Goal: Task Accomplishment & Management: Use online tool/utility

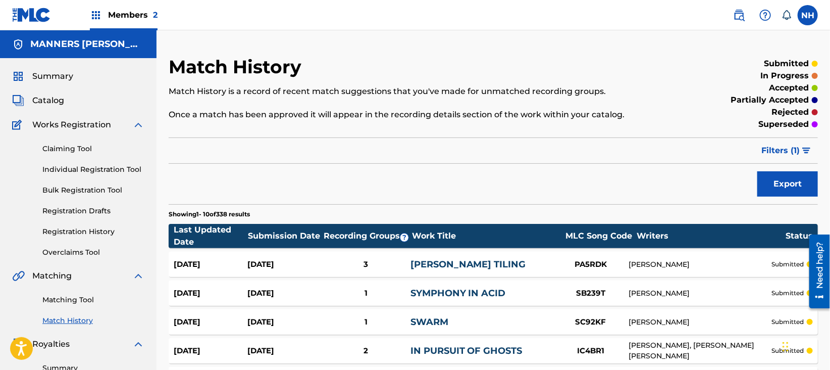
click at [301, 174] on div "Export" at bounding box center [493, 183] width 649 height 25
click at [81, 296] on link "Matching Tool" at bounding box center [93, 299] width 102 height 11
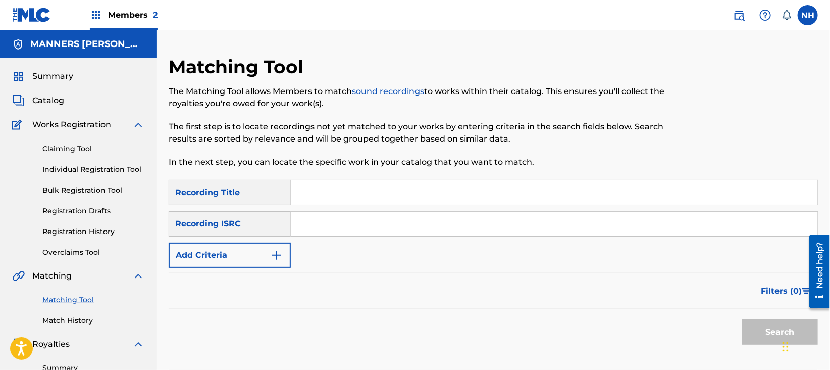
click at [70, 77] on span "Summary" at bounding box center [52, 76] width 41 height 12
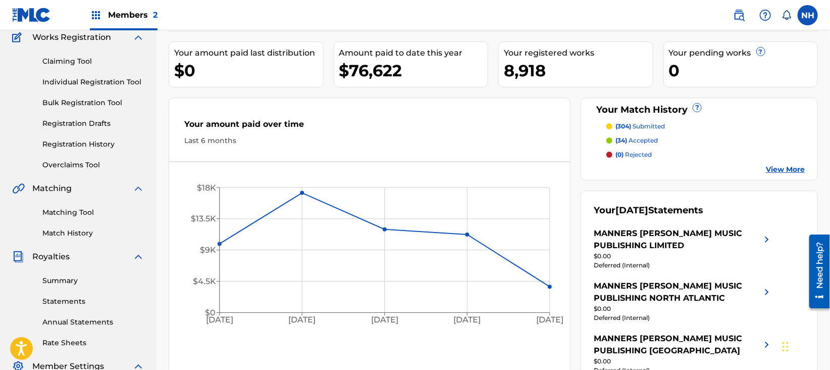
scroll to position [134, 0]
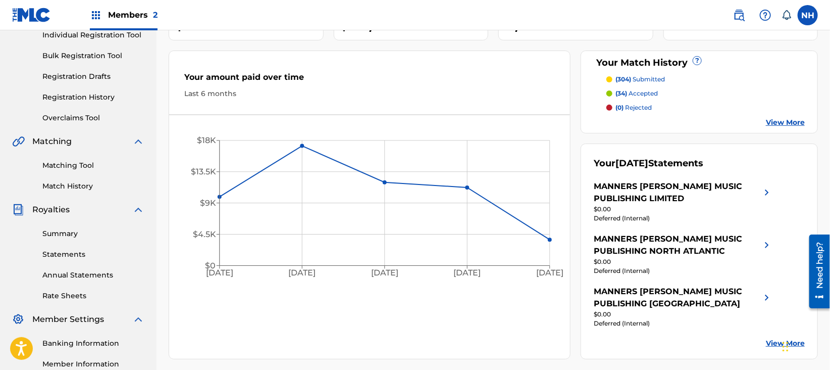
click at [80, 161] on link "Matching Tool" at bounding box center [93, 165] width 102 height 11
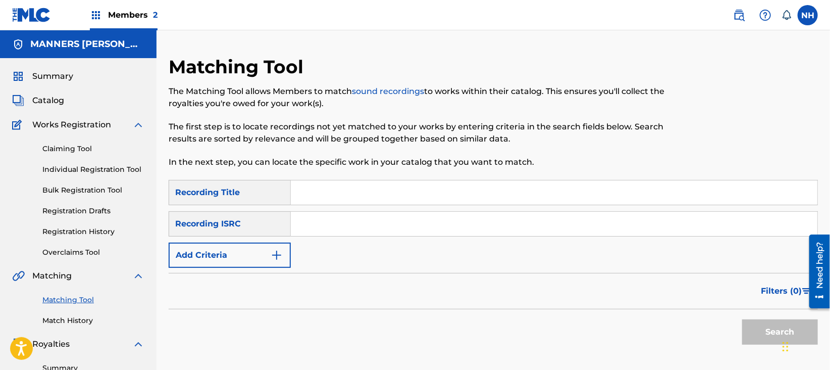
click at [254, 246] on button "Add Criteria" at bounding box center [230, 254] width 122 height 25
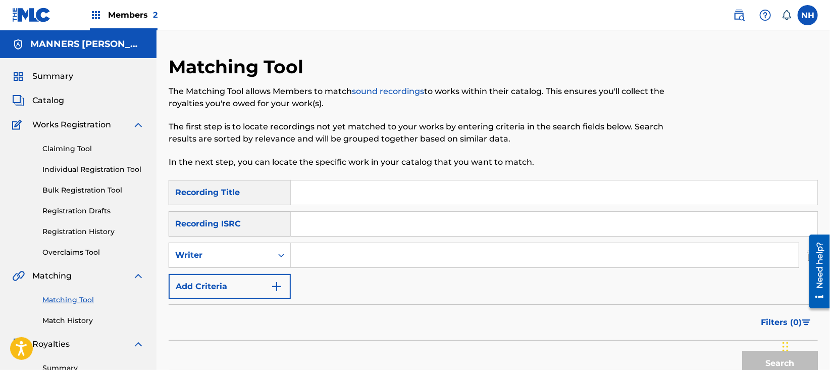
scroll to position [67, 0]
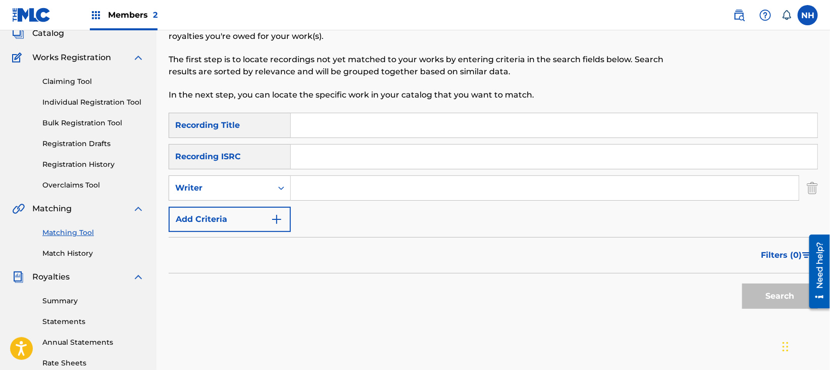
click at [267, 217] on button "Add Criteria" at bounding box center [230, 219] width 122 height 25
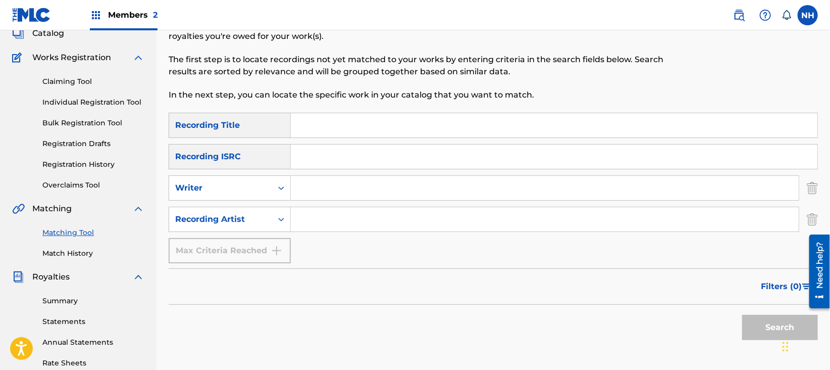
drag, startPoint x: 428, startPoint y: 305, endPoint x: 422, endPoint y: 262, distance: 43.8
click at [428, 305] on div "Search" at bounding box center [493, 324] width 649 height 40
click at [402, 104] on div "Matching Tool The Matching Tool allows Members to match sound recordings to wor…" at bounding box center [419, 50] width 500 height 124
click at [394, 116] on input "Search Form" at bounding box center [554, 125] width 527 height 24
paste input "CUT DOWN CRUNCH"
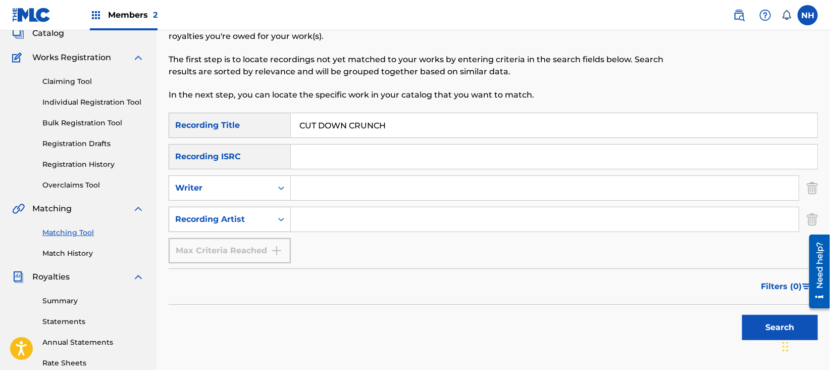
type input "CUT DOWN CRUNCH"
drag, startPoint x: 284, startPoint y: 224, endPoint x: 299, endPoint y: 222, distance: 14.9
click at [285, 224] on div "Search Form" at bounding box center [281, 219] width 18 height 18
click at [310, 222] on input "Search Form" at bounding box center [545, 219] width 508 height 24
click at [742, 315] on button "Search" at bounding box center [780, 327] width 76 height 25
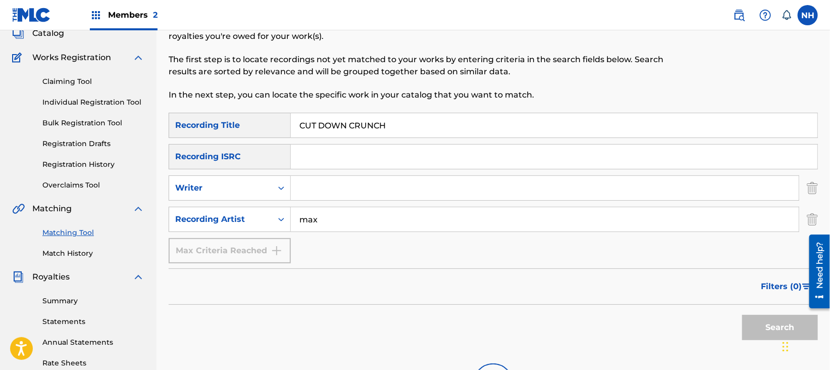
click at [604, 273] on div "Filters ( 0 )" at bounding box center [493, 286] width 649 height 36
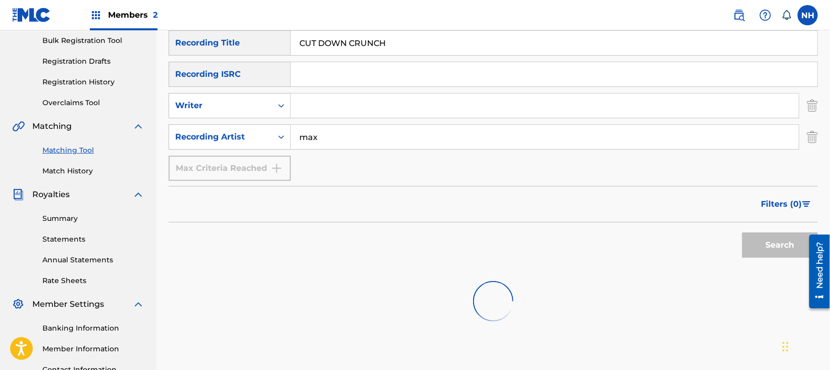
scroll to position [235, 0]
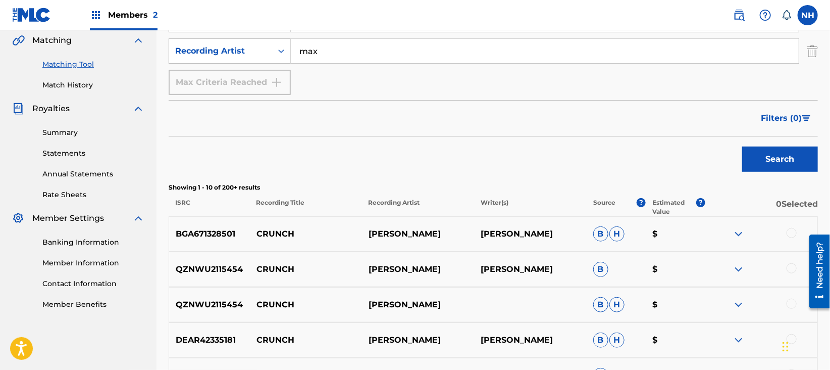
click at [350, 49] on input "max" at bounding box center [545, 51] width 508 height 24
type input "max cooper"
click at [742, 146] on button "Search" at bounding box center [780, 158] width 76 height 25
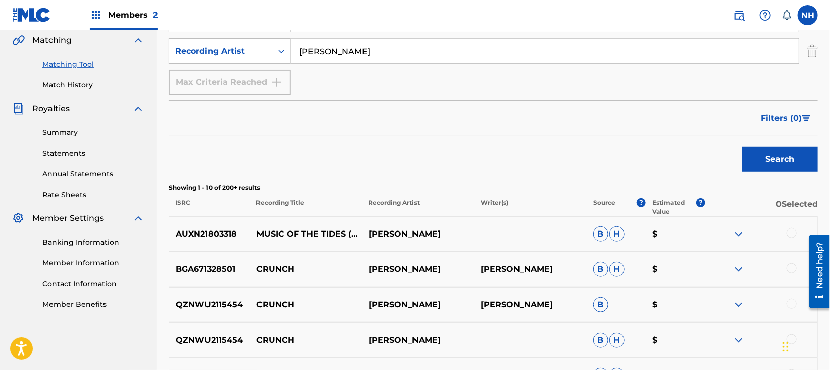
click at [563, 168] on div "Search" at bounding box center [493, 156] width 649 height 40
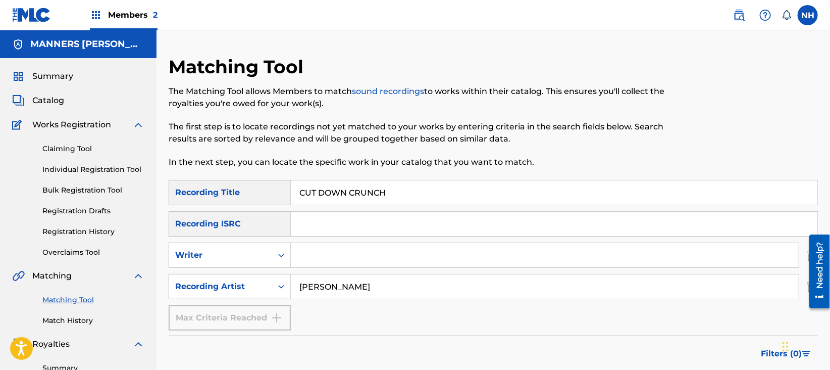
drag, startPoint x: 243, startPoint y: 178, endPoint x: 270, endPoint y: 177, distance: 26.8
click at [242, 177] on div "Matching Tool The Matching Tool allows Members to match sound recordings to wor…" at bounding box center [419, 118] width 500 height 124
click at [368, 188] on input "CUT DOWN CRUNCH" at bounding box center [554, 192] width 527 height 24
paste input "SUPINE"
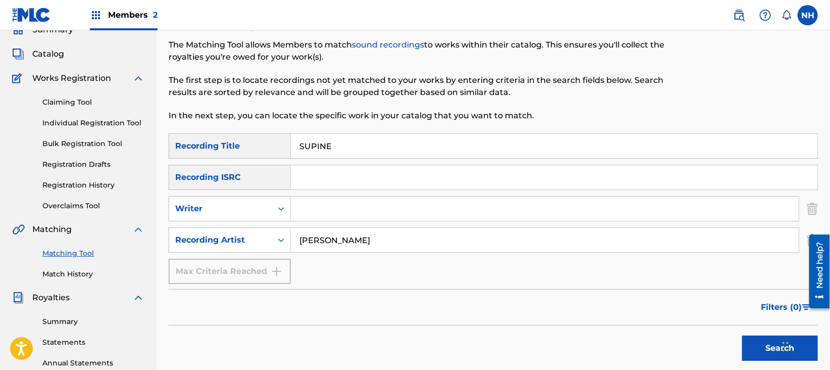
scroll to position [67, 0]
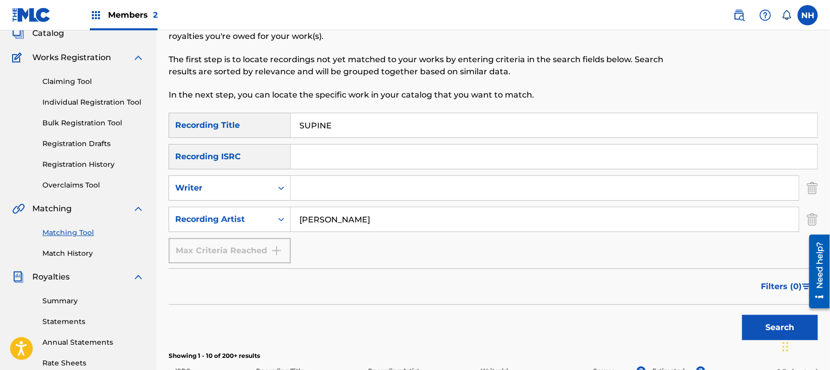
type input "SUPINE"
drag, startPoint x: 715, startPoint y: 282, endPoint x: 741, endPoint y: 304, distance: 34.7
click at [721, 286] on div "Filters ( 0 )" at bounding box center [493, 286] width 649 height 36
click at [748, 309] on div "Search" at bounding box center [777, 324] width 81 height 40
click at [754, 320] on button "Search" at bounding box center [780, 327] width 76 height 25
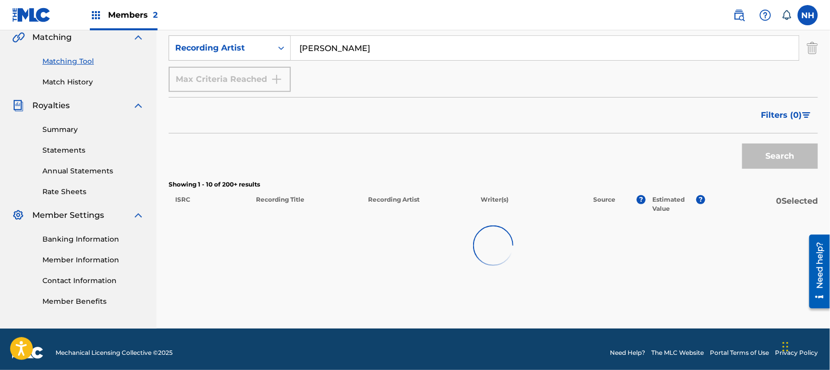
scroll to position [245, 0]
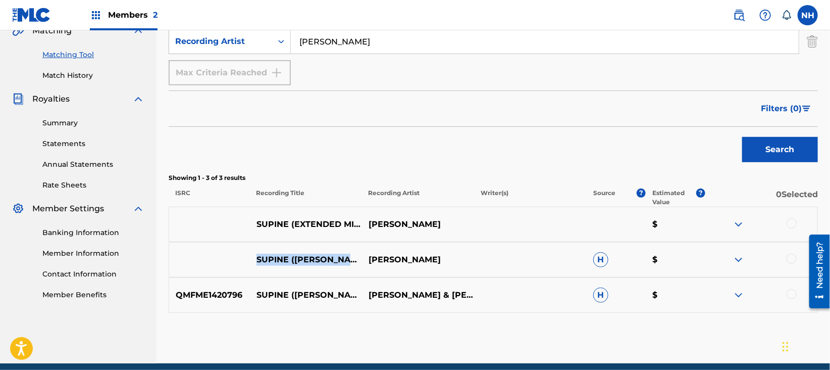
drag, startPoint x: 332, startPoint y: 271, endPoint x: 250, endPoint y: 254, distance: 83.5
click at [250, 254] on p "SUPINE (RODRIGUEZ JR. REMIX)" at bounding box center [306, 259] width 112 height 12
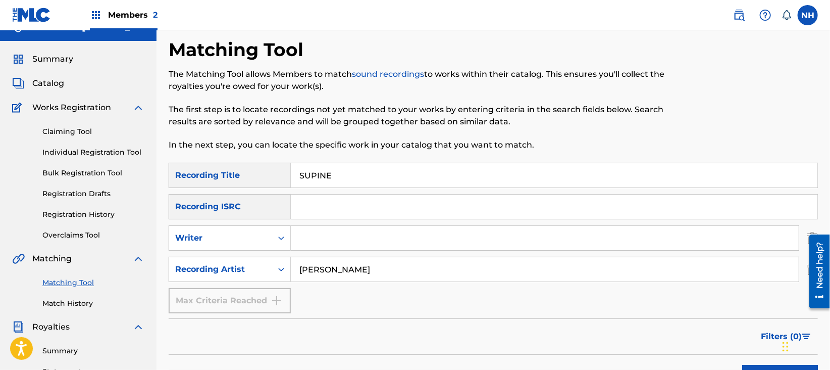
scroll to position [0, 0]
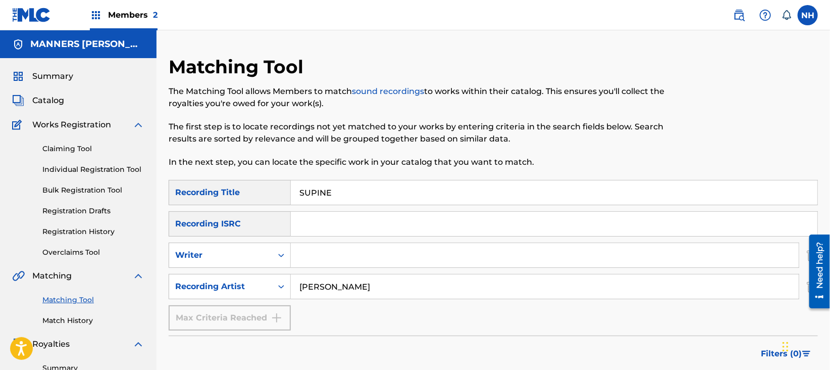
drag, startPoint x: 385, startPoint y: 204, endPoint x: 198, endPoint y: 190, distance: 187.3
click at [199, 190] on div "SearchWithCriteria65ad96eb-76be-4cc5-9ff9-1ba3f1a78c4d Recording Title SUPINE" at bounding box center [493, 192] width 649 height 25
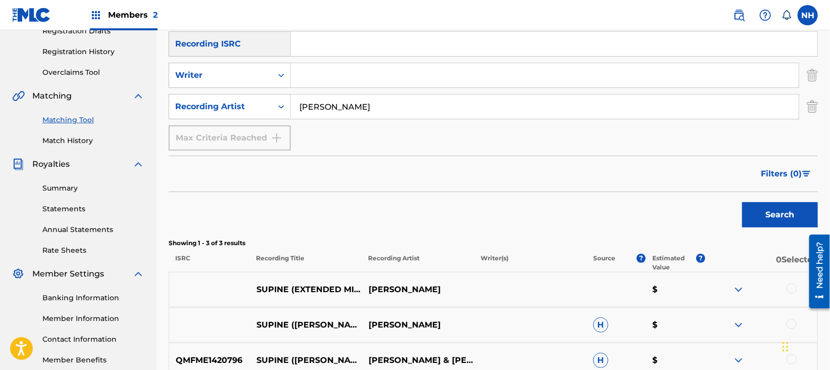
scroll to position [202, 0]
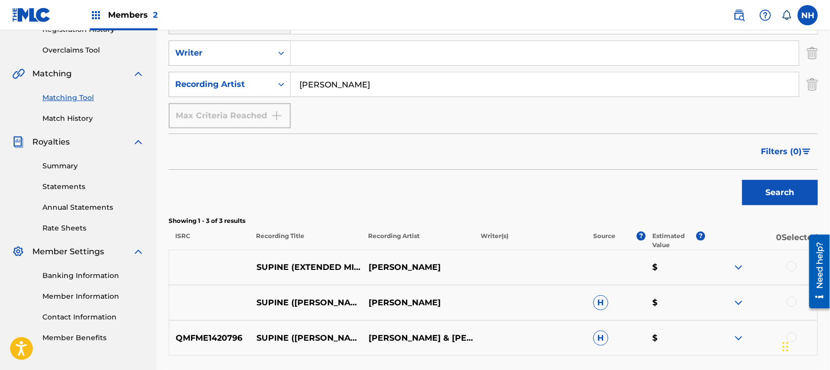
click at [799, 272] on div at bounding box center [761, 267] width 112 height 12
drag, startPoint x: 796, startPoint y: 271, endPoint x: 787, endPoint y: 266, distance: 10.4
click at [792, 269] on div at bounding box center [761, 267] width 112 height 12
click at [787, 266] on div at bounding box center [792, 266] width 10 height 10
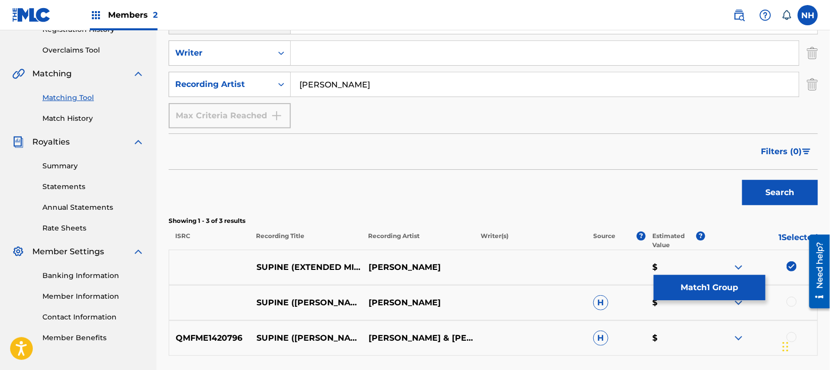
click at [794, 298] on div at bounding box center [792, 301] width 10 height 10
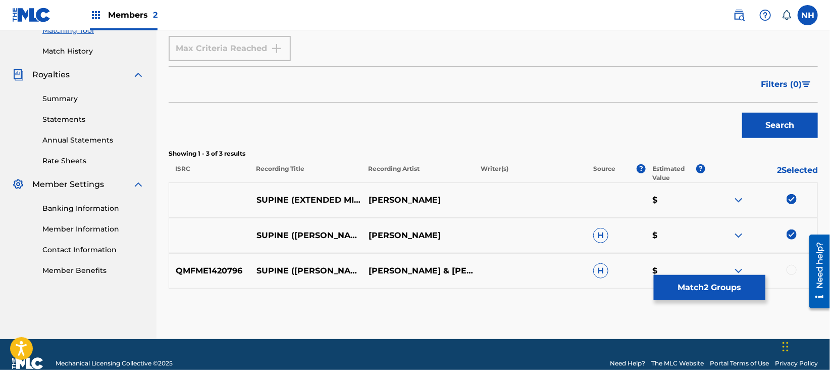
click at [792, 273] on div at bounding box center [792, 270] width 10 height 10
drag, startPoint x: 290, startPoint y: 200, endPoint x: 254, endPoint y: 202, distance: 36.4
click at [254, 202] on p "SUPINE (EXTENDED MIX)" at bounding box center [306, 200] width 112 height 12
copy p "SUPINE"
click at [427, 318] on div "Matching Tool The Matching Tool allows Members to match sound recordings to wor…" at bounding box center [493, 62] width 649 height 552
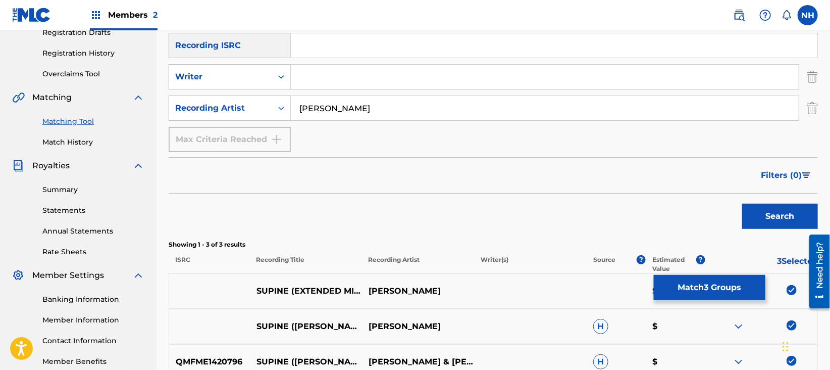
scroll to position [67, 0]
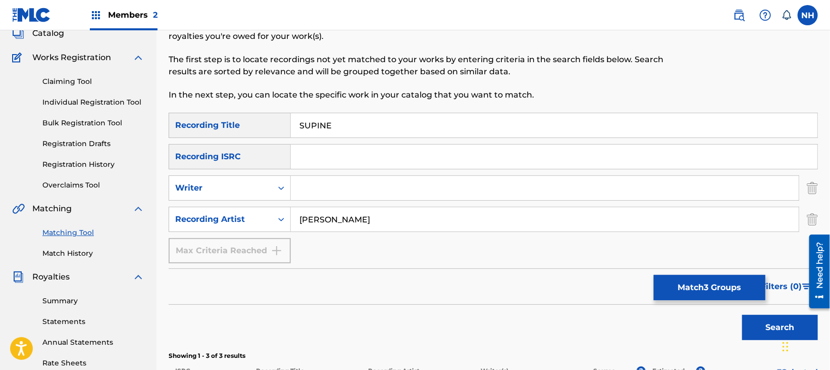
drag, startPoint x: 357, startPoint y: 124, endPoint x: 226, endPoint y: 121, distance: 130.8
click at [226, 121] on div "SearchWithCriteria65ad96eb-76be-4cc5-9ff9-1ba3f1a78c4d Recording Title SUPINE" at bounding box center [493, 125] width 649 height 25
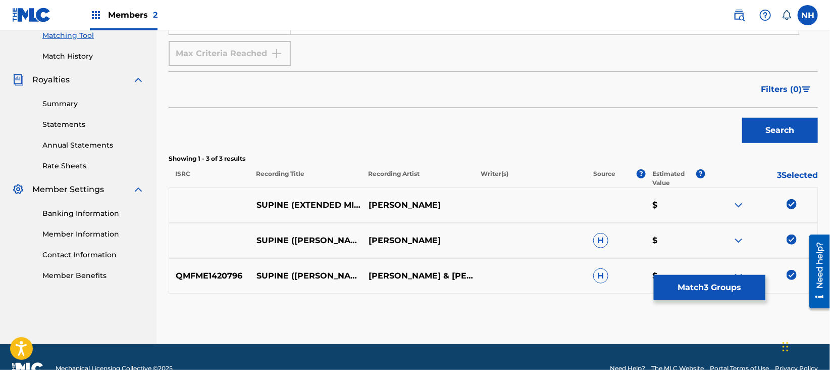
scroll to position [286, 0]
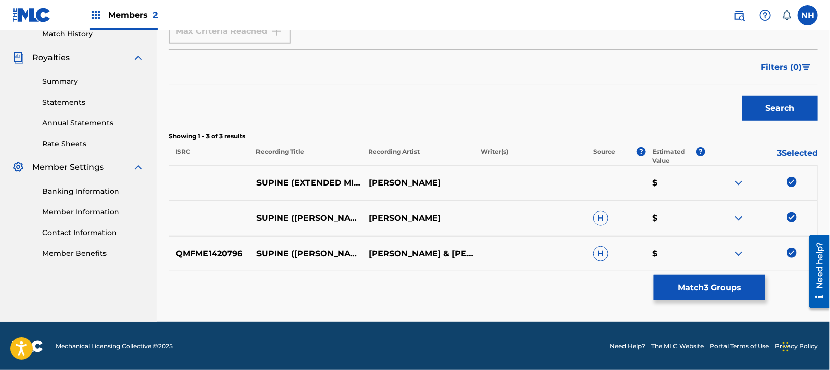
click at [676, 291] on button "Match 3 Groups" at bounding box center [710, 287] width 112 height 25
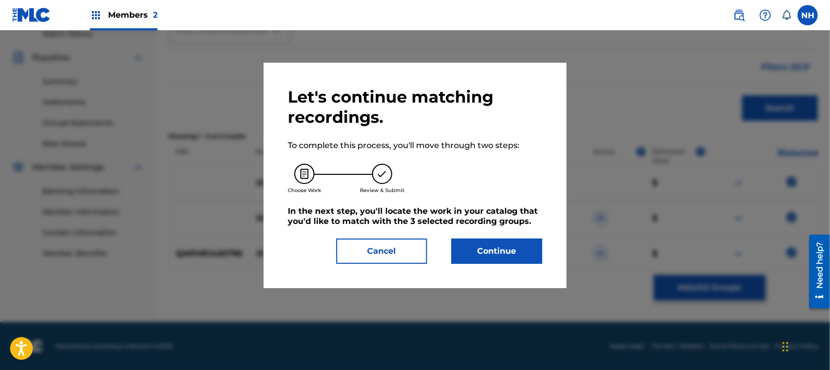
click at [496, 240] on button "Continue" at bounding box center [496, 250] width 91 height 25
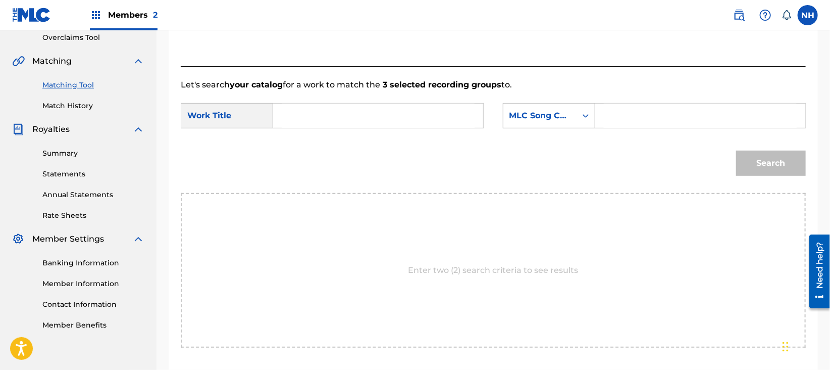
scroll to position [151, 0]
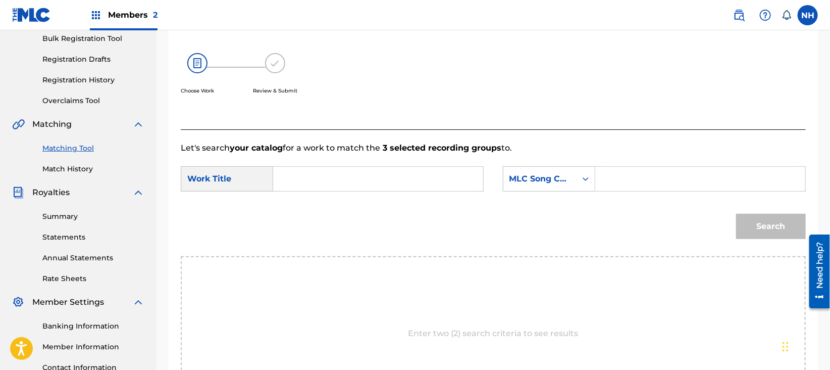
click at [372, 172] on input "Search Form" at bounding box center [378, 179] width 193 height 24
paste input "SUPINE"
type input "SUPINE"
click at [540, 180] on div "MLC Song Code" at bounding box center [539, 179] width 61 height 12
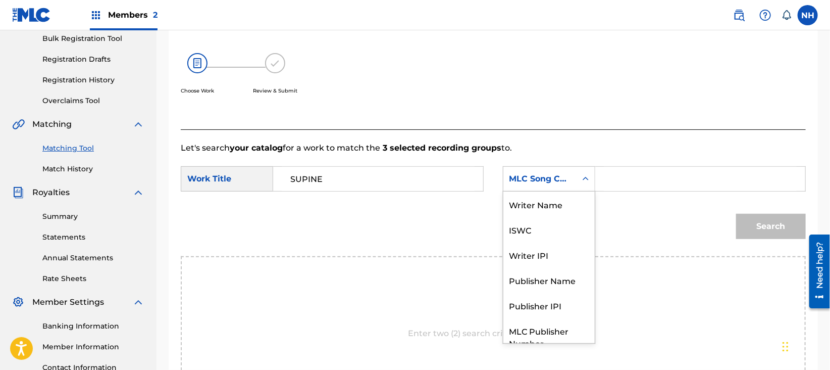
scroll to position [0, 0]
click at [564, 207] on div "Writer Name" at bounding box center [548, 203] width 91 height 25
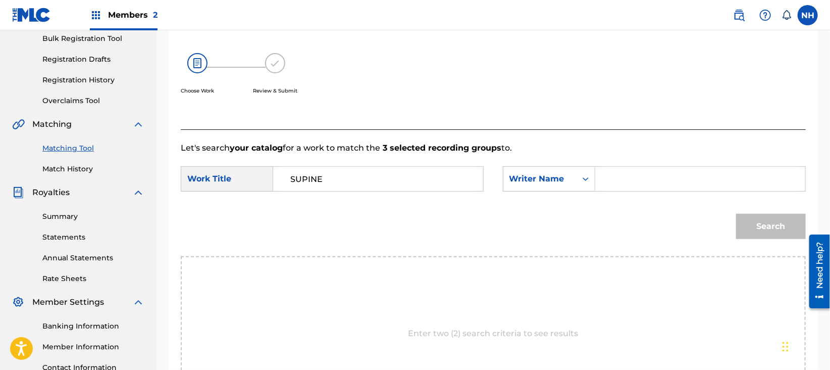
click at [631, 196] on div "SearchWithCriteriae320c805-05d8-402f-ae46-46f04e6bcdc6 Work Title SUPINE Search…" at bounding box center [493, 181] width 625 height 31
click at [648, 181] on input "Search Form" at bounding box center [700, 179] width 193 height 24
type input "cooper"
click at [736, 214] on button "Search" at bounding box center [771, 226] width 70 height 25
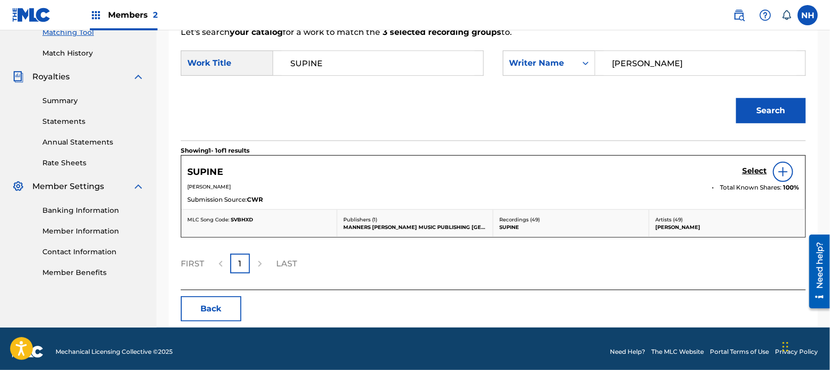
scroll to position [272, 0]
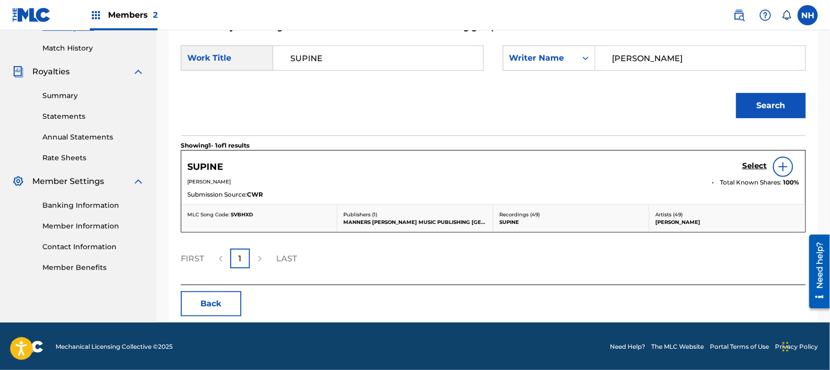
drag, startPoint x: 702, startPoint y: 173, endPoint x: 758, endPoint y: 169, distance: 55.7
click at [703, 173] on div "SUPINE Select" at bounding box center [493, 167] width 612 height 20
click at [758, 169] on h5 "Select" at bounding box center [754, 166] width 25 height 10
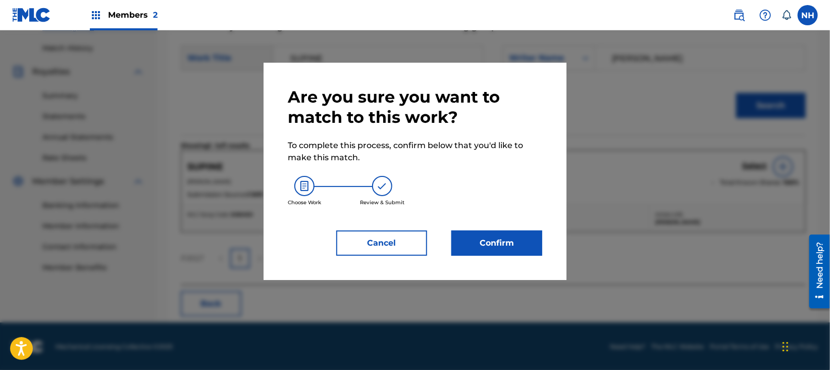
click at [498, 233] on button "Confirm" at bounding box center [496, 242] width 91 height 25
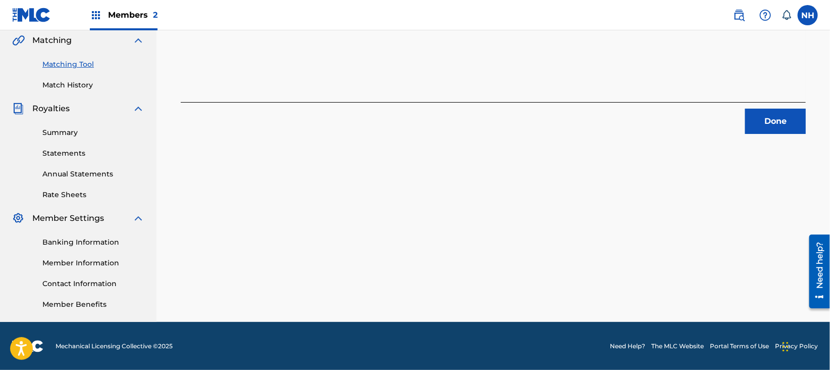
click at [226, 185] on div "3 Recording Groups are pending usage match to the work SUPINE . Congratulations…" at bounding box center [494, 70] width 674 height 501
click at [792, 127] on button "Done" at bounding box center [775, 121] width 61 height 25
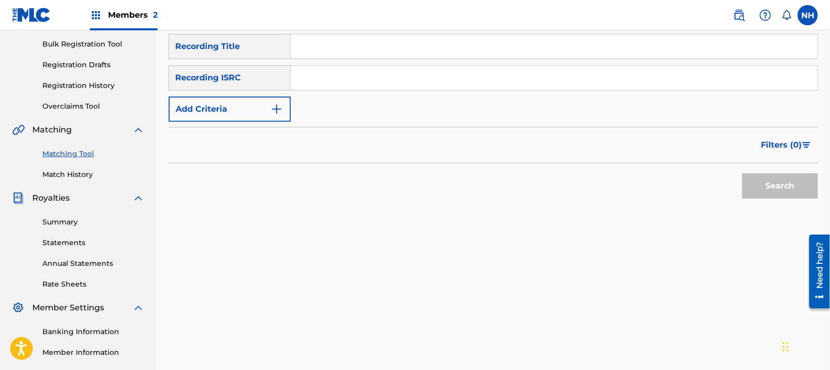
scroll to position [101, 0]
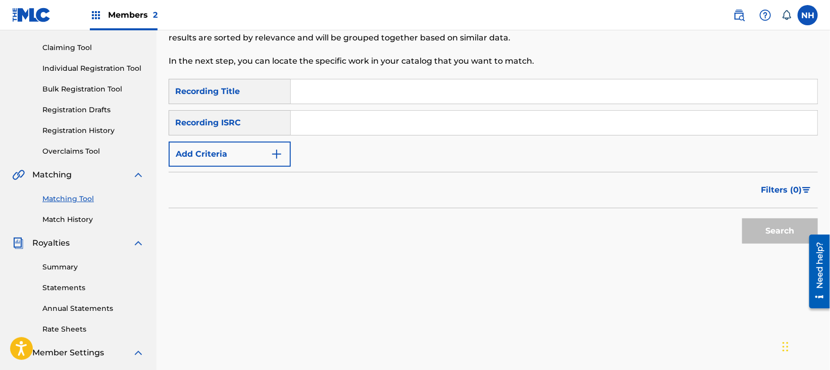
drag, startPoint x: 324, startPoint y: 93, endPoint x: 309, endPoint y: 103, distance: 17.9
click at [324, 92] on input "Search Form" at bounding box center [554, 91] width 527 height 24
paste input "LOVESONG"
type input "LOVESONG"
click at [242, 150] on button "Add Criteria" at bounding box center [230, 153] width 122 height 25
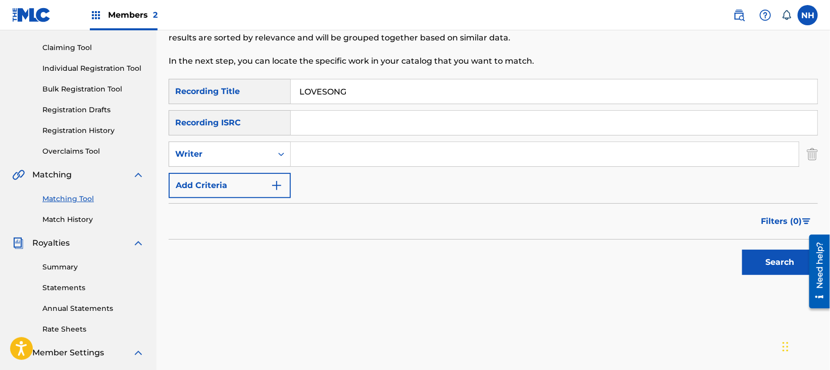
click at [272, 172] on div "SearchWithCriteria65ad96eb-76be-4cc5-9ff9-1ba3f1a78c4d Recording Title LOVESONG…" at bounding box center [493, 138] width 649 height 119
click at [266, 183] on button "Add Criteria" at bounding box center [230, 185] width 122 height 25
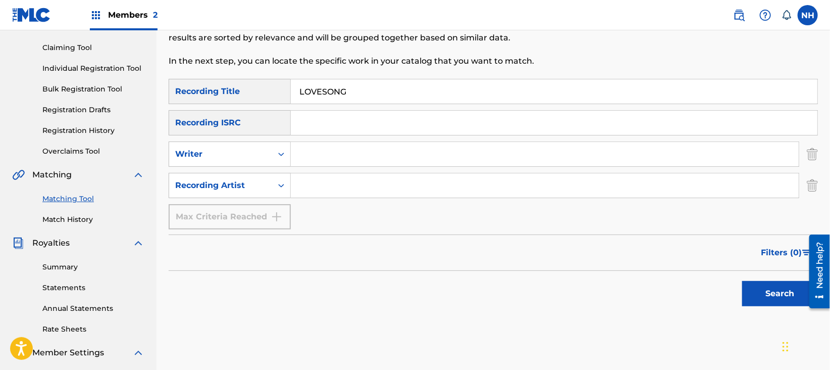
click at [316, 156] on input "Search Form" at bounding box center [545, 154] width 508 height 24
type input "Max Cooper"
click at [367, 181] on input "Search Form" at bounding box center [545, 185] width 508 height 24
paste input "Max Cooper"
type input "Max Cooper"
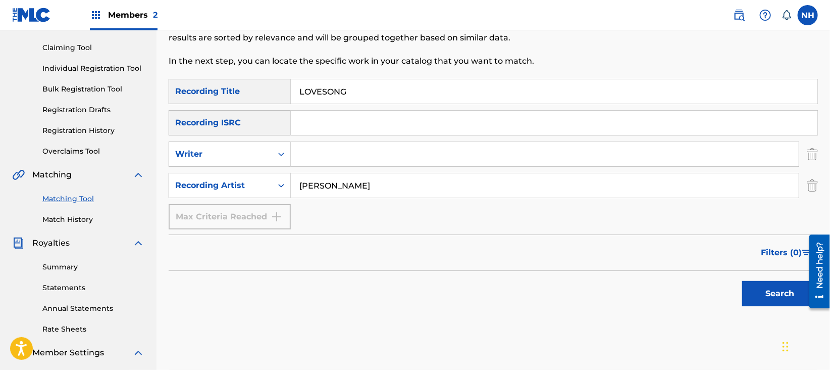
click at [712, 288] on div "Search" at bounding box center [493, 291] width 649 height 40
click at [740, 289] on div "Search" at bounding box center [777, 291] width 81 height 40
click at [751, 288] on button "Search" at bounding box center [780, 293] width 76 height 25
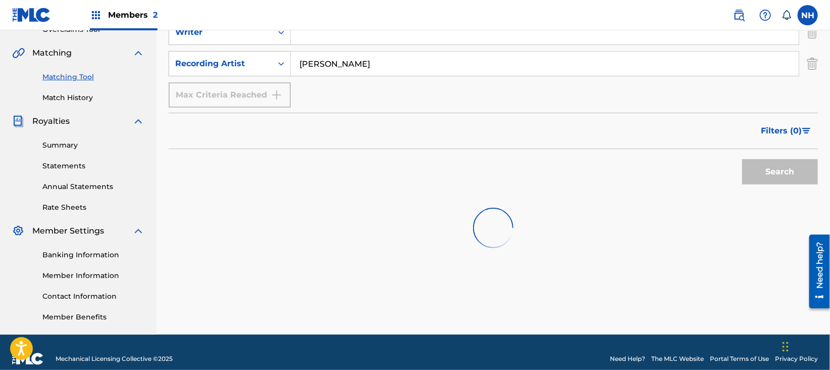
scroll to position [235, 0]
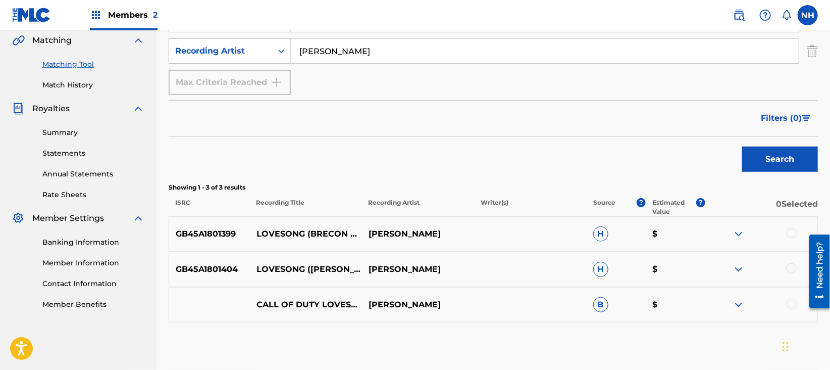
click at [792, 229] on div at bounding box center [792, 233] width 10 height 10
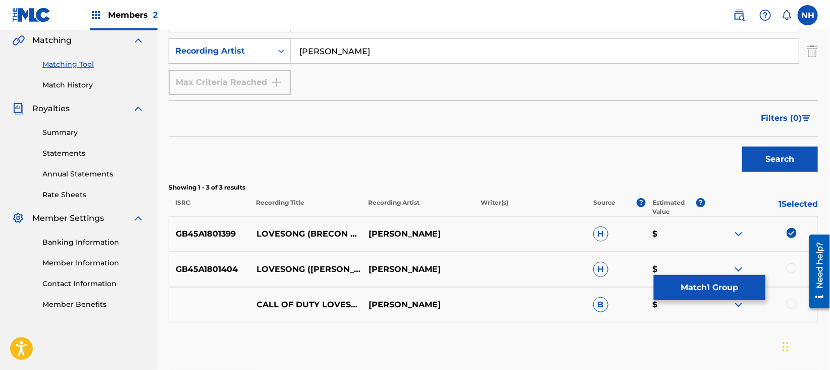
click at [791, 267] on div at bounding box center [792, 268] width 10 height 10
drag, startPoint x: 302, startPoint y: 229, endPoint x: 250, endPoint y: 228, distance: 52.0
click at [250, 228] on p "LOVESONG (BRECON REMIX)" at bounding box center [306, 234] width 112 height 12
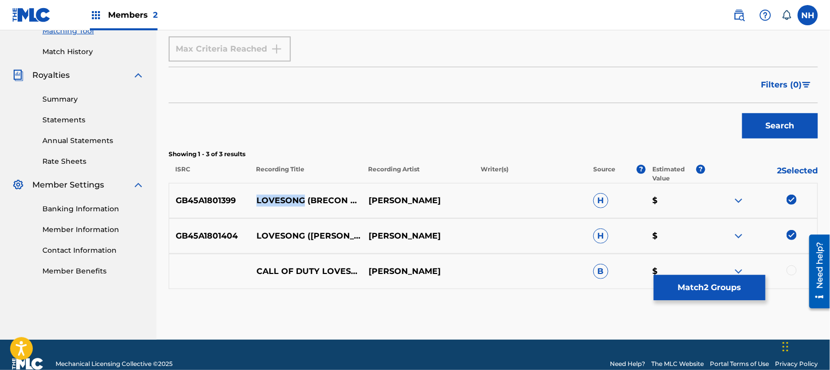
scroll to position [286, 0]
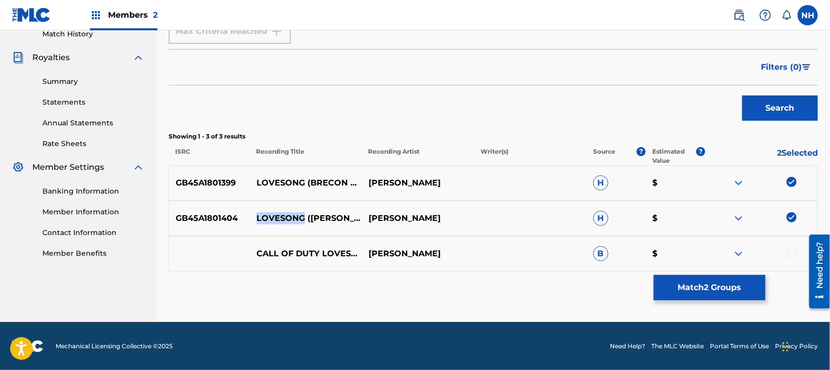
drag, startPoint x: 302, startPoint y: 209, endPoint x: 249, endPoint y: 214, distance: 53.3
click at [249, 214] on div "GB45A1801404 LOVESONG (ACID PAULI REMIX) MAX COOPER H $" at bounding box center [493, 217] width 649 height 35
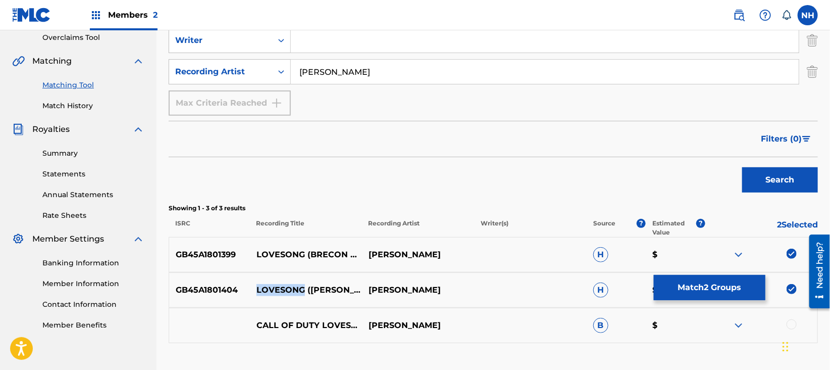
scroll to position [151, 0]
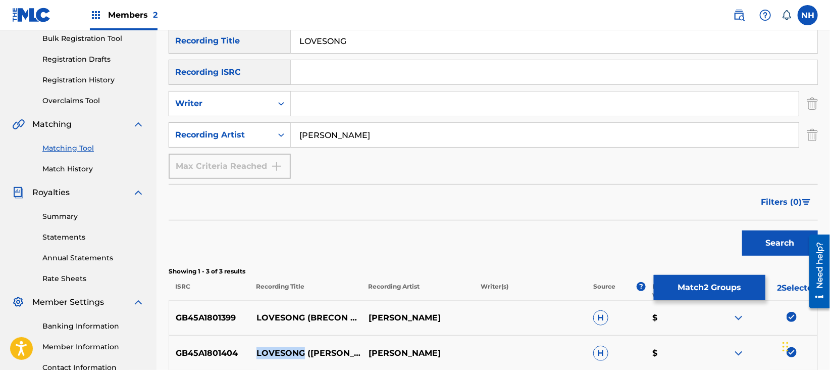
copy div "LOVESONG"
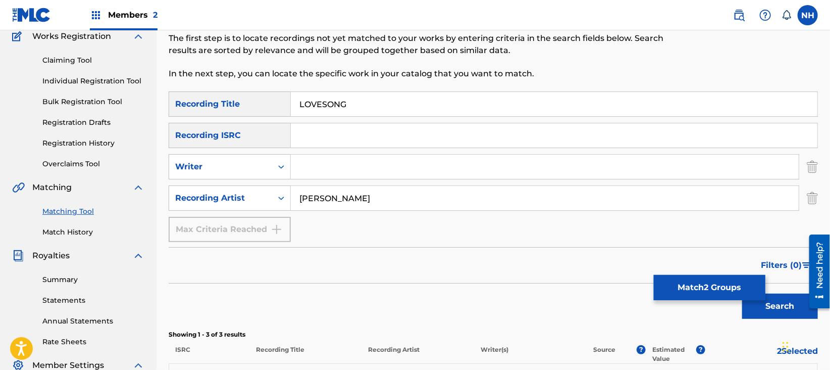
scroll to position [84, 0]
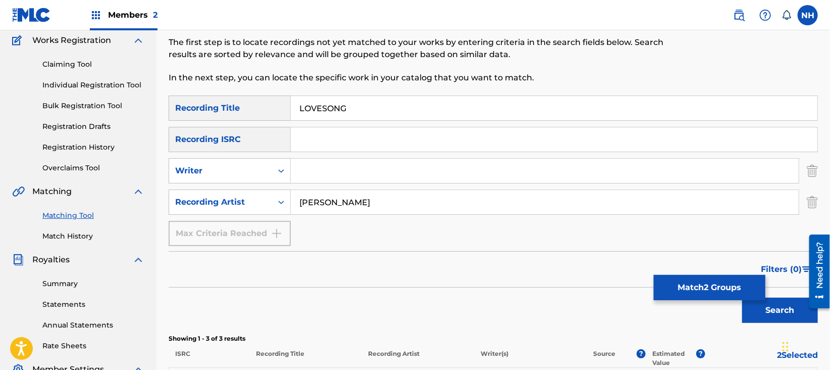
click at [704, 280] on button "Match 2 Groups" at bounding box center [710, 287] width 112 height 25
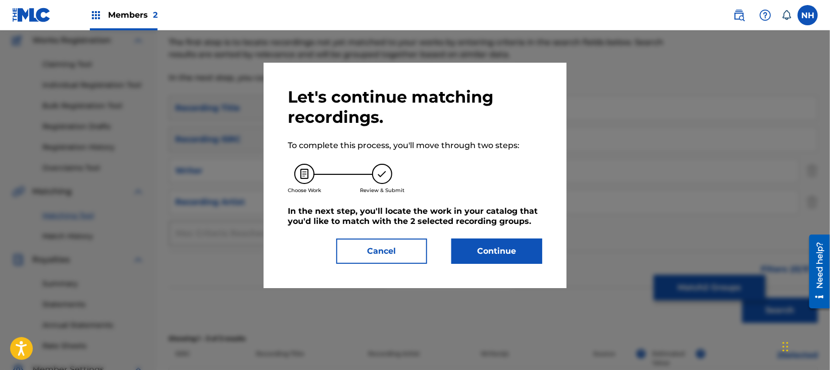
click at [499, 238] on button "Continue" at bounding box center [496, 250] width 91 height 25
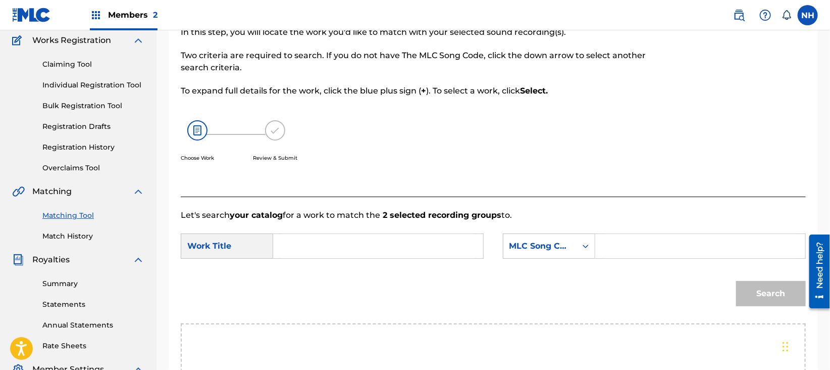
drag, startPoint x: 390, startPoint y: 217, endPoint x: 444, endPoint y: 228, distance: 55.7
click at [390, 218] on strong "2 selected recording groups" at bounding box center [440, 215] width 121 height 10
click at [442, 244] on input "Search Form" at bounding box center [378, 246] width 193 height 24
paste input "LOVESONG"
type input "LOVESONG"
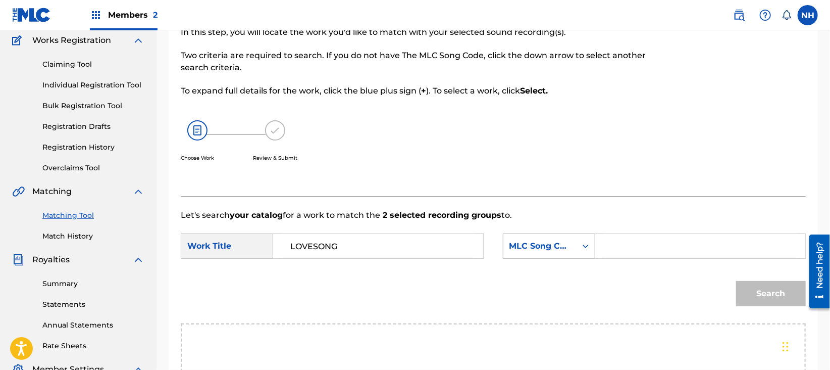
click at [528, 244] on div "MLC Song Code" at bounding box center [539, 246] width 61 height 12
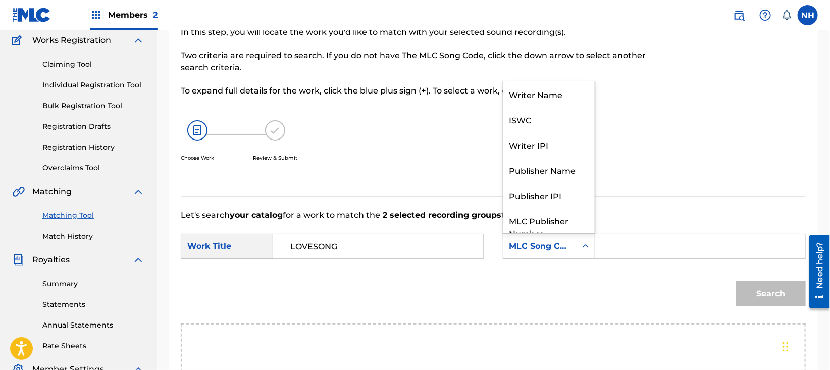
scroll to position [0, 0]
click at [550, 92] on div "Writer Name" at bounding box center [548, 93] width 91 height 25
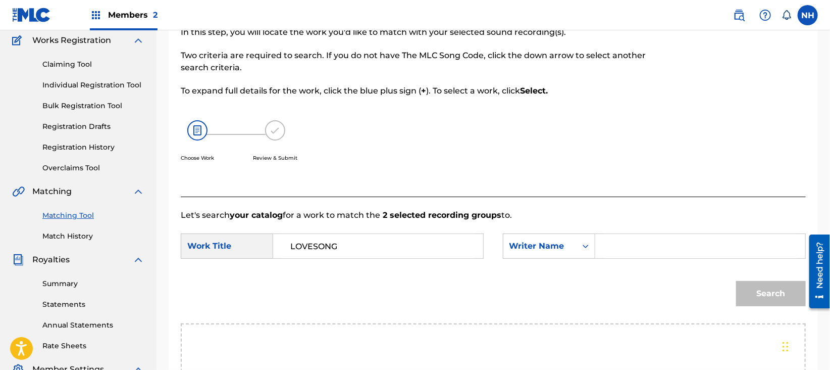
drag, startPoint x: 663, startPoint y: 243, endPoint x: 664, endPoint y: 238, distance: 5.1
click at [663, 239] on input "Search Form" at bounding box center [700, 246] width 193 height 24
type input "cooper"
click at [736, 281] on button "Search" at bounding box center [771, 293] width 70 height 25
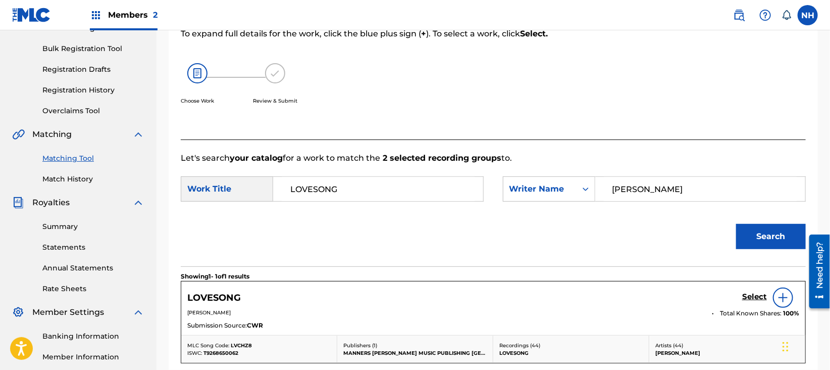
scroll to position [272, 0]
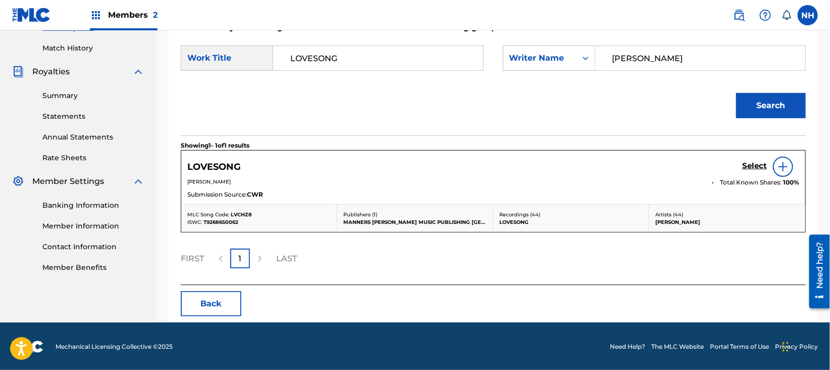
click at [759, 165] on h5 "Select" at bounding box center [754, 166] width 25 height 10
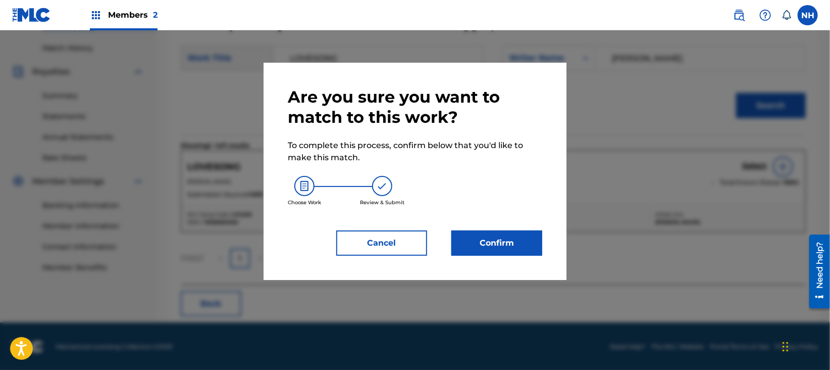
click at [453, 236] on button "Confirm" at bounding box center [496, 242] width 91 height 25
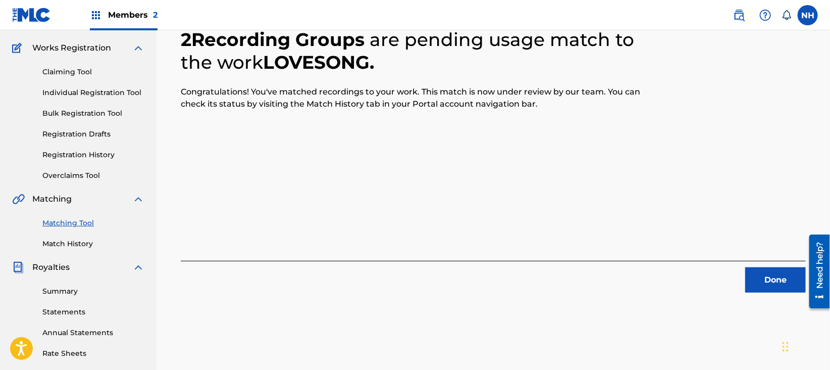
scroll to position [0, 0]
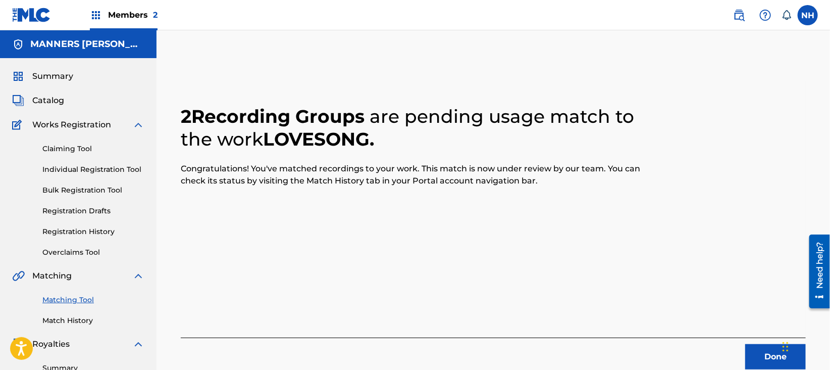
click at [754, 340] on div "Done" at bounding box center [493, 353] width 625 height 32
click at [757, 345] on button "Done" at bounding box center [775, 356] width 61 height 25
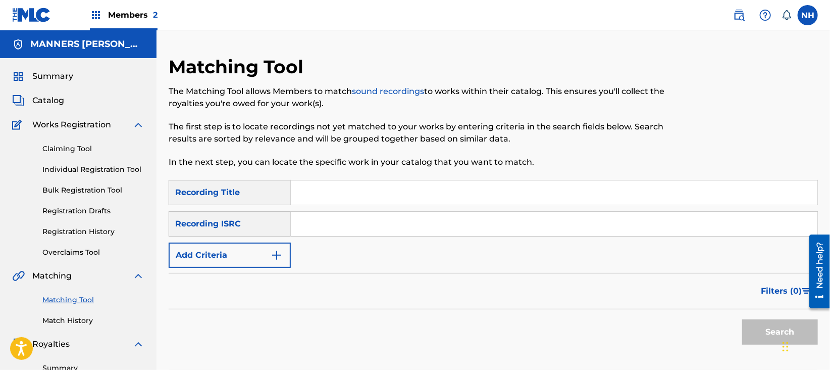
click at [403, 180] on div "Search Form" at bounding box center [554, 192] width 527 height 25
click at [373, 195] on input "Search Form" at bounding box center [554, 192] width 527 height 24
paste input "ROLF HARRIS"
type input "ROLF HARRIS"
click at [269, 251] on button "Add Criteria" at bounding box center [230, 254] width 122 height 25
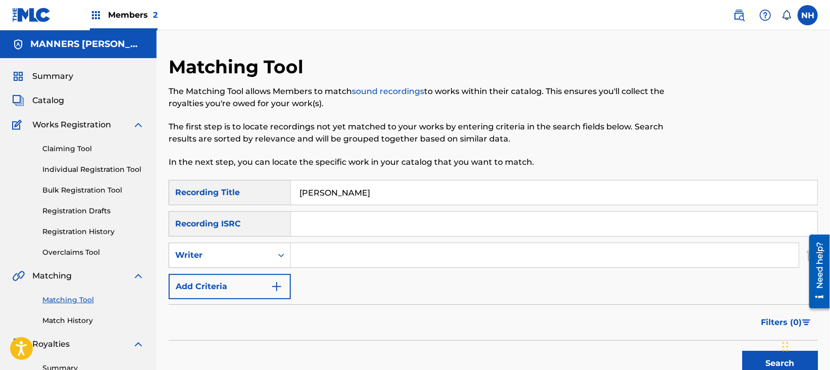
click at [263, 281] on button "Add Criteria" at bounding box center [230, 286] width 122 height 25
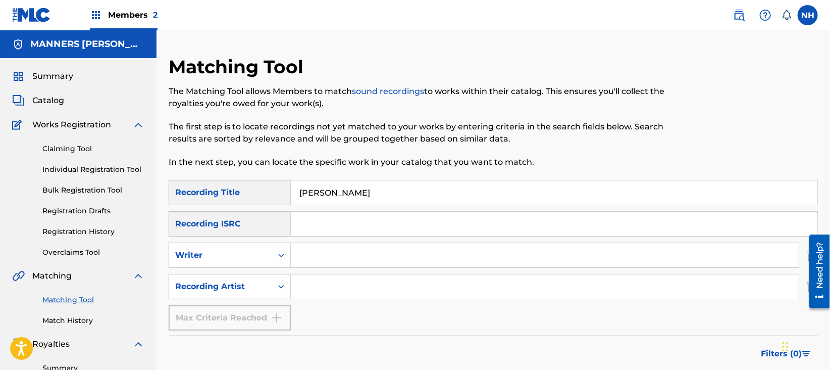
click at [325, 289] on input "Search Form" at bounding box center [545, 286] width 508 height 24
type input "max cooper"
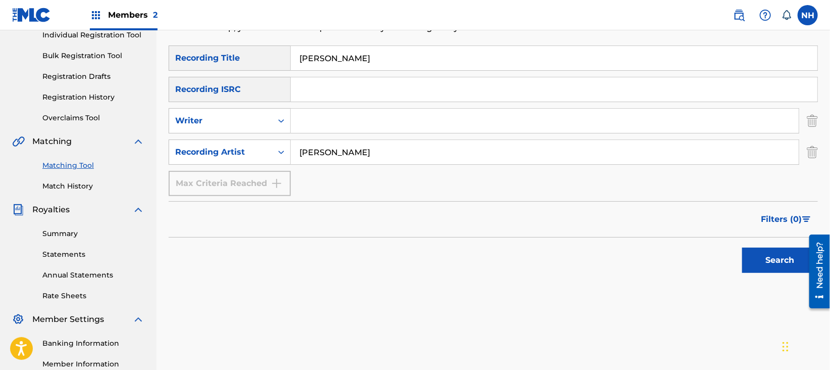
click at [753, 258] on button "Search" at bounding box center [780, 259] width 76 height 25
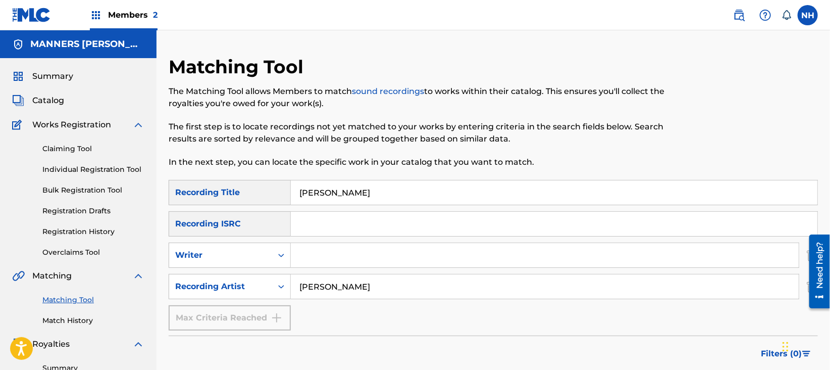
drag, startPoint x: 439, startPoint y: 321, endPoint x: 410, endPoint y: 256, distance: 70.5
click at [439, 321] on div "SearchWithCriteria65ad96eb-76be-4cc5-9ff9-1ba3f1a78c4d Recording Title ROLF HAR…" at bounding box center [493, 255] width 649 height 150
click at [400, 218] on input "Search Form" at bounding box center [554, 224] width 527 height 24
click at [311, 196] on input "ROLF HARRIS" at bounding box center [554, 192] width 527 height 24
paste input "IMPACT"
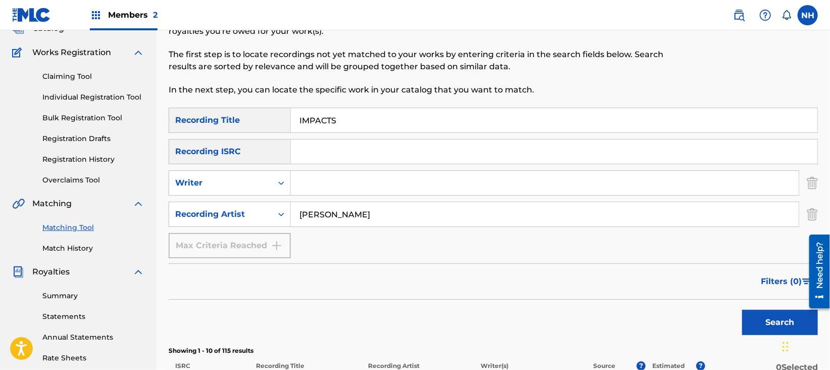
scroll to position [134, 0]
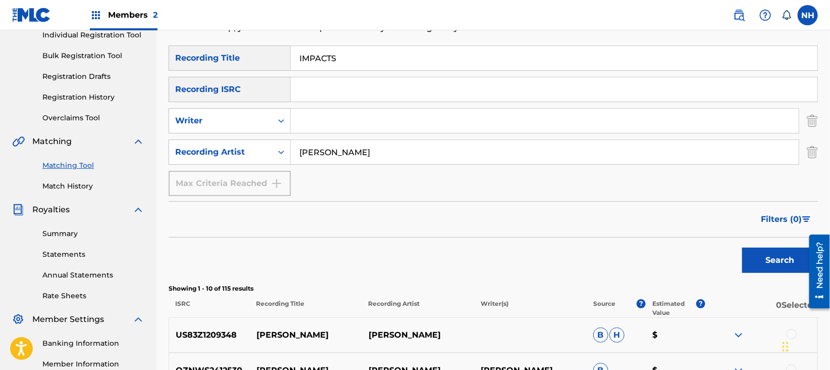
type input "IMPACTS"
click at [742, 260] on div "Search" at bounding box center [777, 257] width 81 height 40
click at [764, 256] on button "Search" at bounding box center [780, 259] width 76 height 25
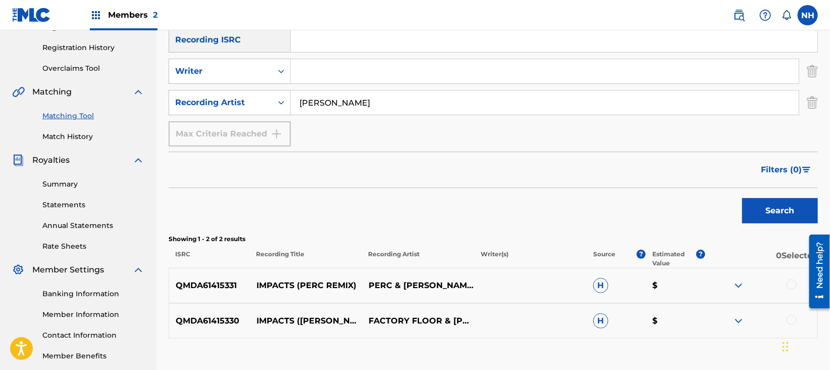
scroll to position [202, 0]
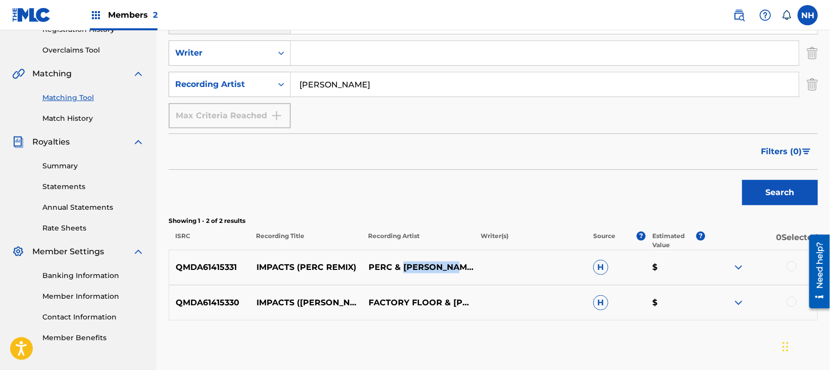
drag, startPoint x: 471, startPoint y: 271, endPoint x: 405, endPoint y: 271, distance: 65.1
click at [405, 271] on p "PERC & MAX COOPER" at bounding box center [418, 267] width 112 height 12
copy p "MAX COOPER"
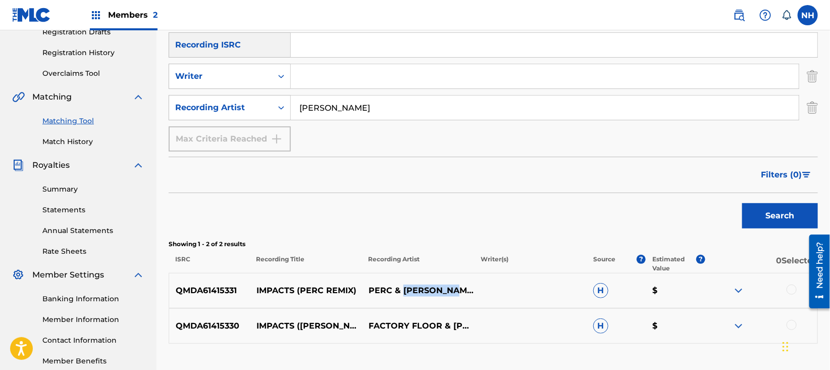
scroll to position [251, 0]
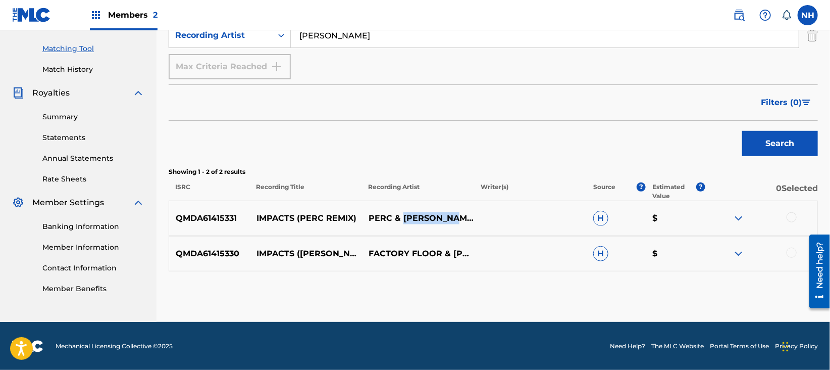
drag, startPoint x: 449, startPoint y: 216, endPoint x: 523, endPoint y: 219, distance: 74.3
click at [523, 219] on div "QMDA61415331 IMPACTS (PERC REMIX) PERC & MAX COOPER H $" at bounding box center [493, 217] width 649 height 35
copy p "MAX COOPER"
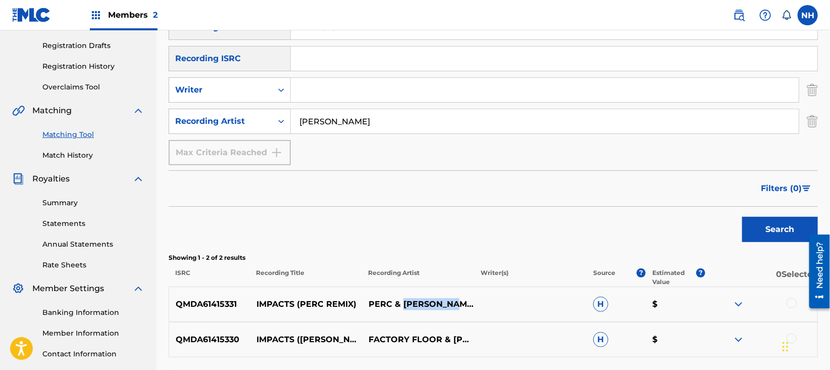
scroll to position [184, 0]
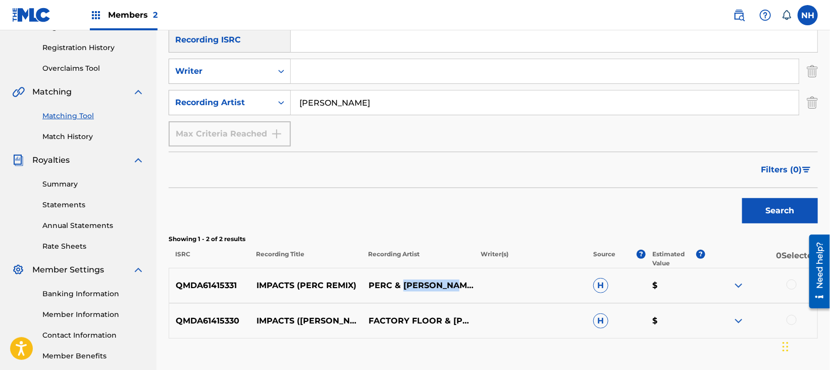
copy p "MAX COOPER"
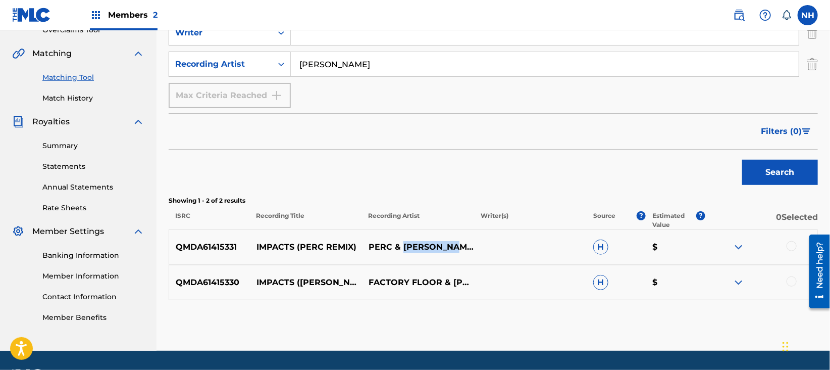
scroll to position [251, 0]
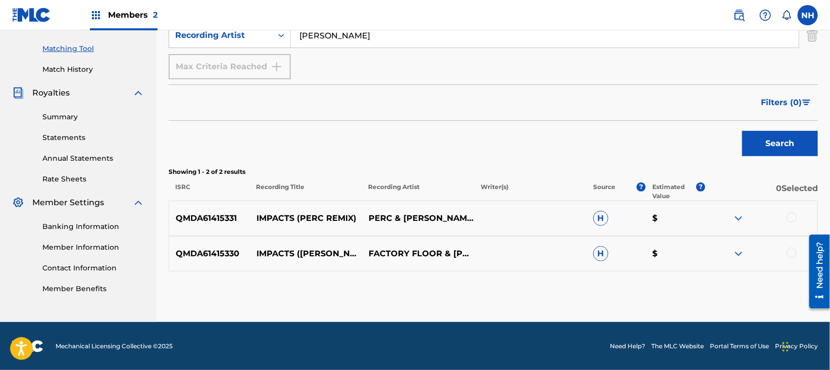
click at [787, 217] on div at bounding box center [792, 217] width 10 height 10
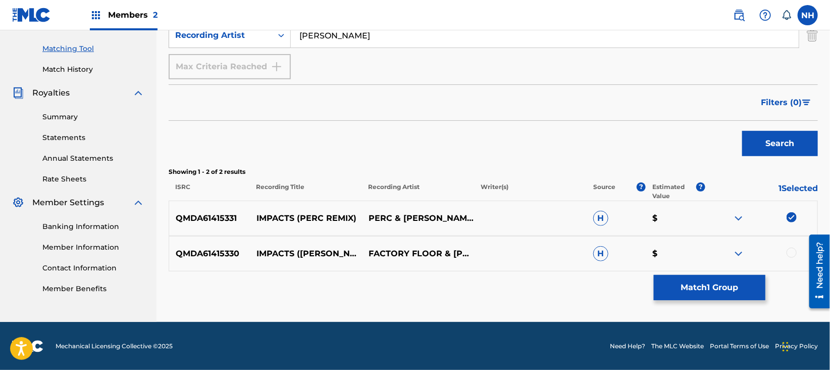
click at [789, 247] on div at bounding box center [792, 252] width 10 height 10
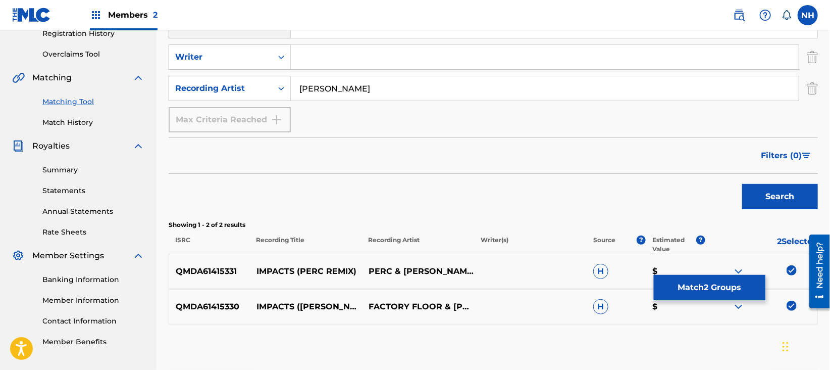
scroll to position [117, 0]
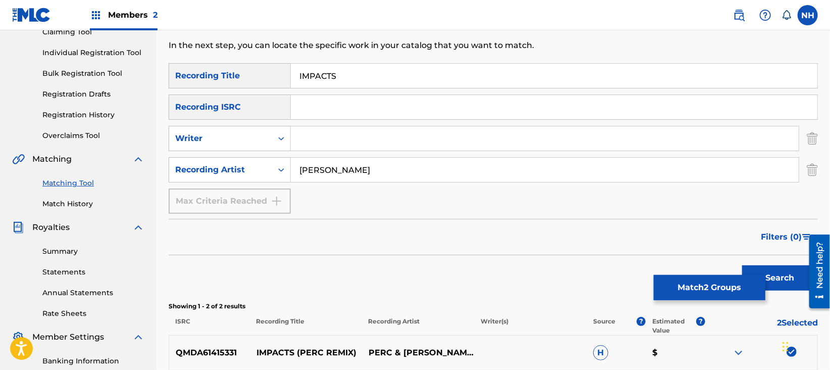
click at [689, 281] on button "Match 2 Groups" at bounding box center [710, 287] width 112 height 25
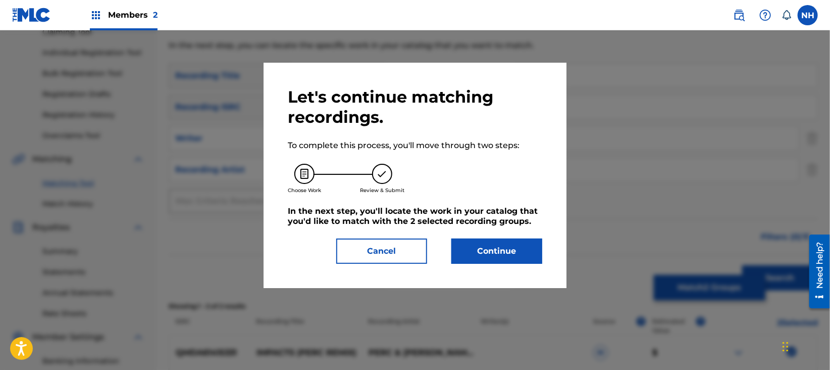
click at [488, 225] on h5 "In the next step, you'll locate the work in your catalog that you'd like to mat…" at bounding box center [415, 216] width 254 height 20
click at [489, 239] on button "Continue" at bounding box center [496, 250] width 91 height 25
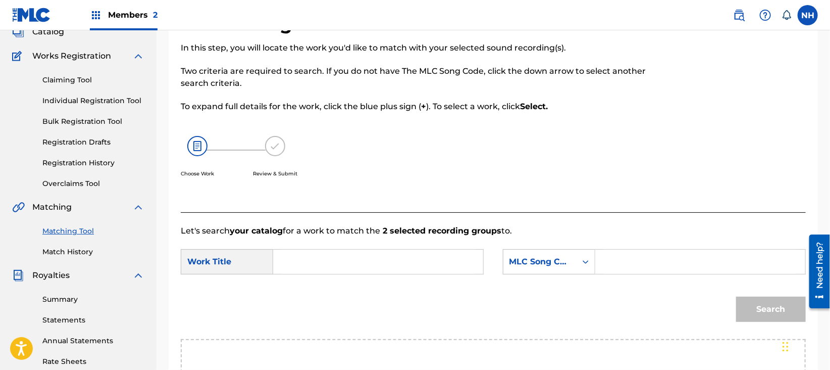
scroll to position [49, 0]
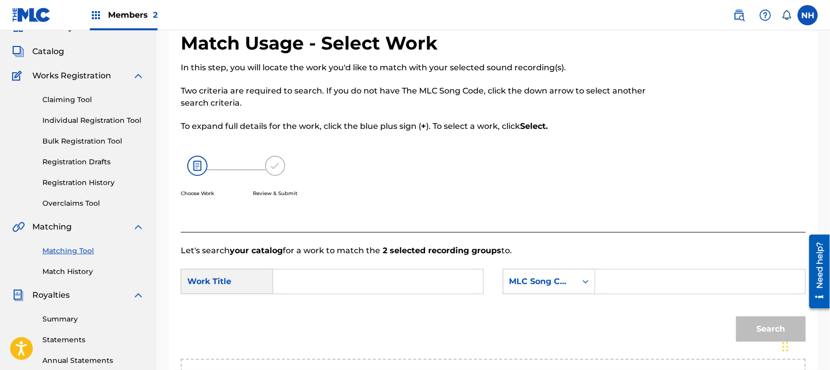
click at [369, 277] on input "Search Form" at bounding box center [378, 281] width 193 height 24
click at [665, 281] on input "Search Form" at bounding box center [700, 281] width 193 height 24
click at [590, 285] on icon "Search Form" at bounding box center [586, 281] width 10 height 10
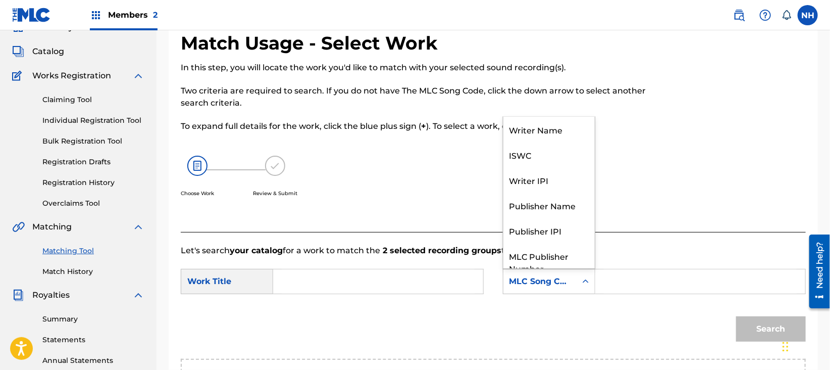
scroll to position [0, 0]
click at [560, 132] on div "Writer Name" at bounding box center [548, 129] width 91 height 25
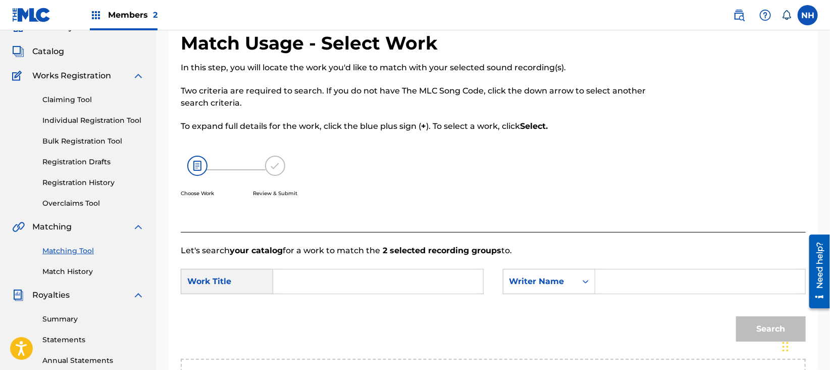
click at [662, 291] on input "Search Form" at bounding box center [700, 281] width 193 height 24
type input "cooper"
drag, startPoint x: 330, startPoint y: 312, endPoint x: 360, endPoint y: 277, distance: 45.8
click at [331, 311] on div "Search" at bounding box center [493, 332] width 625 height 53
click at [360, 277] on input "Search Form" at bounding box center [378, 281] width 193 height 24
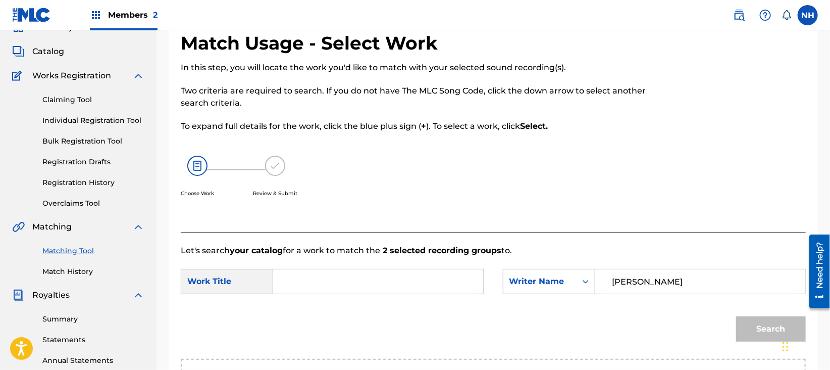
paste input "MAX COOPER"
type input "MAX COOPER"
click at [420, 319] on div "Search" at bounding box center [493, 332] width 625 height 53
click at [423, 283] on input "Search Form" at bounding box center [378, 281] width 193 height 24
paste input "IMPACTS"
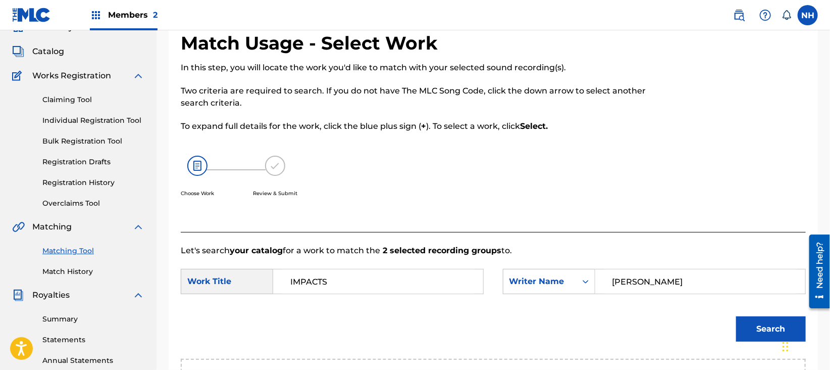
type input "IMPACTS"
click at [771, 321] on button "Search" at bounding box center [771, 328] width 70 height 25
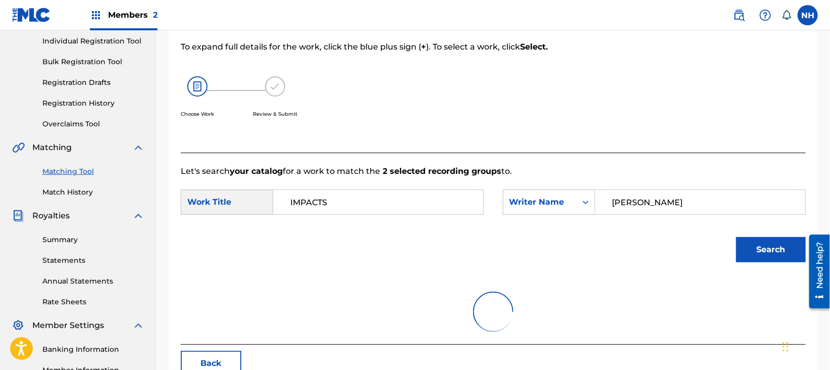
scroll to position [235, 0]
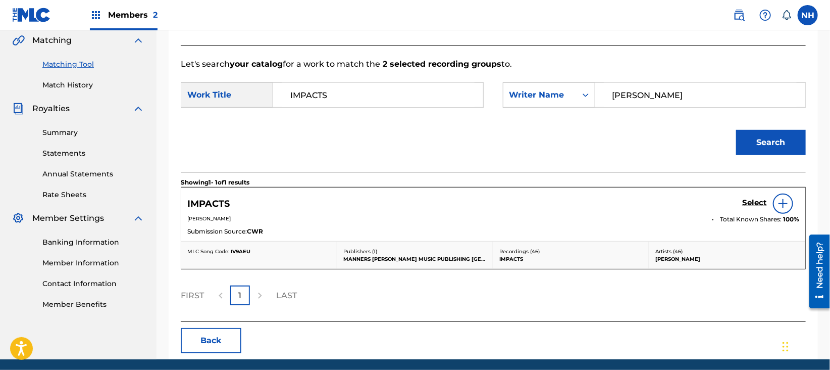
click at [761, 204] on h5 "Select" at bounding box center [754, 203] width 25 height 10
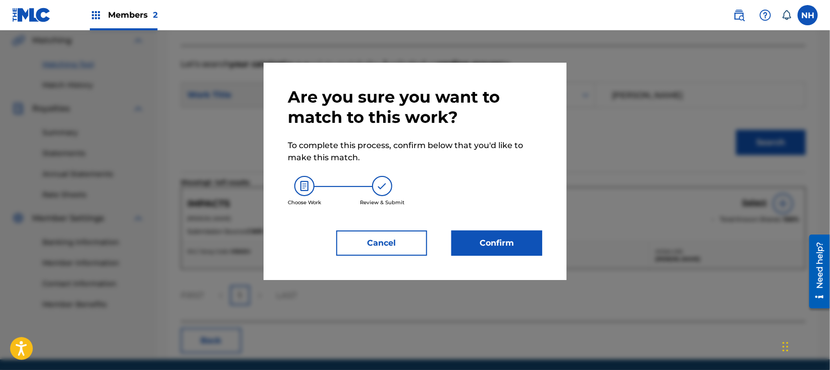
click at [370, 231] on button "Cancel" at bounding box center [381, 242] width 91 height 25
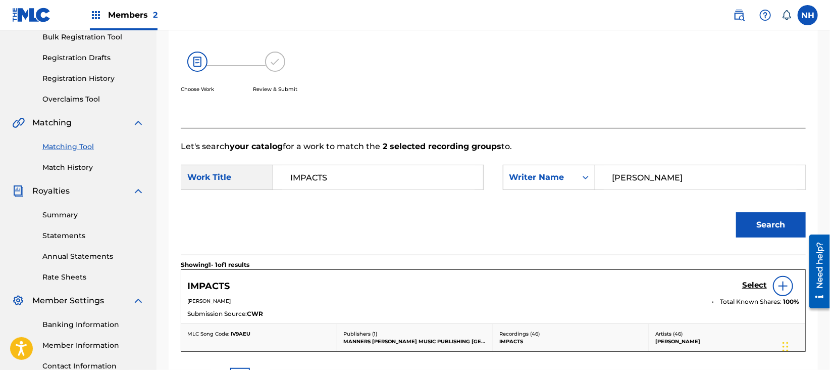
scroll to position [202, 0]
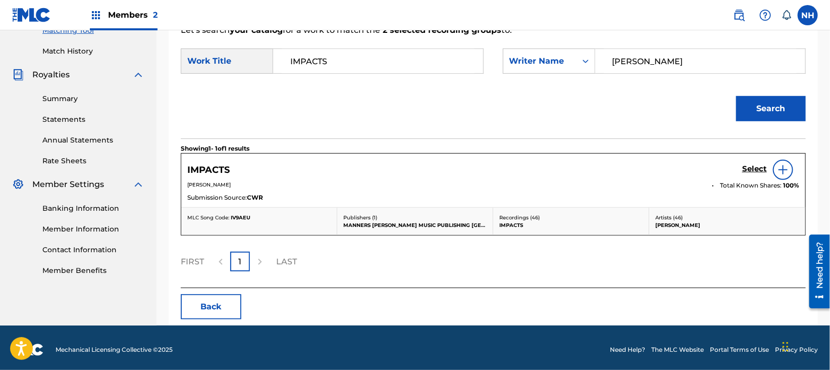
click at [223, 311] on button "Back" at bounding box center [211, 306] width 61 height 25
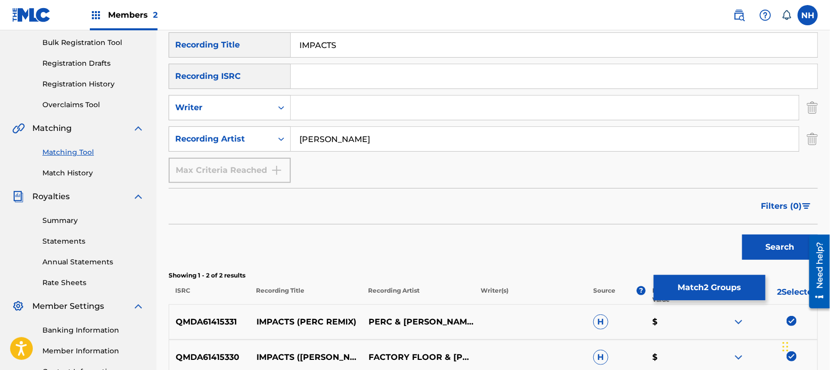
scroll to position [117, 0]
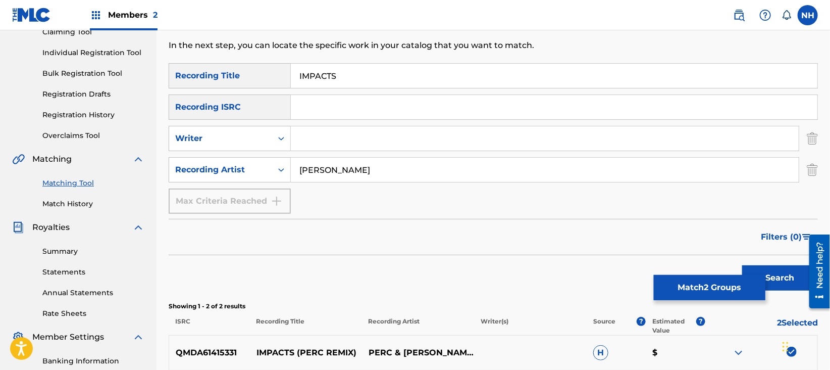
click at [705, 279] on button "Match 2 Groups" at bounding box center [710, 287] width 112 height 25
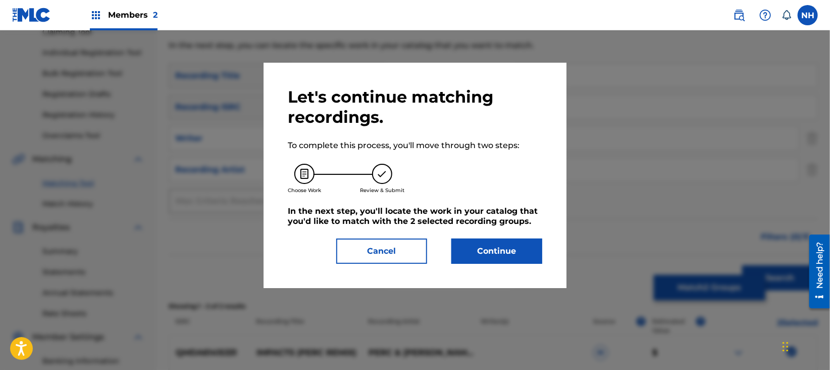
click at [525, 244] on button "Continue" at bounding box center [496, 250] width 91 height 25
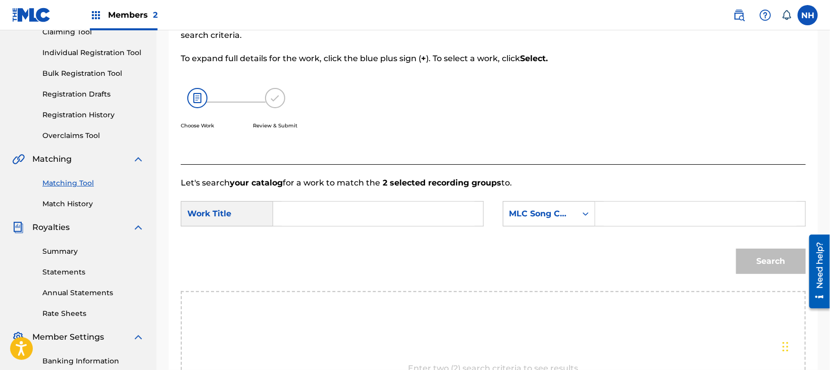
click at [416, 192] on form "SearchWithCriteriae320c805-05d8-402f-ae46-46f04e6bcdc6 Work Title SearchWithCri…" at bounding box center [493, 240] width 625 height 102
click at [412, 199] on form "SearchWithCriteriae320c805-05d8-402f-ae46-46f04e6bcdc6 Work Title SearchWithCri…" at bounding box center [493, 240] width 625 height 102
click at [412, 203] on input "Search Form" at bounding box center [378, 213] width 193 height 24
click at [319, 233] on strong "impact" at bounding box center [305, 236] width 30 height 10
type input "impacts"
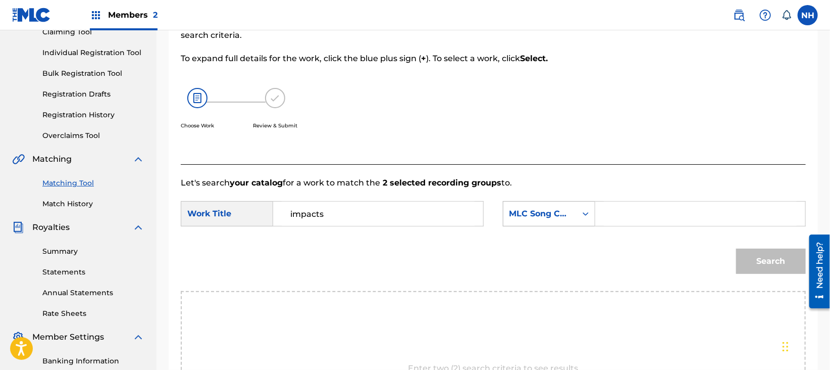
drag, startPoint x: 591, startPoint y: 204, endPoint x: 577, endPoint y: 219, distance: 20.4
click at [590, 205] on div "Search Form" at bounding box center [586, 213] width 18 height 18
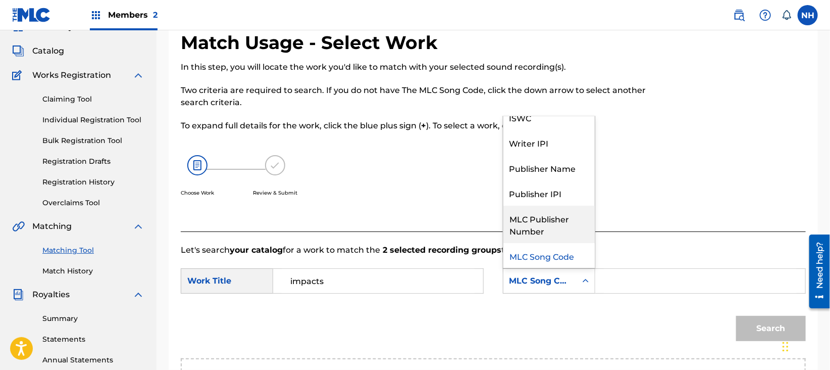
scroll to position [0, 0]
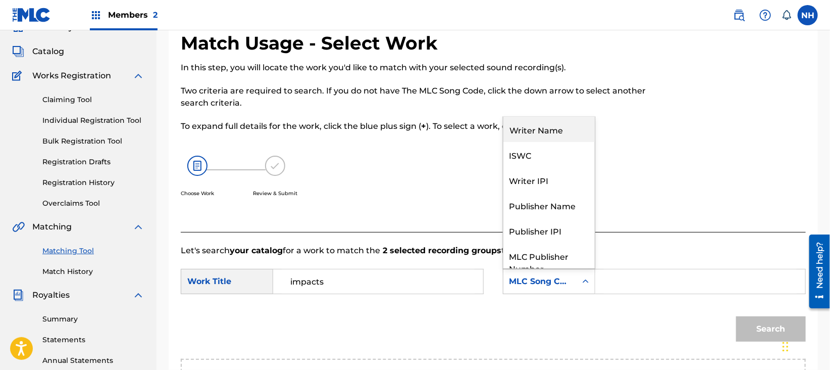
click at [560, 133] on div "Writer Name" at bounding box center [548, 129] width 91 height 25
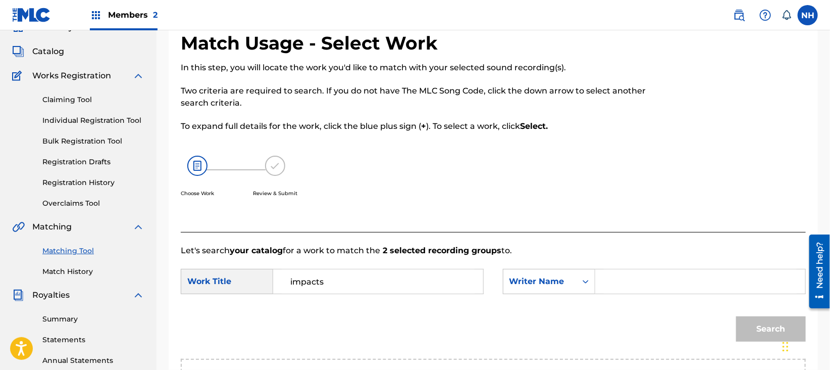
drag, startPoint x: 627, startPoint y: 311, endPoint x: 630, endPoint y: 286, distance: 24.4
click at [628, 310] on div "Search" at bounding box center [493, 332] width 625 height 53
click at [630, 286] on input "Search Form" at bounding box center [700, 281] width 193 height 24
type input "cooper"
click at [736, 316] on button "Search" at bounding box center [771, 328] width 70 height 25
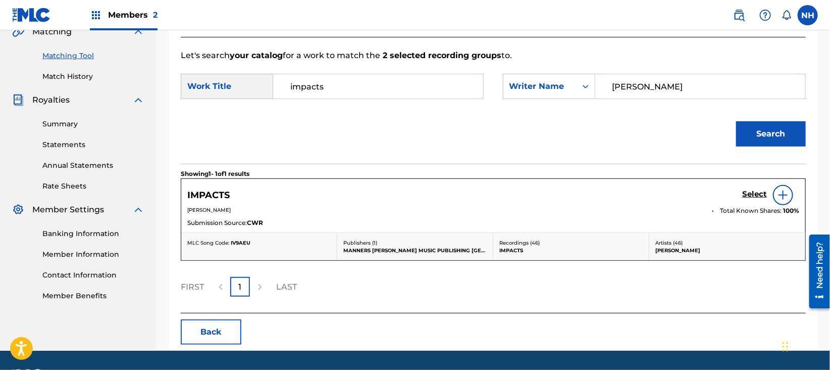
scroll to position [251, 0]
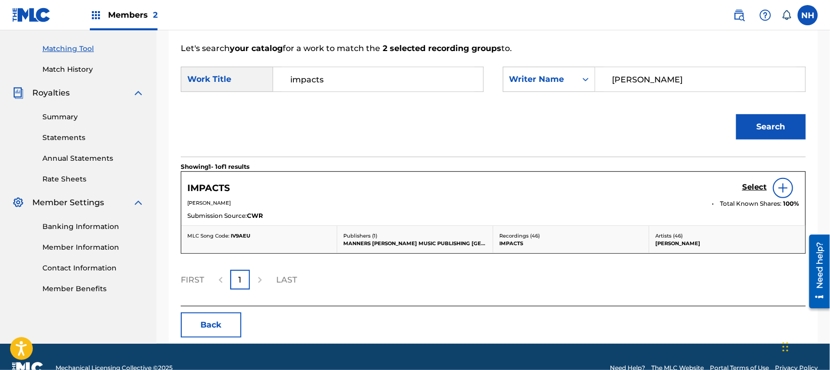
click at [734, 201] on span "Total Known Shares:" at bounding box center [751, 203] width 63 height 9
click at [749, 193] on div "Select" at bounding box center [770, 188] width 57 height 20
click at [751, 182] on h5 "Select" at bounding box center [754, 187] width 25 height 10
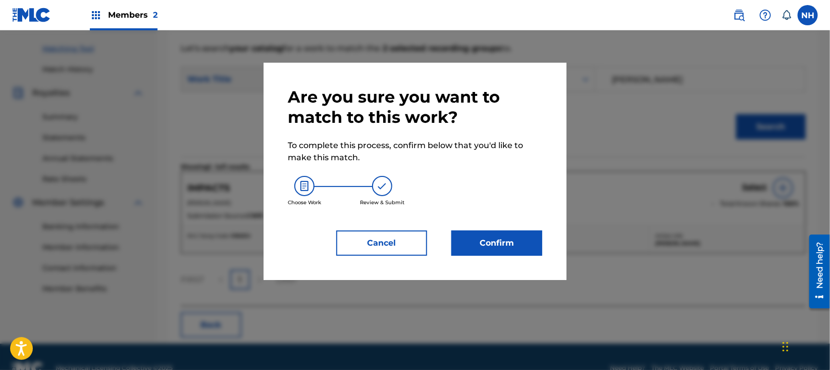
click at [509, 244] on button "Confirm" at bounding box center [496, 242] width 91 height 25
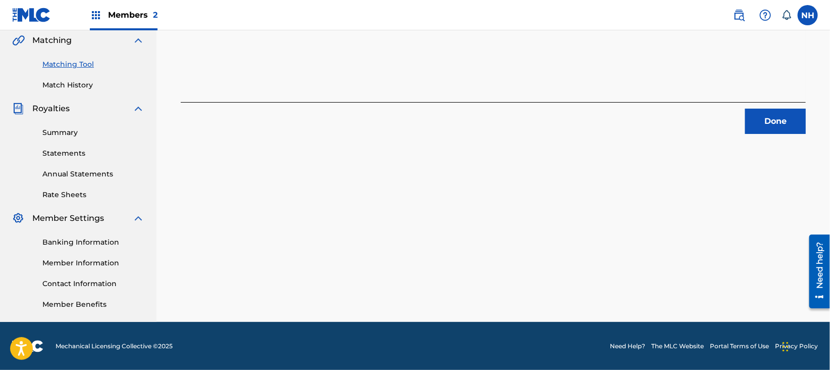
click at [790, 112] on button "Done" at bounding box center [775, 121] width 61 height 25
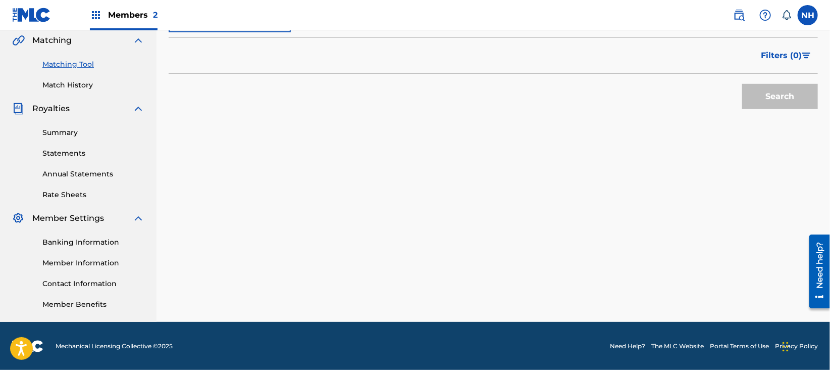
drag, startPoint x: 220, startPoint y: 154, endPoint x: 237, endPoint y: 157, distance: 17.4
click at [220, 154] on div "Matching Tool The Matching Tool allows Members to match sound recordings to wor…" at bounding box center [493, 70] width 649 height 501
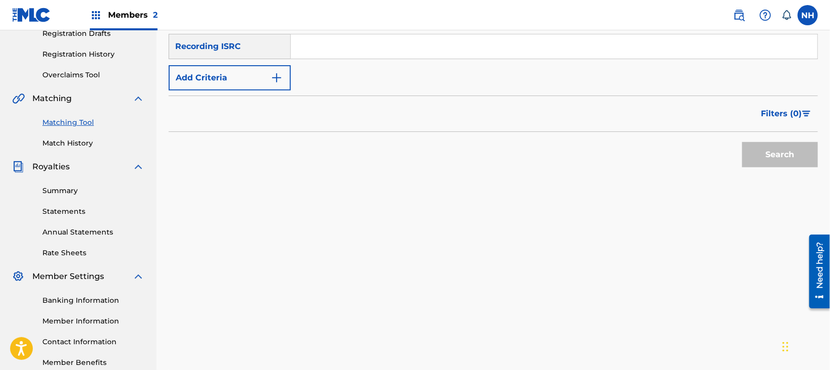
scroll to position [33, 0]
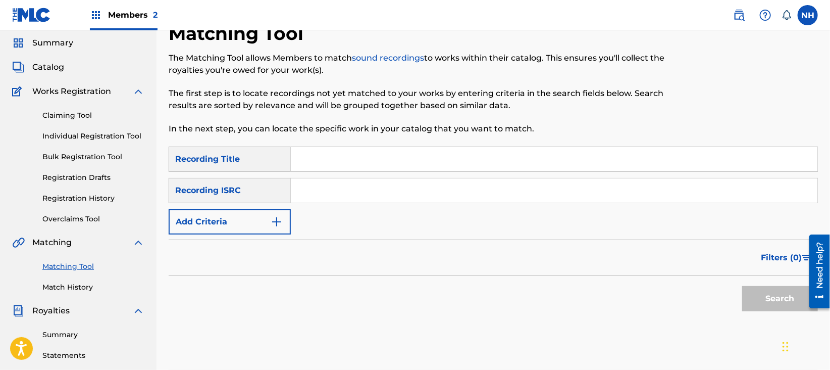
click at [590, 178] on input "Search Form" at bounding box center [554, 190] width 527 height 24
click at [272, 160] on div "Recording Title" at bounding box center [230, 158] width 122 height 25
click at [305, 160] on input "Search Form" at bounding box center [554, 159] width 527 height 24
paste input "MUSIC OF THE TIDES"
type input "MUSIC OF THE TIDES"
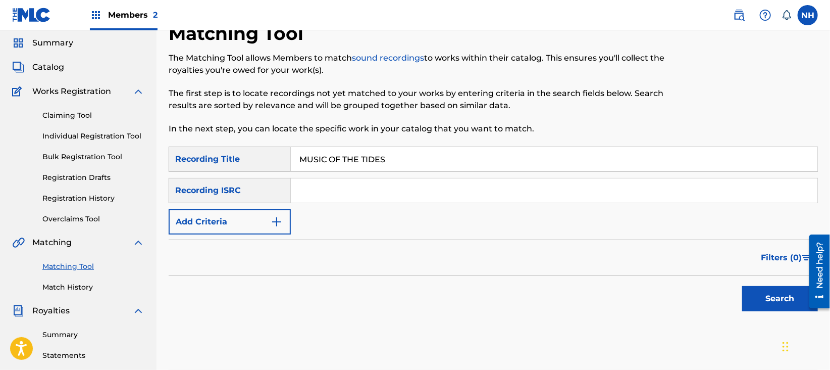
drag, startPoint x: 268, startPoint y: 248, endPoint x: 270, endPoint y: 235, distance: 13.3
click at [269, 248] on div "Filters ( 0 )" at bounding box center [493, 257] width 649 height 36
click at [272, 228] on button "Add Criteria" at bounding box center [230, 221] width 122 height 25
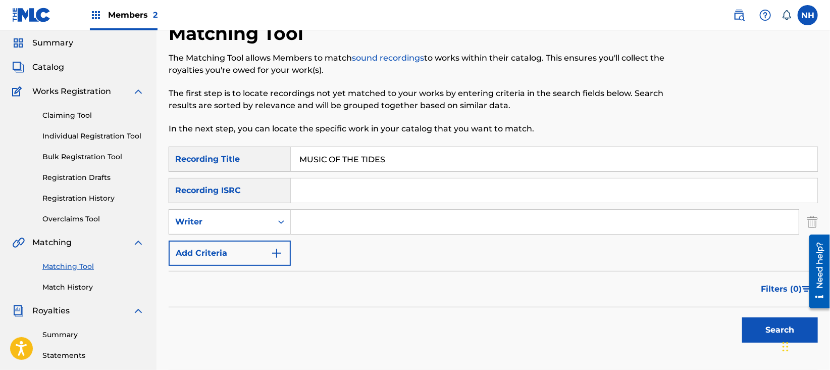
click at [278, 249] on img "Search Form" at bounding box center [277, 253] width 12 height 12
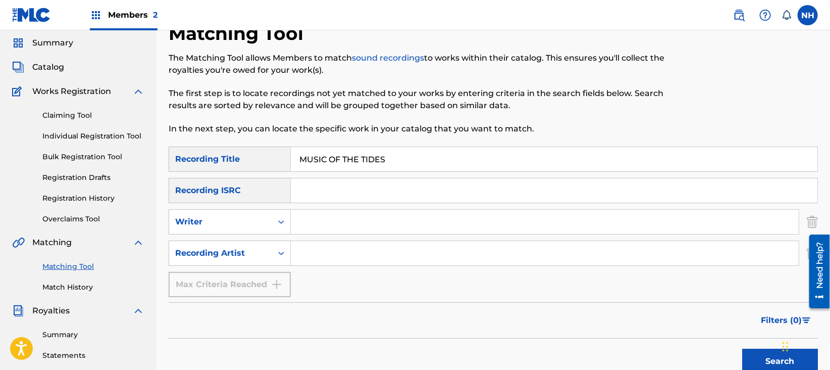
click at [313, 216] on input "Search Form" at bounding box center [545, 222] width 508 height 24
click at [314, 248] on input "Search Form" at bounding box center [545, 253] width 508 height 24
type input "max cooper"
click at [753, 357] on button "Search" at bounding box center [780, 360] width 76 height 25
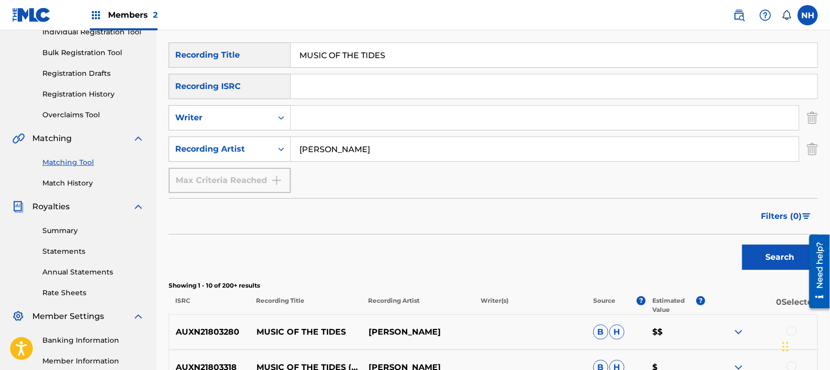
scroll to position [370, 0]
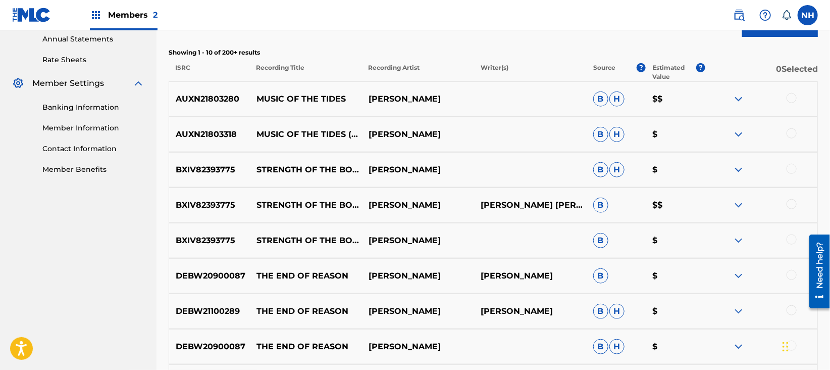
click at [794, 101] on div at bounding box center [792, 98] width 10 height 10
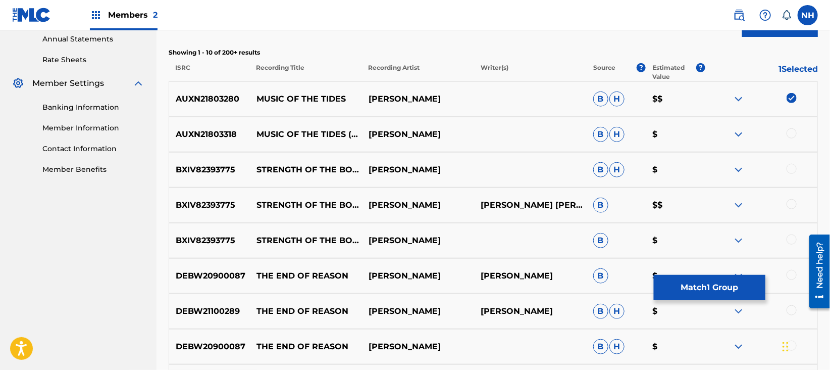
click at [794, 133] on div at bounding box center [792, 133] width 10 height 10
click at [789, 170] on div at bounding box center [792, 169] width 10 height 10
click at [791, 171] on img at bounding box center [792, 169] width 10 height 10
drag, startPoint x: 352, startPoint y: 96, endPoint x: 259, endPoint y: 90, distance: 93.6
click at [259, 90] on div "AUXN21803280 MUSIC OF THE TIDES MAX COOPER B H $$" at bounding box center [493, 98] width 649 height 35
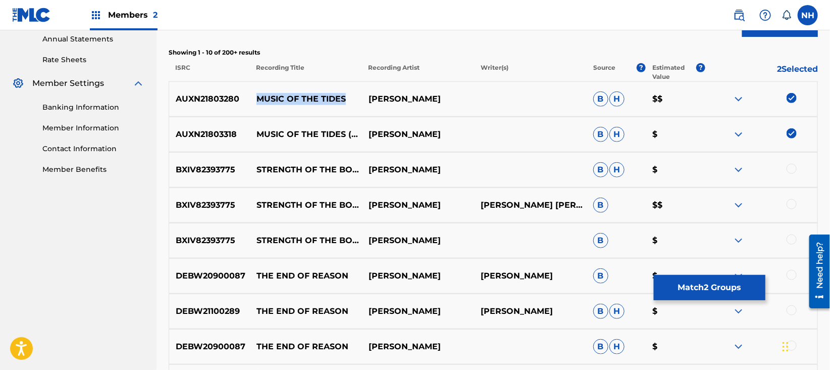
copy p "MUSIC OF THE TIDES"
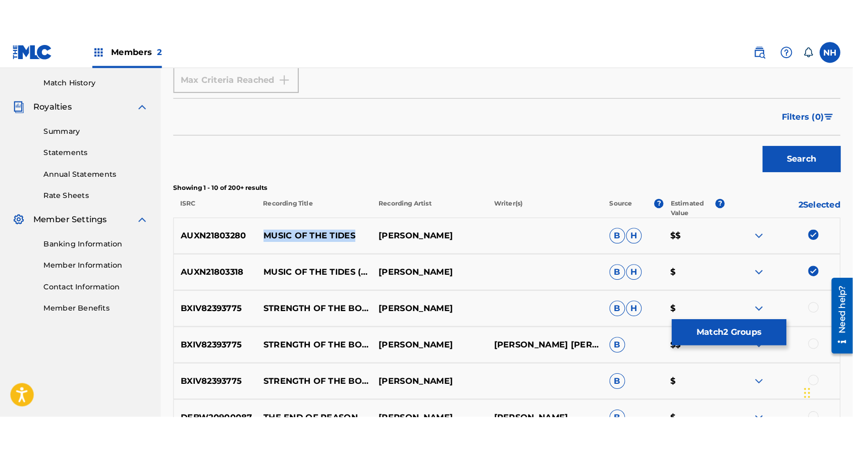
scroll to position [168, 0]
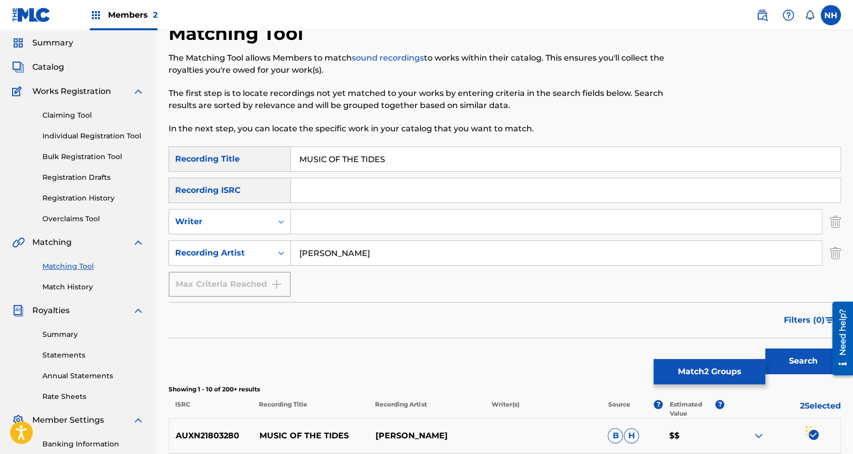
drag, startPoint x: 406, startPoint y: 155, endPoint x: 236, endPoint y: 155, distance: 169.7
click at [242, 155] on div "SearchWithCriteria65ad96eb-76be-4cc5-9ff9-1ba3f1a78c4d Recording Title MUSIC OF…" at bounding box center [505, 158] width 673 height 25
paste input "WASP"
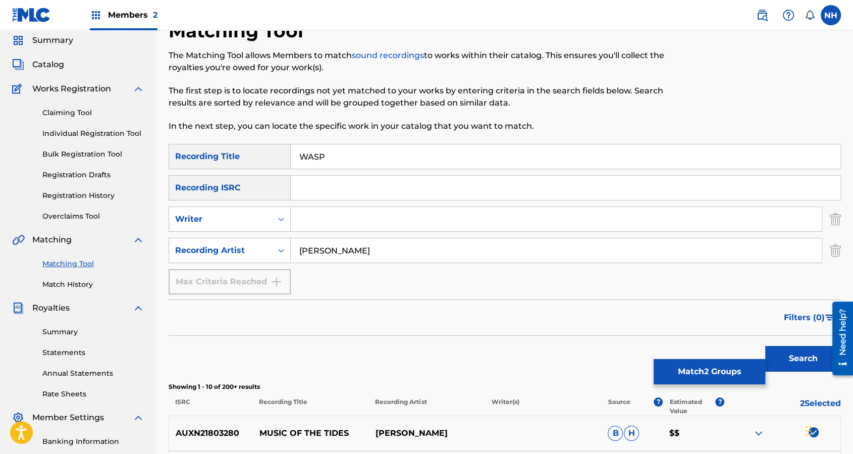
scroll to position [0, 0]
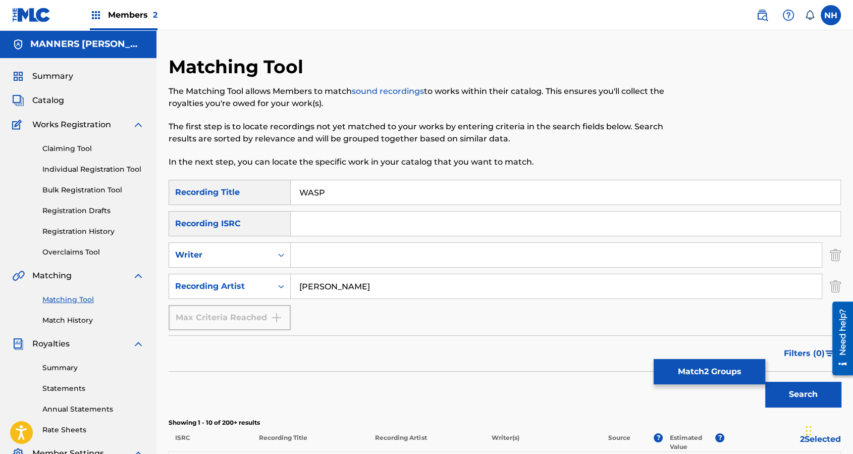
type input "WASP"
click at [76, 315] on link "Match History" at bounding box center [93, 320] width 102 height 11
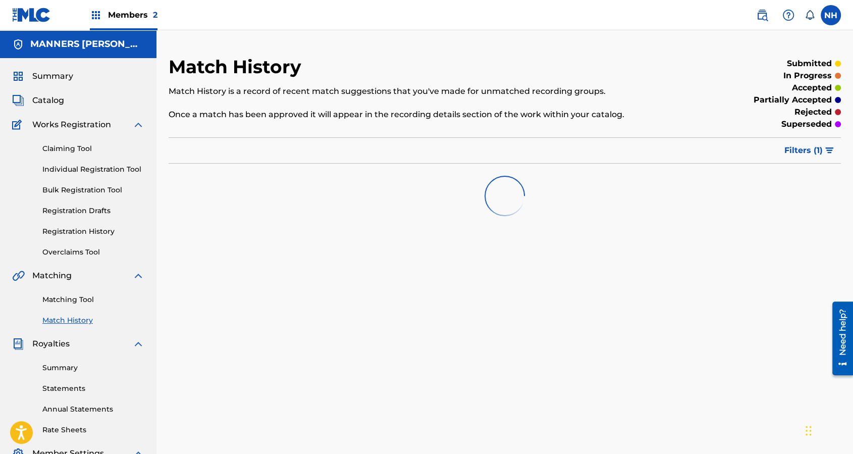
click at [87, 303] on link "Matching Tool" at bounding box center [93, 299] width 102 height 11
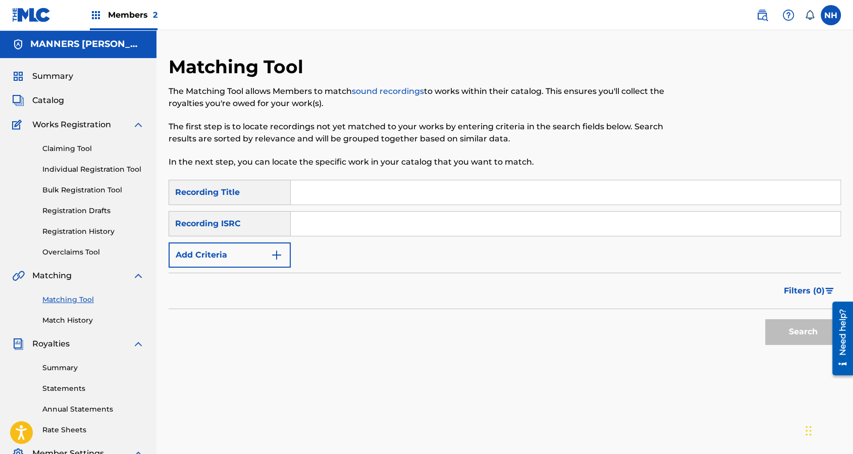
click at [77, 327] on div "Summary Catalog Works Registration Claiming Tool Individual Registration Tool B…" at bounding box center [78, 307] width 157 height 499
click at [460, 195] on input "Search Form" at bounding box center [566, 192] width 550 height 24
paste input "WASP"
type input "WASP"
click at [239, 260] on button "Add Criteria" at bounding box center [230, 254] width 122 height 25
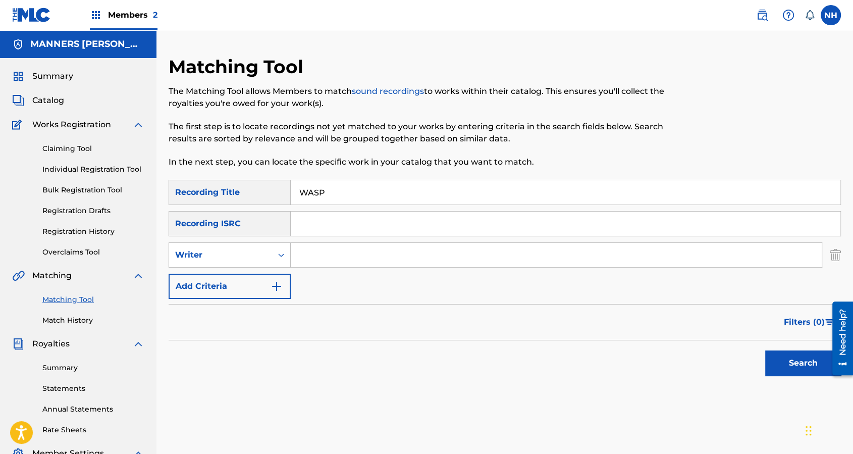
drag, startPoint x: 315, startPoint y: 258, endPoint x: 292, endPoint y: 267, distance: 24.5
click at [315, 257] on input "Search Form" at bounding box center [556, 255] width 531 height 24
click at [251, 284] on button "Add Criteria" at bounding box center [230, 286] width 122 height 25
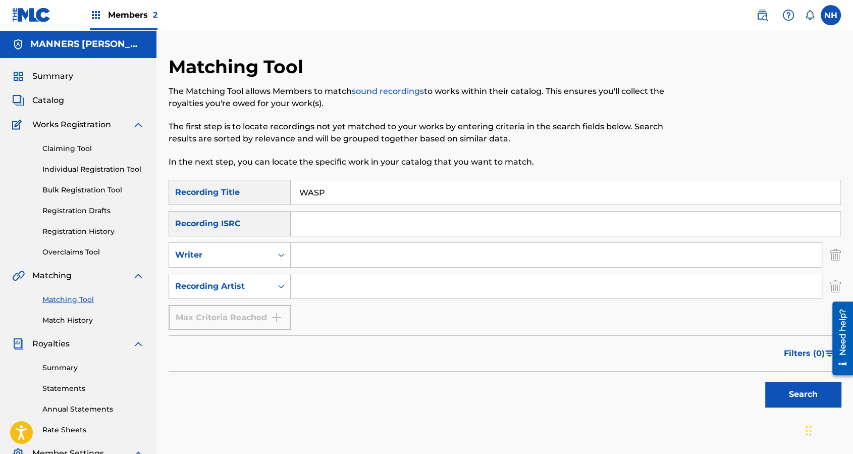
click at [319, 284] on input "Search Form" at bounding box center [556, 286] width 531 height 24
type input "max cooper"
click at [800, 369] on button "Search" at bounding box center [803, 394] width 76 height 25
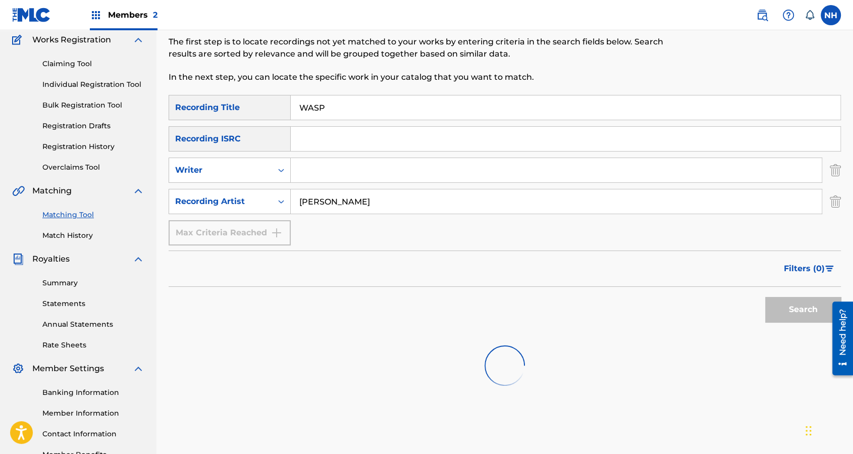
scroll to position [151, 0]
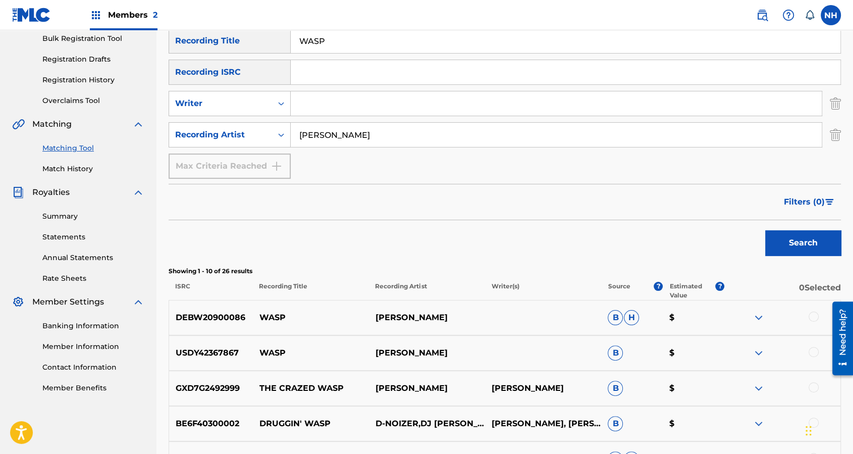
click at [819, 317] on div at bounding box center [783, 318] width 116 height 12
click at [816, 317] on div at bounding box center [814, 317] width 10 height 10
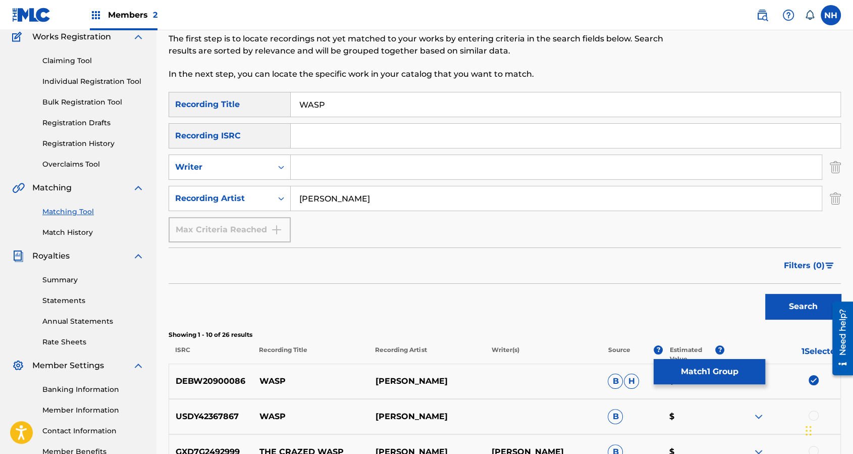
scroll to position [0, 0]
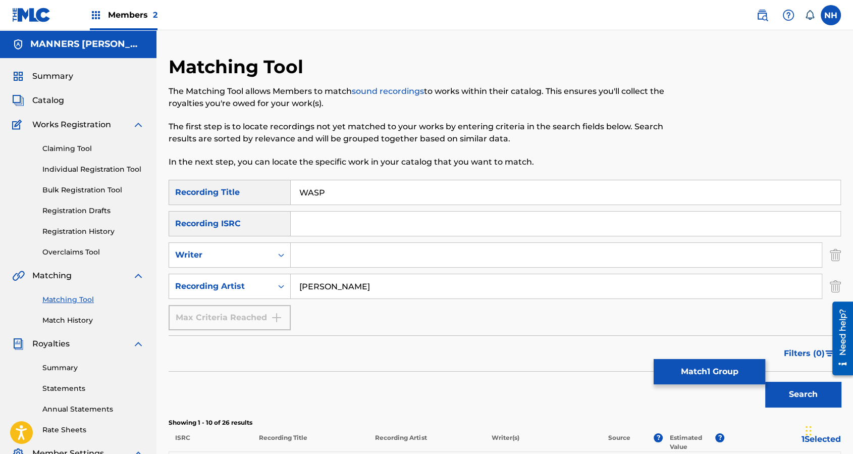
drag, startPoint x: 356, startPoint y: 189, endPoint x: 218, endPoint y: 191, distance: 138.4
click at [218, 191] on div "SearchWithCriteria65ad96eb-76be-4cc5-9ff9-1ba3f1a78c4d Recording Title WASP" at bounding box center [505, 192] width 673 height 25
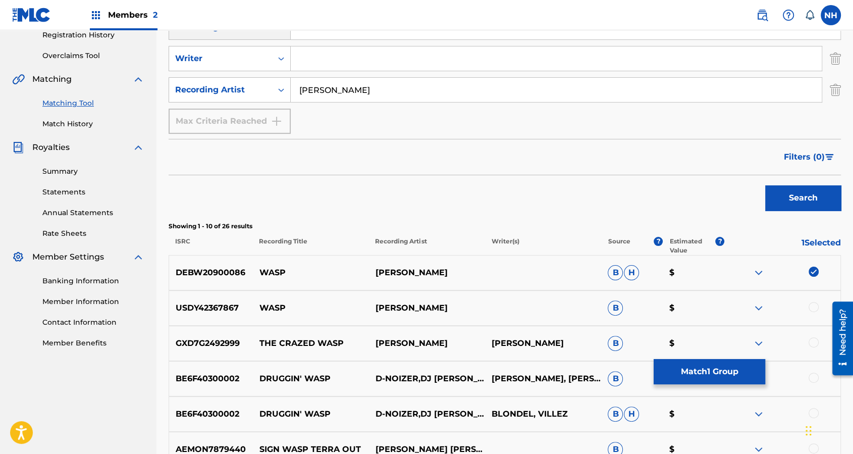
scroll to position [202, 0]
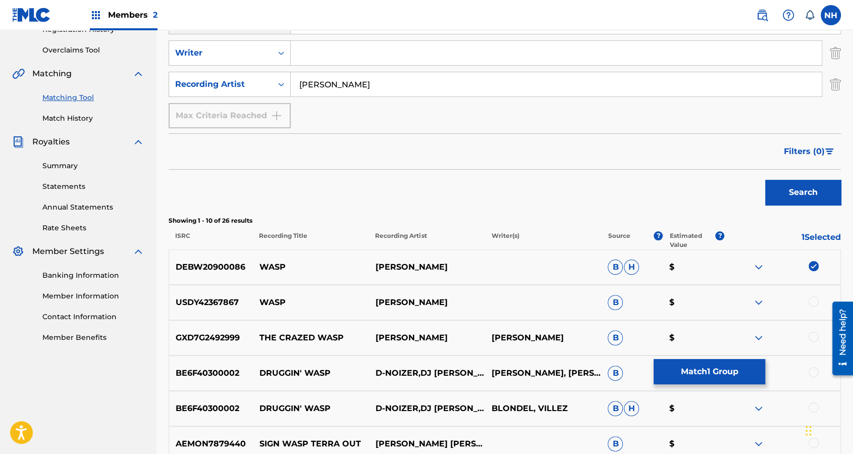
click at [756, 274] on div "DEBW20900086 WASP MAX COOPER B H $" at bounding box center [505, 266] width 673 height 35
click at [757, 269] on img at bounding box center [759, 267] width 12 height 12
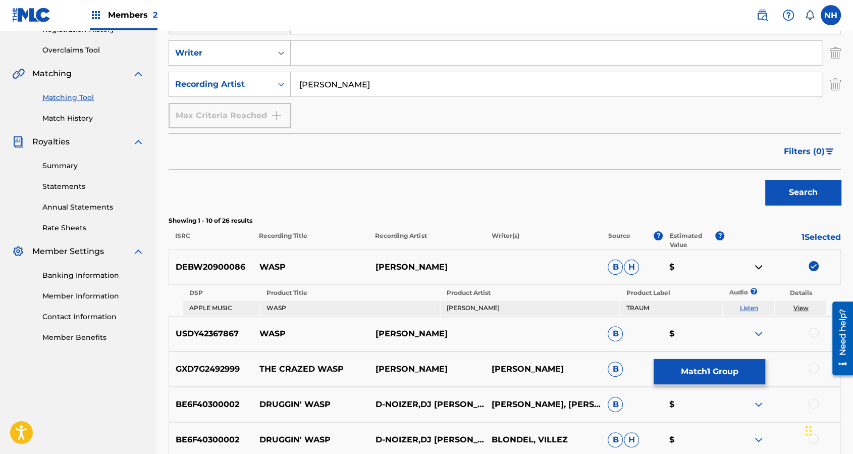
click at [807, 306] on link "View" at bounding box center [801, 308] width 15 height 8
click at [695, 369] on button "Match 1 Group" at bounding box center [710, 371] width 112 height 25
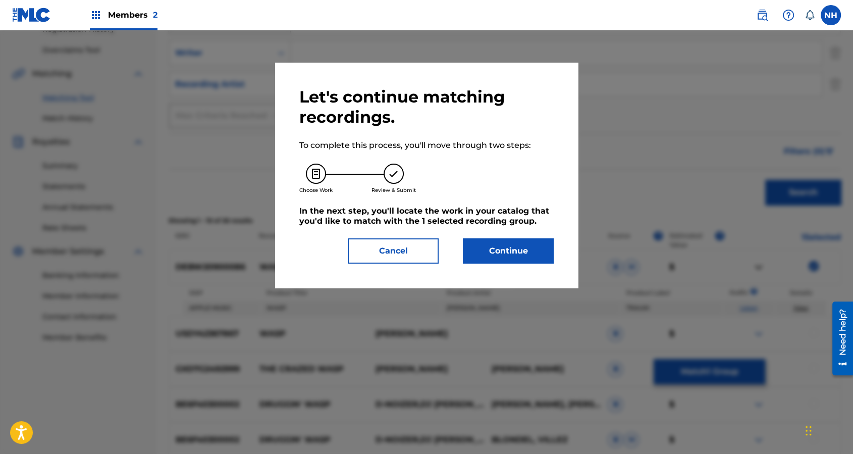
click at [414, 243] on button "Cancel" at bounding box center [393, 250] width 91 height 25
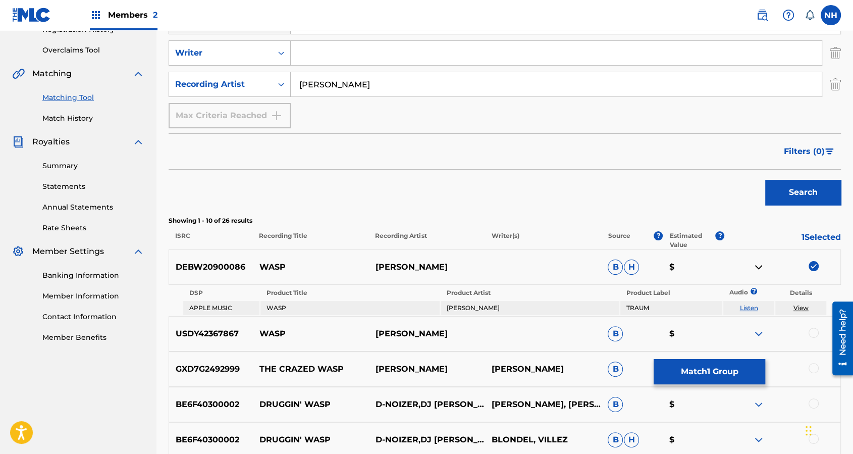
click at [691, 369] on button "Match 1 Group" at bounding box center [710, 371] width 112 height 25
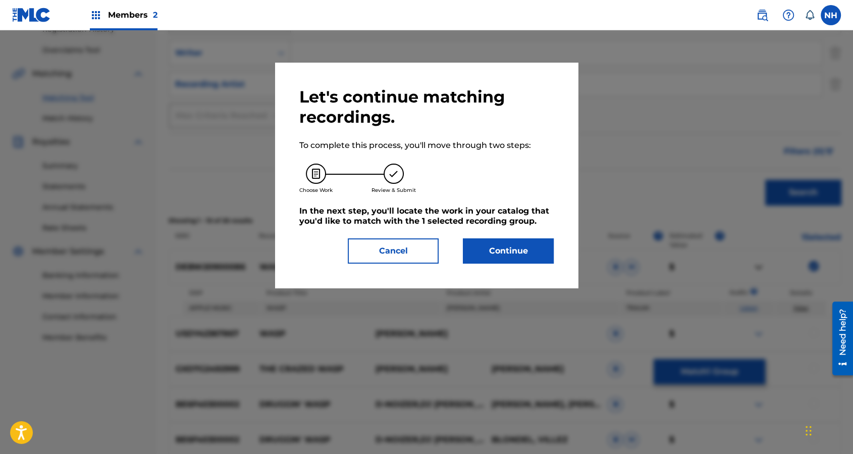
click at [525, 260] on button "Continue" at bounding box center [508, 250] width 91 height 25
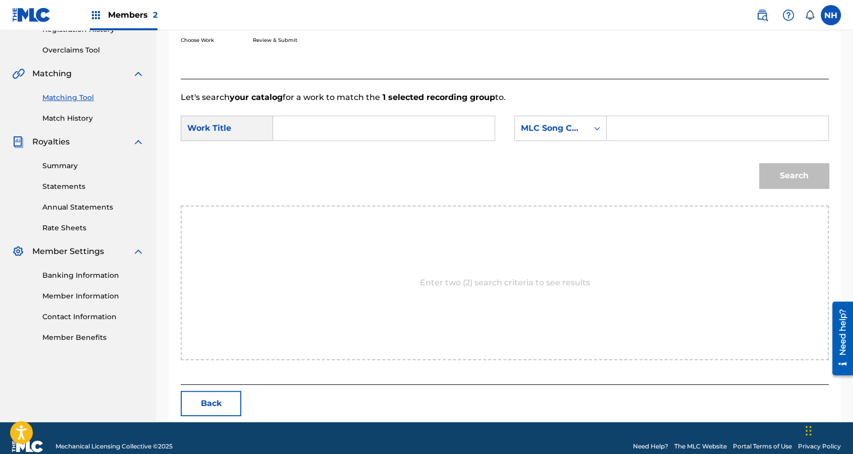
click at [420, 114] on form "SearchWithCriteriae320c805-05d8-402f-ae46-46f04e6bcdc6 Work Title SearchWithCri…" at bounding box center [505, 155] width 648 height 102
click at [404, 129] on input "Search Form" at bounding box center [384, 128] width 204 height 24
paste input "WASP"
type input "WASP"
click at [615, 140] on div "Search Form" at bounding box center [718, 128] width 222 height 25
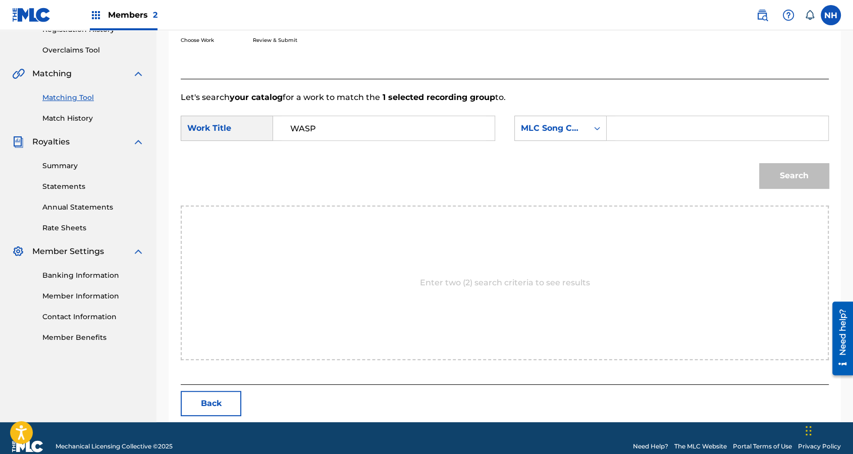
drag, startPoint x: 619, startPoint y: 131, endPoint x: 611, endPoint y: 130, distance: 7.6
click at [619, 131] on input "Search Form" at bounding box center [717, 128] width 204 height 24
click at [552, 128] on div "MLC Song Code" at bounding box center [551, 128] width 61 height 12
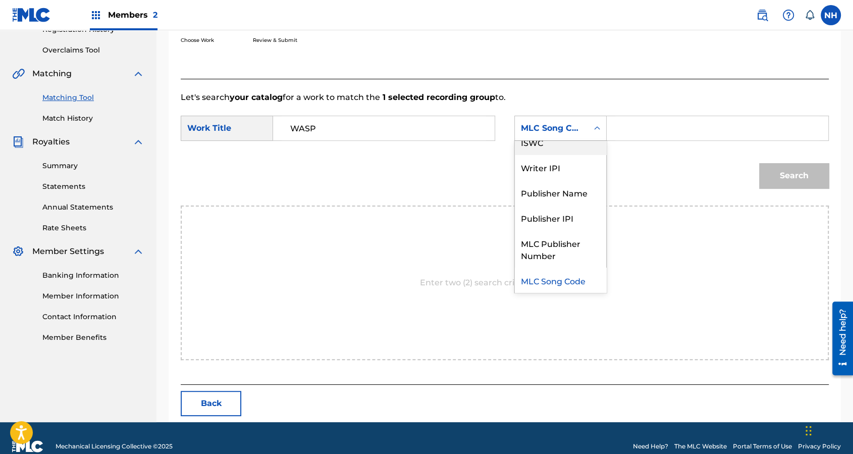
scroll to position [0, 0]
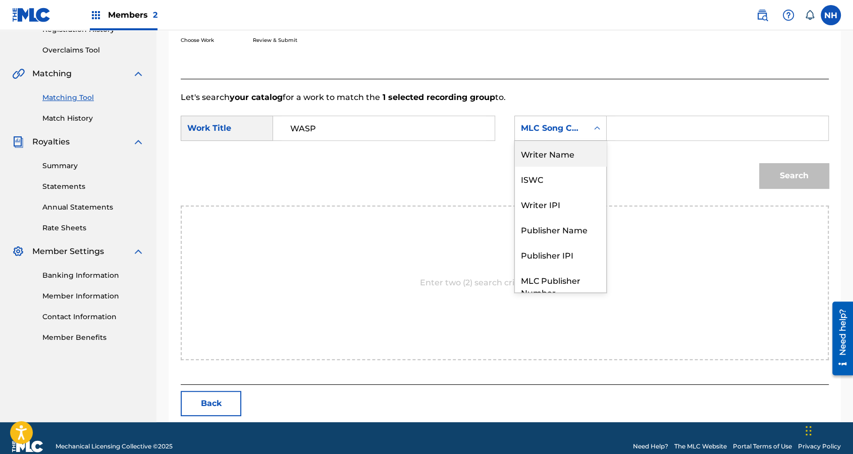
click at [564, 152] on div "Writer Name" at bounding box center [560, 153] width 91 height 25
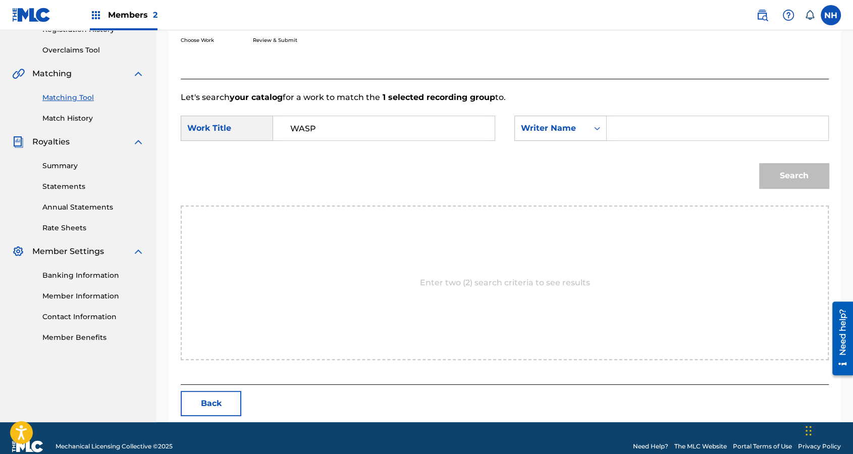
click at [640, 131] on input "Search Form" at bounding box center [717, 128] width 204 height 24
type input "cooper"
click at [759, 163] on button "Search" at bounding box center [794, 175] width 70 height 25
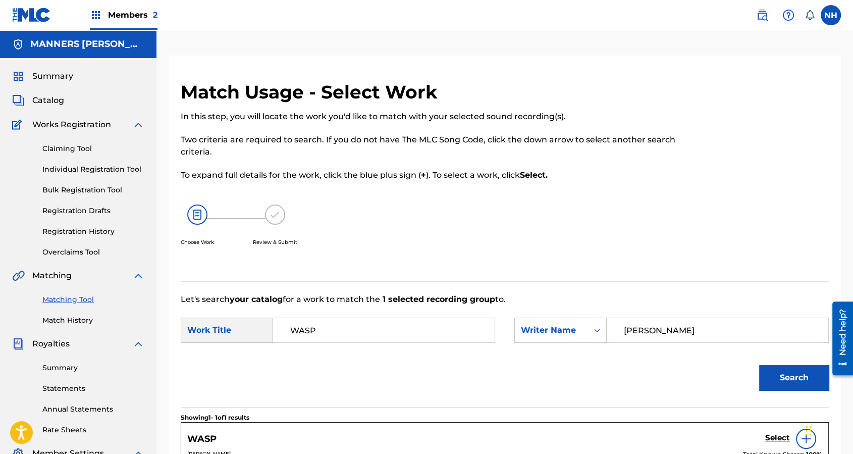
drag, startPoint x: 388, startPoint y: 336, endPoint x: 145, endPoint y: 317, distance: 243.7
click at [152, 321] on main "MANNERS MCDADE MUSIC PUBLISHING LIMITED Summary Catalog Works Registration Clai…" at bounding box center [426, 312] width 853 height 564
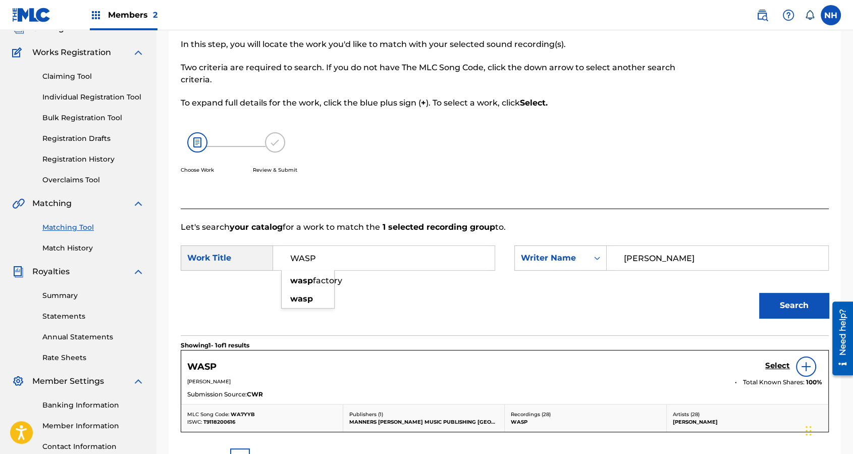
scroll to position [188, 0]
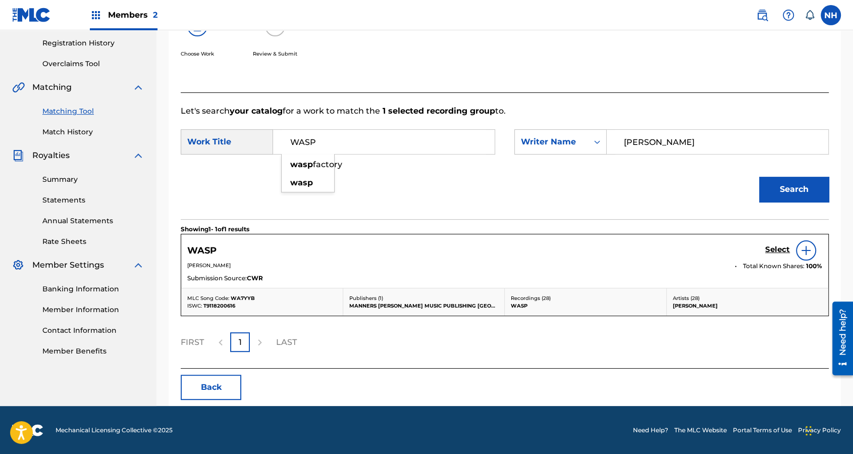
click at [784, 251] on h5 "Select" at bounding box center [777, 250] width 25 height 10
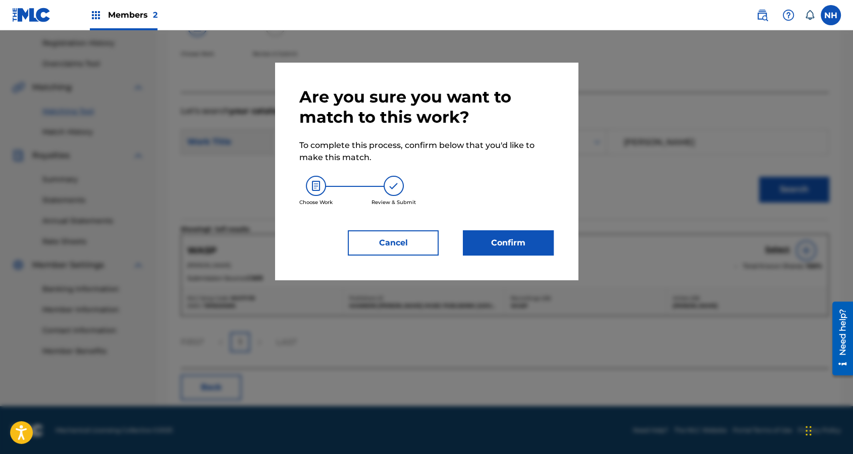
click at [493, 234] on button "Confirm" at bounding box center [508, 242] width 91 height 25
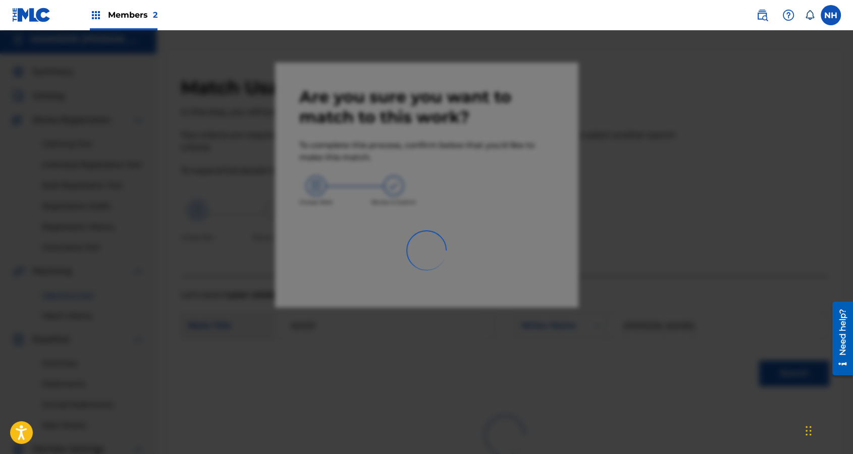
scroll to position [0, 0]
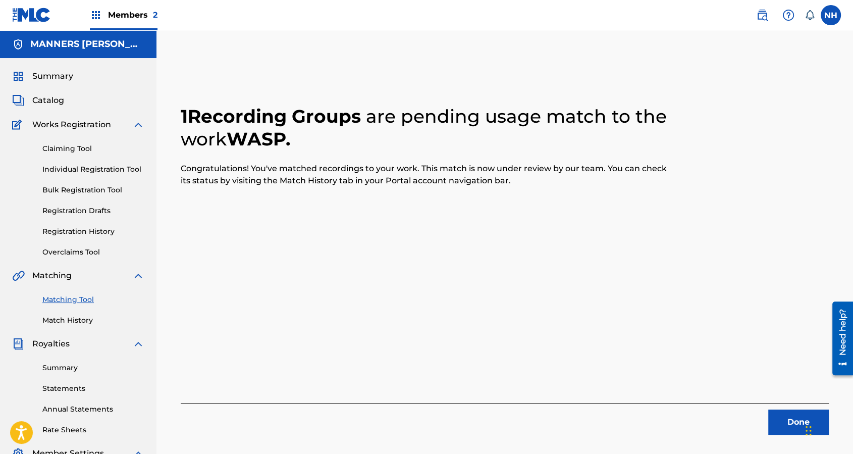
click at [760, 369] on div "Done" at bounding box center [505, 419] width 648 height 32
click at [786, 369] on button "Done" at bounding box center [798, 421] width 61 height 25
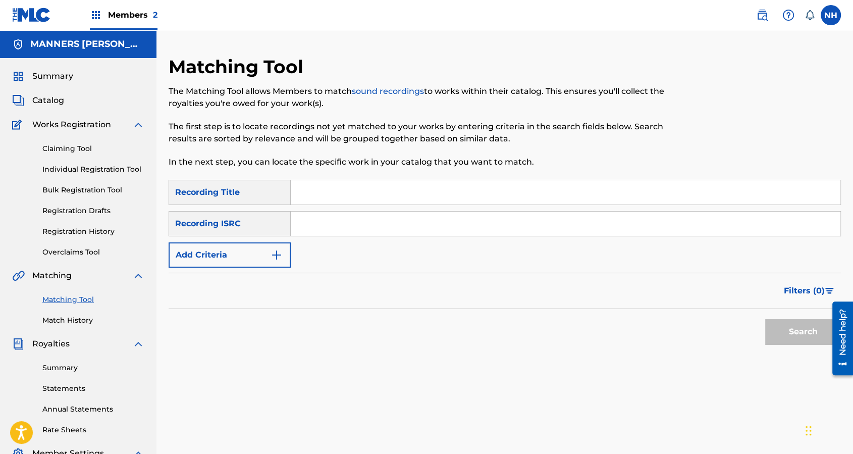
click at [241, 244] on button "Add Criteria" at bounding box center [230, 254] width 122 height 25
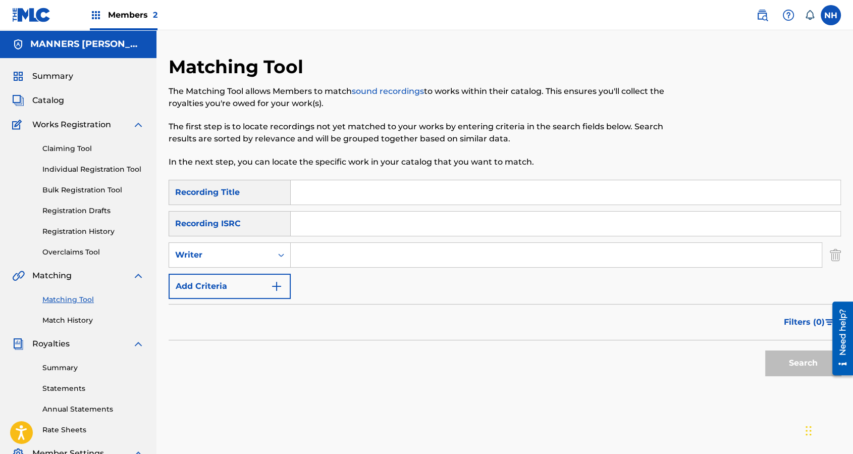
click at [239, 282] on button "Add Criteria" at bounding box center [230, 286] width 122 height 25
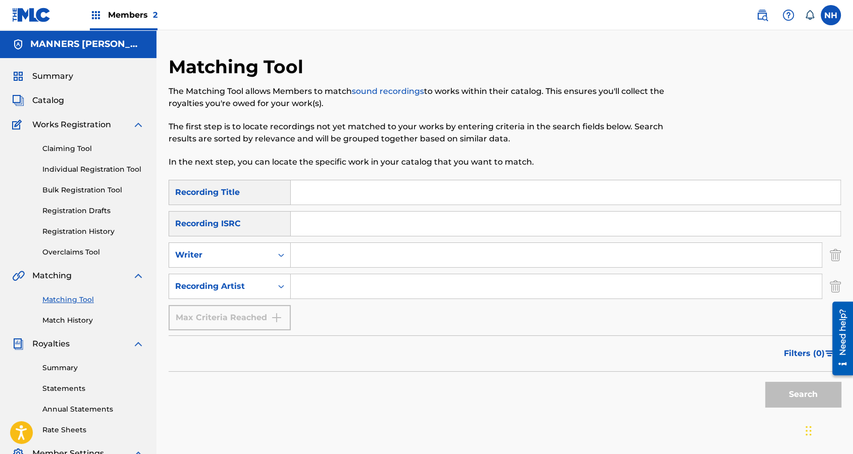
click at [445, 369] on div "Search" at bounding box center [505, 392] width 673 height 40
click at [393, 188] on input "Search Form" at bounding box center [566, 192] width 550 height 24
paste input "CHAOTISCH SERIE"
type input "CHAOTISCH SERIE"
click at [298, 308] on div "SearchWithCriteria65ad96eb-76be-4cc5-9ff9-1ba3f1a78c4d Recording Title CHAOTISC…" at bounding box center [505, 255] width 673 height 150
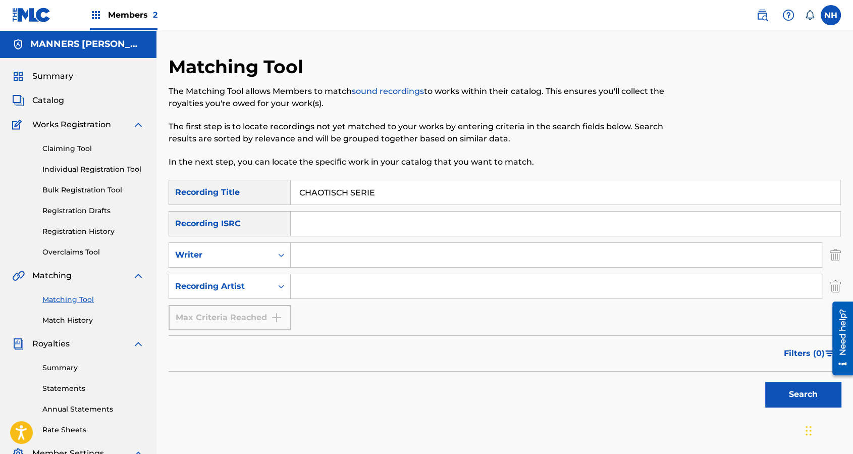
click at [316, 280] on input "Search Form" at bounding box center [556, 286] width 531 height 24
type input "max cooper"
click at [795, 369] on button "Search" at bounding box center [803, 394] width 76 height 25
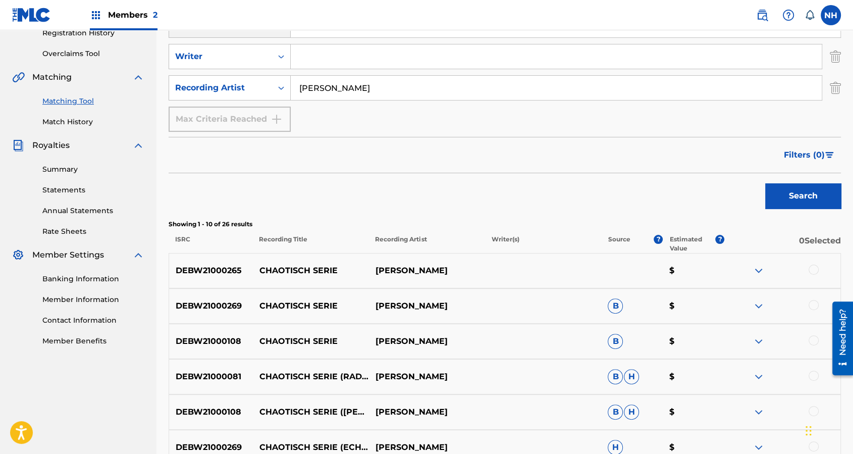
scroll to position [219, 0]
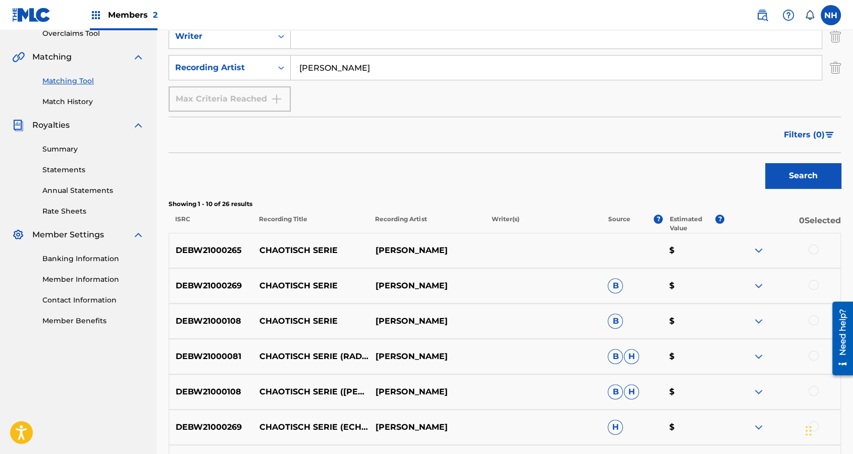
click at [823, 237] on div "DEBW21000265 CHAOTISCH SERIE MAX COOPER $" at bounding box center [505, 250] width 673 height 35
click at [816, 250] on div at bounding box center [814, 249] width 10 height 10
drag, startPoint x: 816, startPoint y: 275, endPoint x: 811, endPoint y: 285, distance: 11.1
click at [816, 276] on div "DEBW21000269 CHAOTISCH SERIE MAX COOPER B $" at bounding box center [505, 285] width 673 height 35
click at [810, 286] on div at bounding box center [814, 285] width 10 height 10
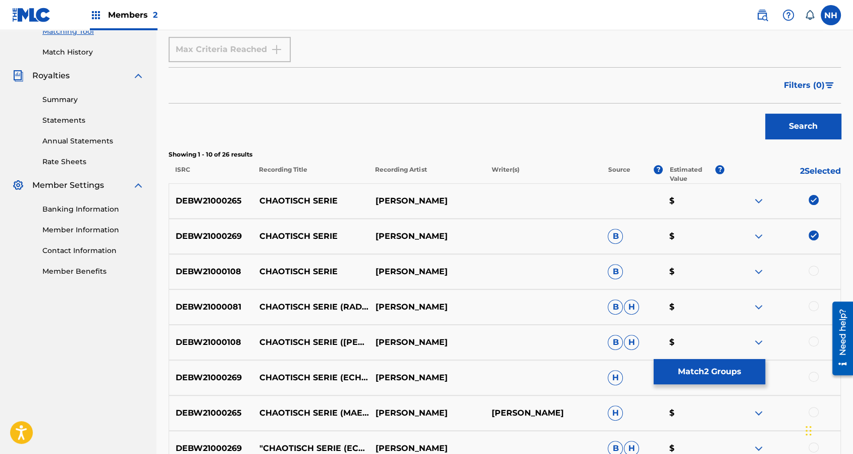
scroll to position [286, 0]
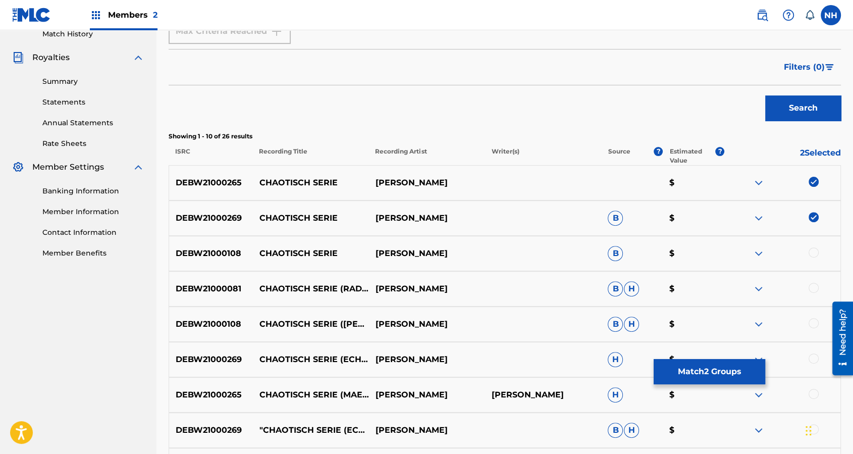
click at [804, 242] on div "DEBW21000108 CHAOTISCH SERIE MAX COOPER B $" at bounding box center [505, 253] width 673 height 35
click at [814, 253] on div at bounding box center [814, 252] width 10 height 10
click at [816, 286] on div at bounding box center [814, 288] width 10 height 10
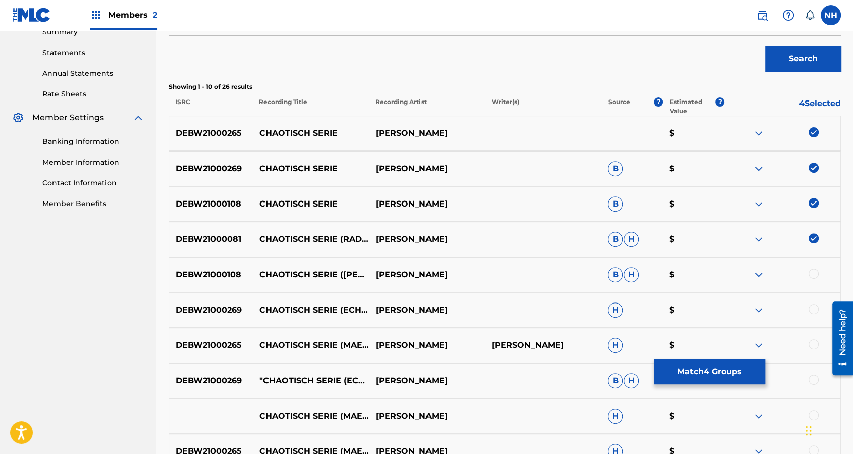
scroll to position [353, 0]
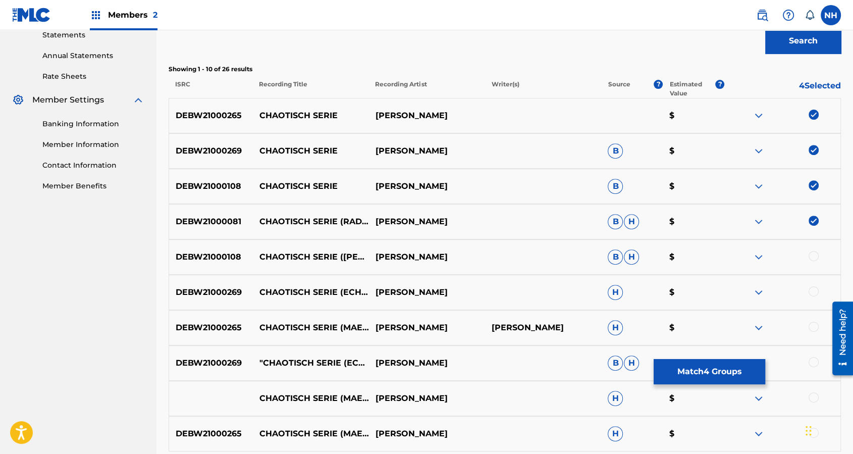
click at [817, 258] on div at bounding box center [783, 257] width 116 height 12
click at [811, 248] on div "DEBW21000108 CHAOTISCH SERIE (RESET ROBOT REMIX) MAX COOPER B H $" at bounding box center [505, 256] width 673 height 35
click at [813, 269] on div "DEBW21000108 CHAOTISCH SERIE (RESET ROBOT REMIX) MAX COOPER B H $" at bounding box center [505, 256] width 673 height 35
click at [815, 259] on div at bounding box center [814, 256] width 10 height 10
click at [800, 295] on div at bounding box center [783, 292] width 116 height 12
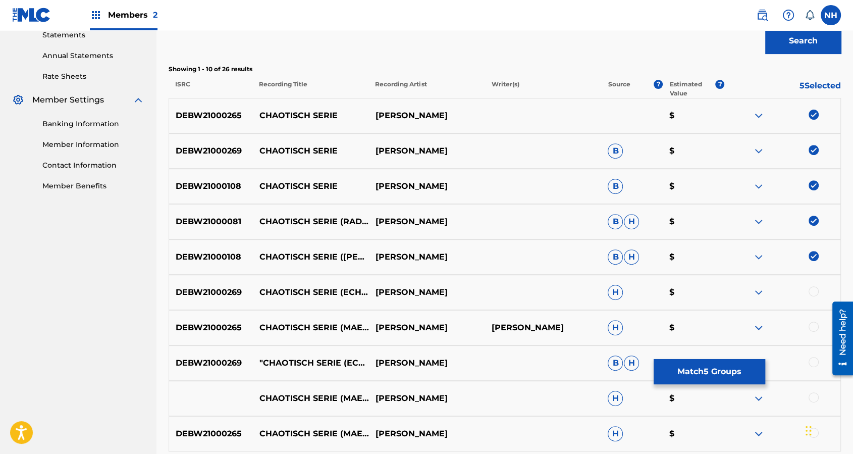
click at [804, 287] on div at bounding box center [783, 292] width 116 height 12
click at [815, 287] on div at bounding box center [814, 291] width 10 height 10
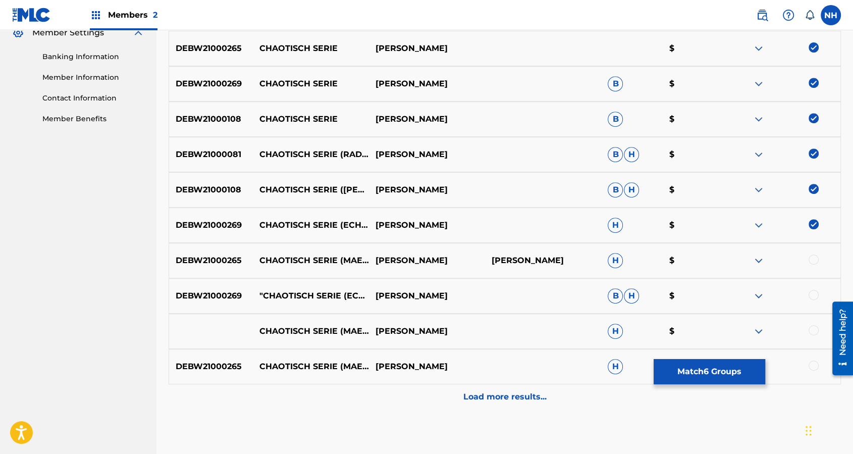
click at [816, 261] on div at bounding box center [814, 259] width 10 height 10
click at [818, 296] on div at bounding box center [783, 296] width 116 height 12
click at [803, 331] on div at bounding box center [783, 331] width 116 height 12
click at [810, 321] on div "CHAOTISCH SERIE (MAETRIK ABSTRACT BEATS REMIX) MAX COOPER H $" at bounding box center [505, 331] width 673 height 35
click at [813, 300] on div at bounding box center [783, 296] width 116 height 12
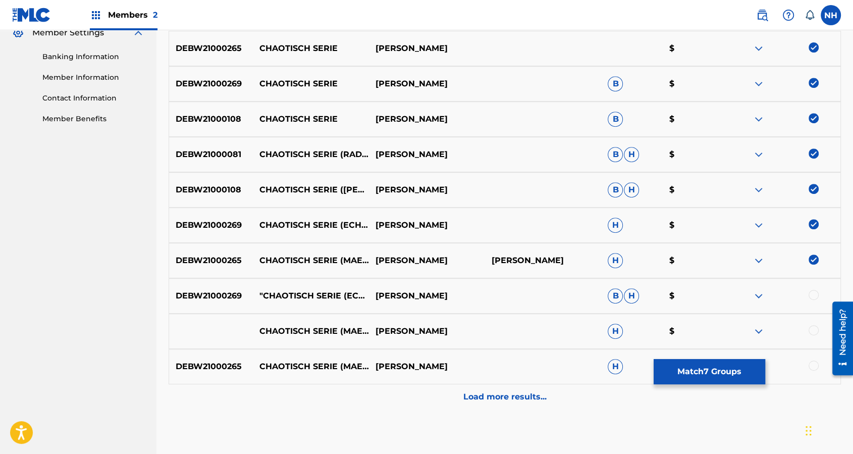
click at [815, 295] on div at bounding box center [814, 295] width 10 height 10
click at [816, 329] on div at bounding box center [814, 330] width 10 height 10
click at [818, 368] on div at bounding box center [783, 367] width 116 height 12
click at [812, 364] on div at bounding box center [814, 366] width 10 height 10
click at [461, 369] on div "Load more results..." at bounding box center [505, 396] width 673 height 25
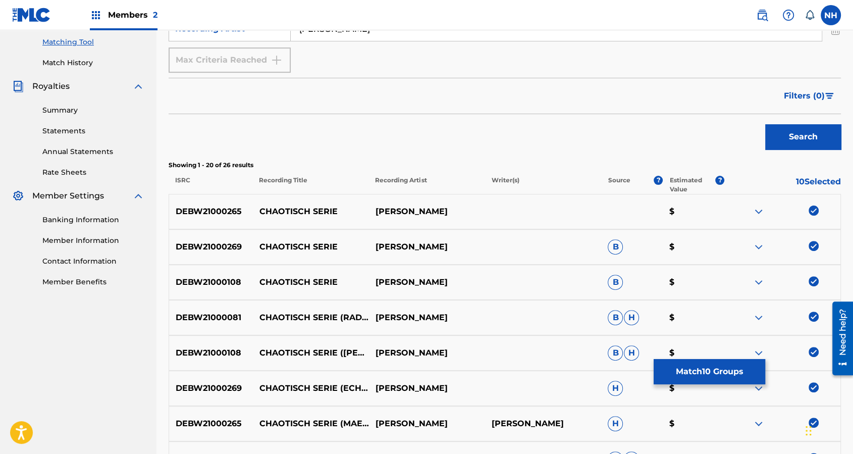
scroll to position [219, 0]
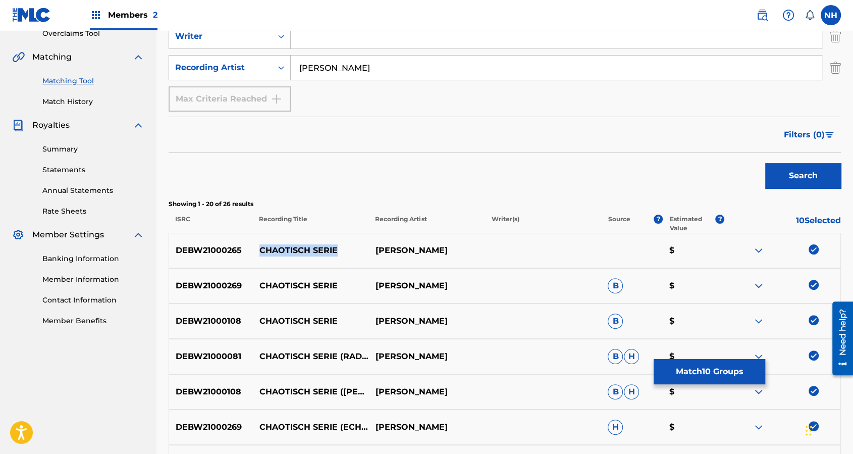
drag, startPoint x: 335, startPoint y: 252, endPoint x: 259, endPoint y: 248, distance: 76.4
click at [259, 248] on p "CHAOTISCH SERIE" at bounding box center [310, 250] width 116 height 12
copy p "CHAOTISCH SERIE"
drag, startPoint x: 72, startPoint y: 81, endPoint x: 68, endPoint y: 101, distance: 20.6
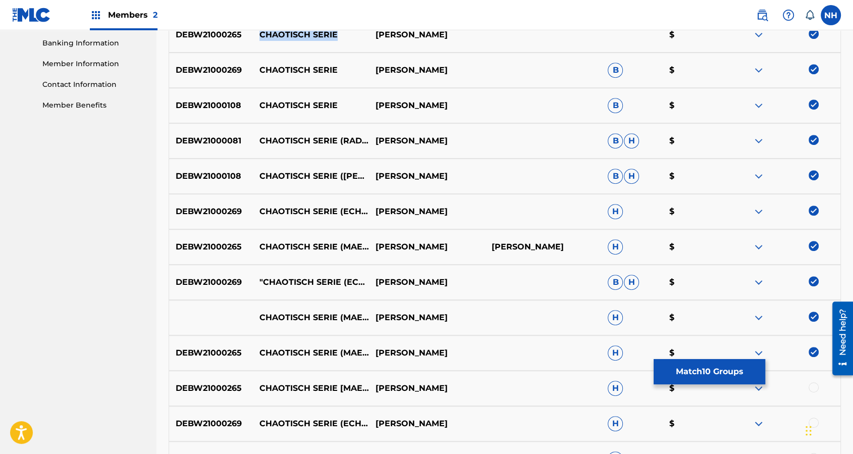
scroll to position [286, 0]
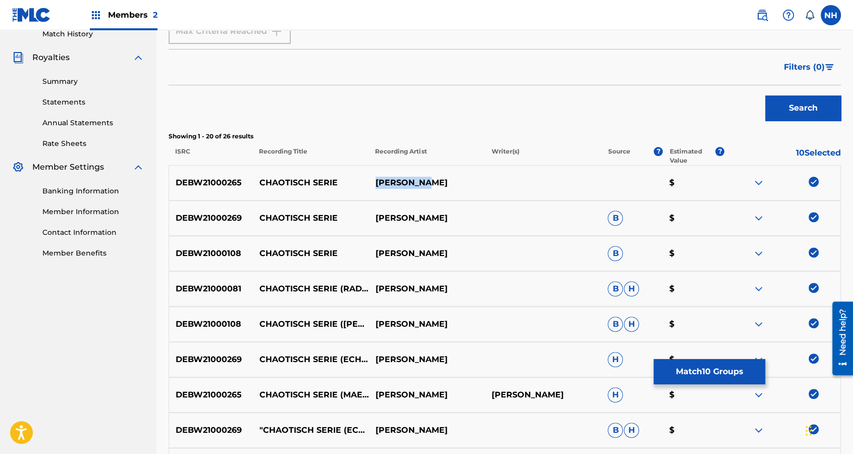
drag, startPoint x: 389, startPoint y: 186, endPoint x: 484, endPoint y: 184, distance: 94.4
click at [484, 184] on p "MAX COOPER" at bounding box center [427, 183] width 116 height 12
drag, startPoint x: 344, startPoint y: 185, endPoint x: 260, endPoint y: 184, distance: 84.8
click at [260, 184] on p "CHAOTISCH SERIE" at bounding box center [310, 183] width 116 height 12
copy p "CHAOTISCH SERIE"
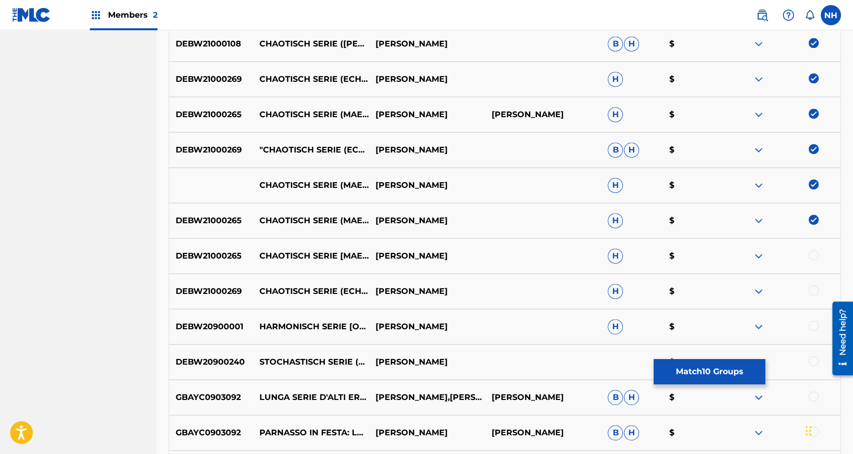
scroll to position [623, 0]
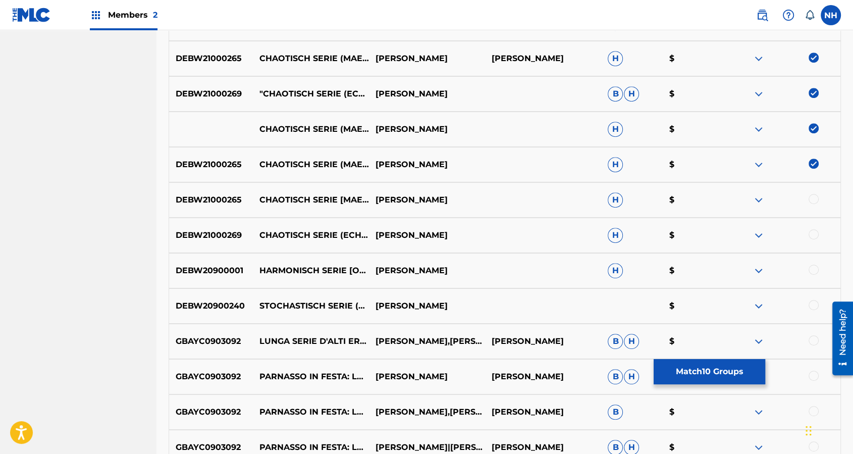
click at [816, 197] on div at bounding box center [814, 199] width 10 height 10
click at [816, 234] on div at bounding box center [814, 234] width 10 height 10
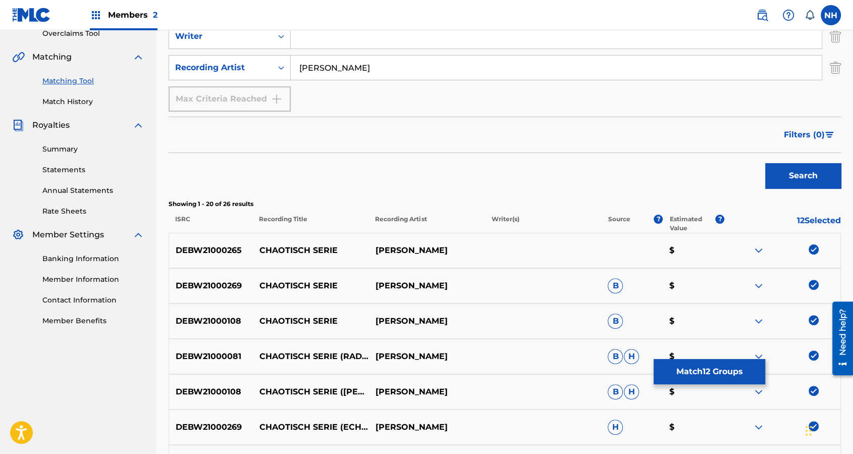
scroll to position [84, 0]
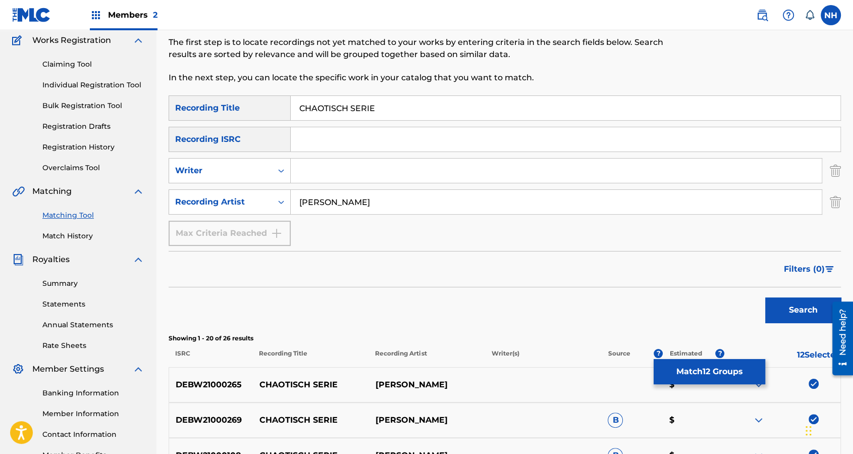
click at [477, 85] on div "Matching Tool The Matching Tool allows Members to match sound recordings to wor…" at bounding box center [428, 33] width 518 height 124
click at [460, 92] on div "Matching Tool The Matching Tool allows Members to match sound recordings to wor…" at bounding box center [428, 33] width 518 height 124
click at [444, 103] on input "CHAOTISCH SERIE" at bounding box center [566, 108] width 550 height 24
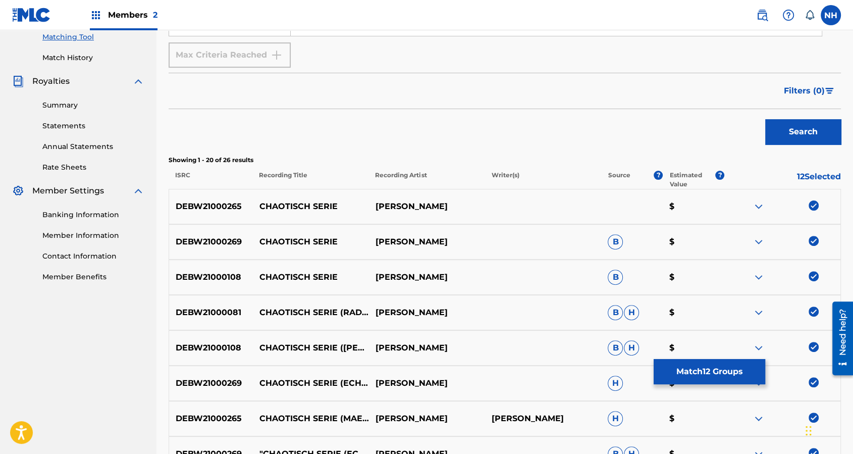
scroll to position [219, 0]
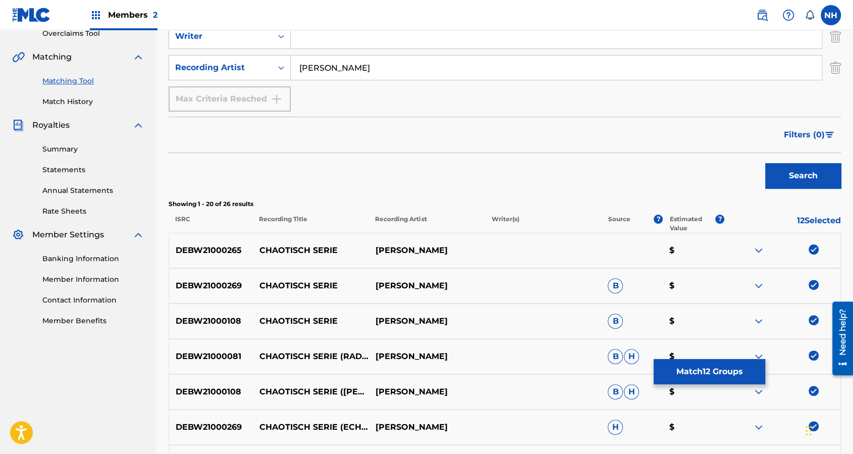
click at [713, 363] on button "Match 12 Groups" at bounding box center [710, 371] width 112 height 25
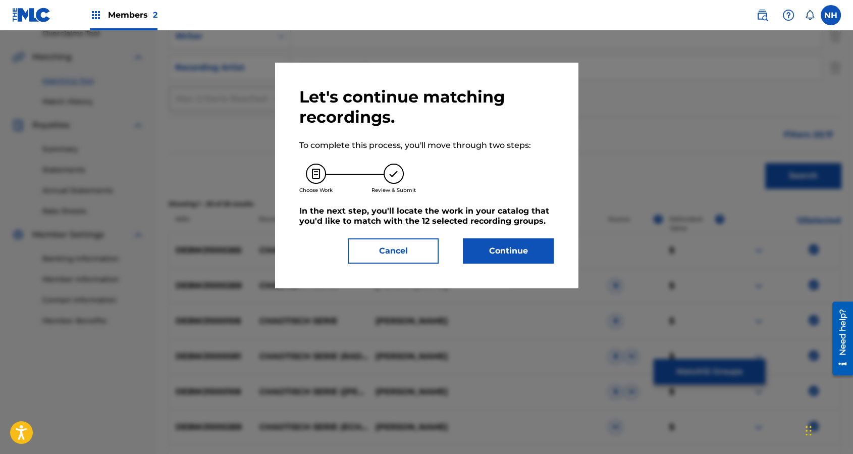
click at [511, 238] on button "Continue" at bounding box center [508, 250] width 91 height 25
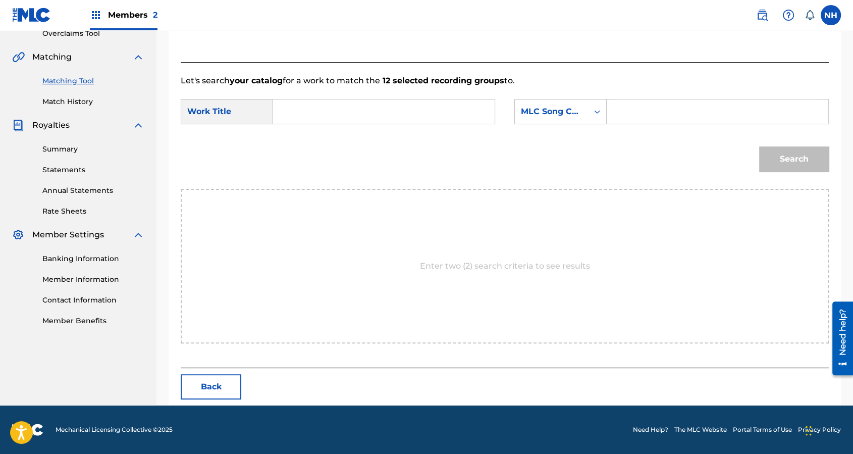
scroll to position [218, 0]
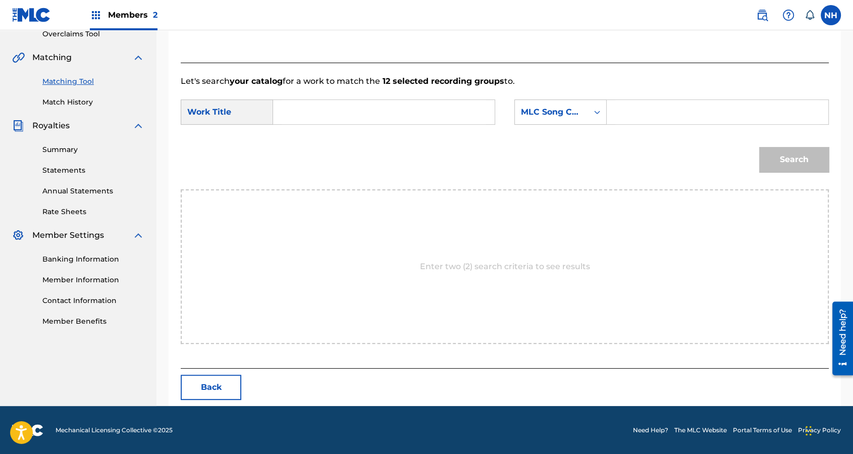
click at [495, 113] on div "Search Form" at bounding box center [384, 111] width 222 height 25
click at [475, 112] on input "Search Form" at bounding box center [384, 112] width 204 height 24
paste input "CHAOTISCH SERIE"
type input "CHAOTISCH SERIE"
click at [570, 112] on div "MLC Song Code" at bounding box center [551, 112] width 61 height 12
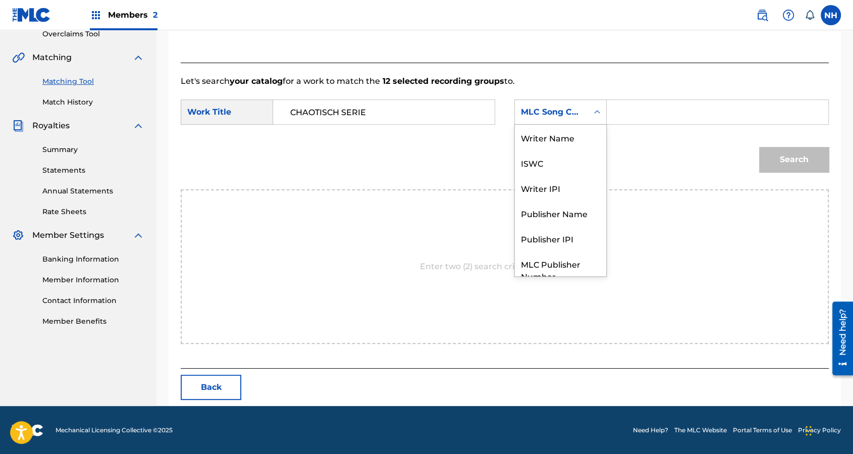
scroll to position [0, 0]
drag, startPoint x: 558, startPoint y: 133, endPoint x: 615, endPoint y: 125, distance: 57.7
click at [576, 131] on div "Writer Name" at bounding box center [560, 137] width 91 height 25
click at [651, 117] on input "Search Form" at bounding box center [717, 112] width 204 height 24
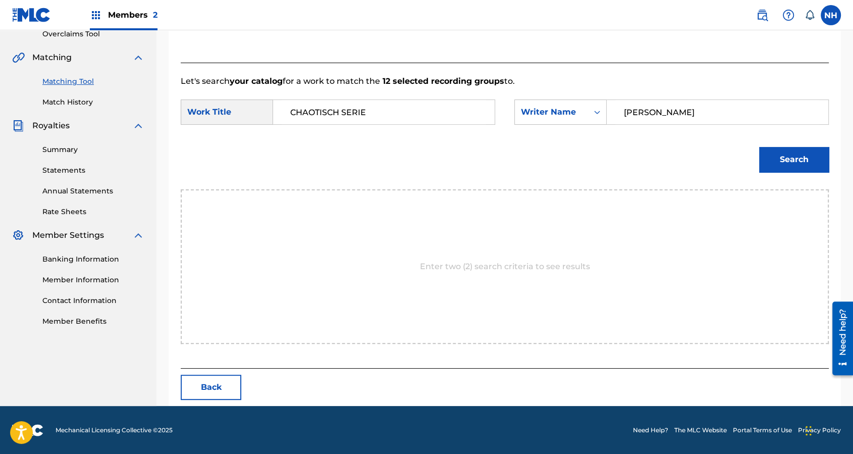
type input "cooper"
click at [759, 147] on button "Search" at bounding box center [794, 159] width 70 height 25
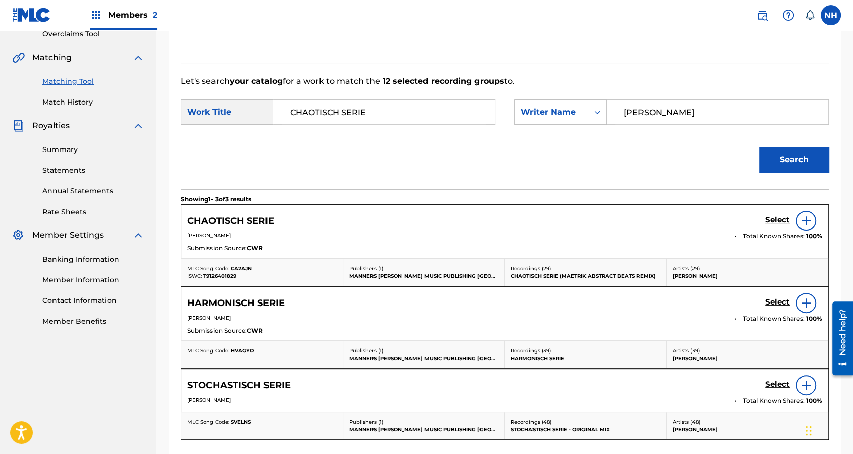
scroll to position [151, 0]
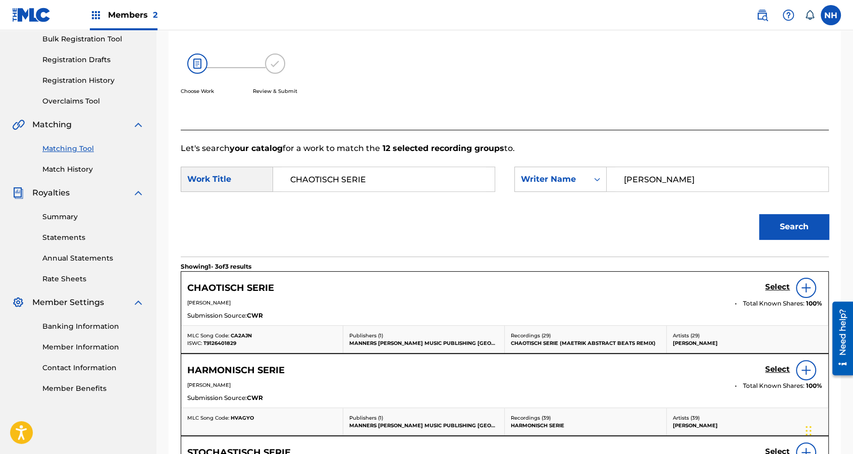
click at [786, 285] on h5 "Select" at bounding box center [777, 287] width 25 height 10
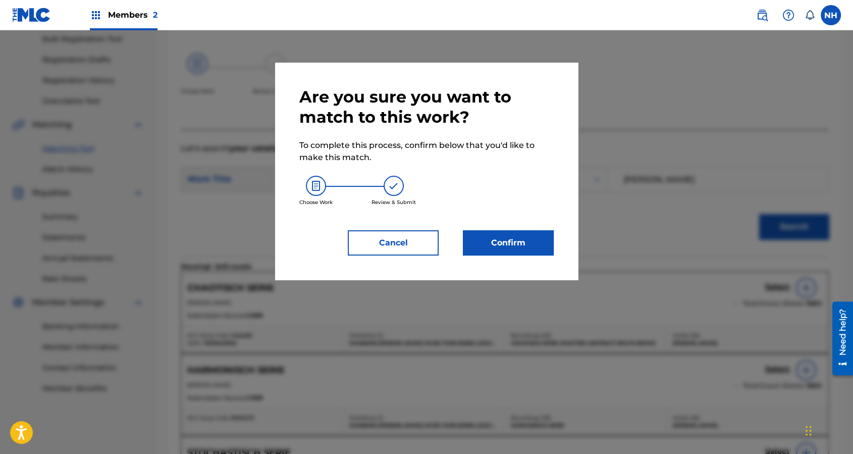
click at [423, 244] on button "Cancel" at bounding box center [393, 242] width 91 height 25
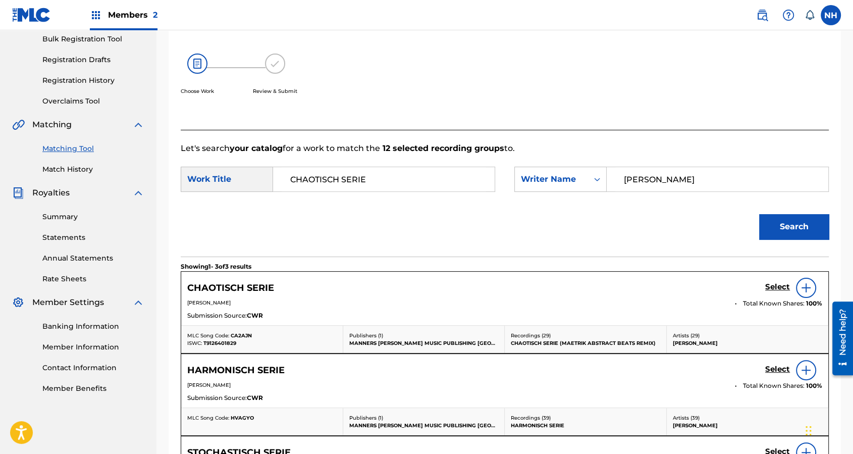
click at [781, 284] on h5 "Select" at bounding box center [777, 287] width 25 height 10
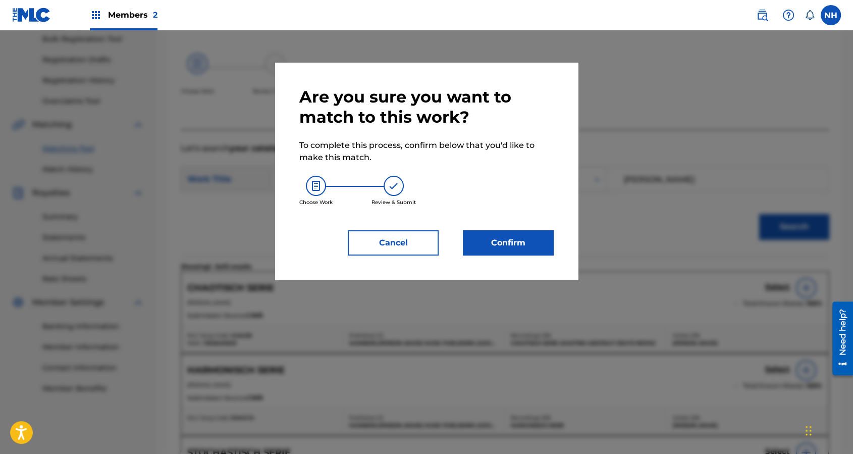
click at [504, 240] on button "Confirm" at bounding box center [508, 242] width 91 height 25
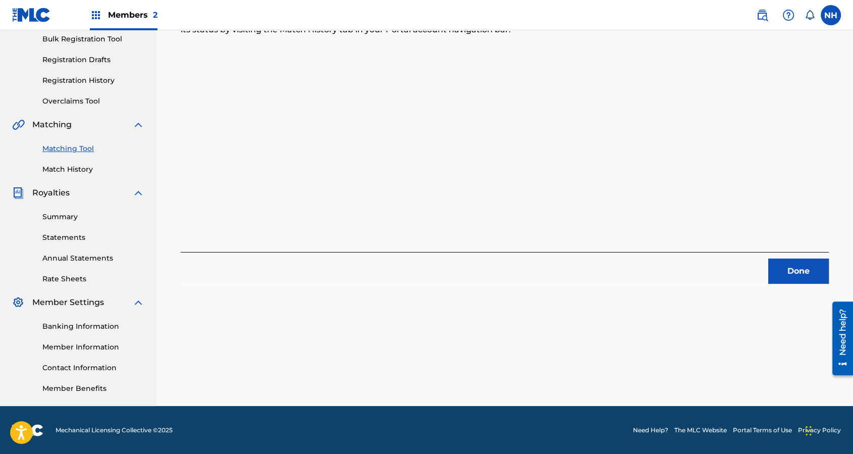
drag, startPoint x: 281, startPoint y: 203, endPoint x: 301, endPoint y: 202, distance: 19.7
click at [281, 203] on div "12 Recording Groups are pending usage match to the work CHAOTISCH SERIE . Congr…" at bounding box center [505, 107] width 648 height 354
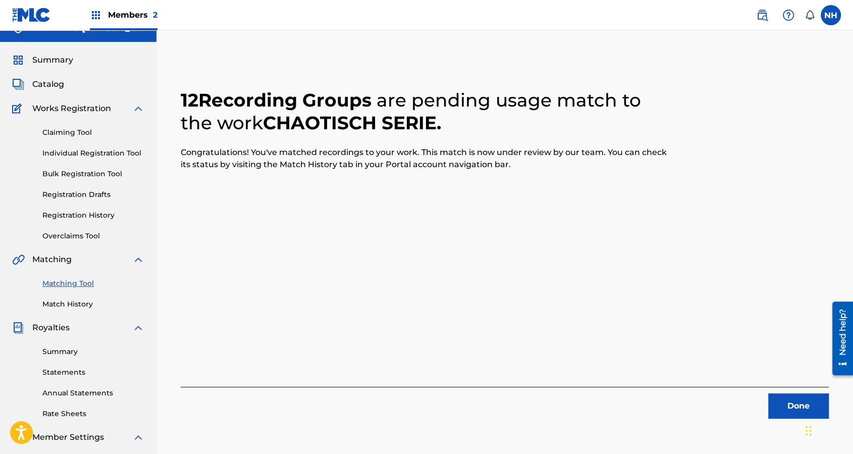
drag, startPoint x: 788, startPoint y: 313, endPoint x: 801, endPoint y: 389, distance: 77.5
click at [789, 316] on div "12 Recording Groups are pending usage match to the work CHAOTISCH SERIE . Congr…" at bounding box center [505, 242] width 648 height 354
click at [802, 369] on div "Done" at bounding box center [505, 403] width 648 height 32
click at [803, 369] on button "Done" at bounding box center [798, 405] width 61 height 25
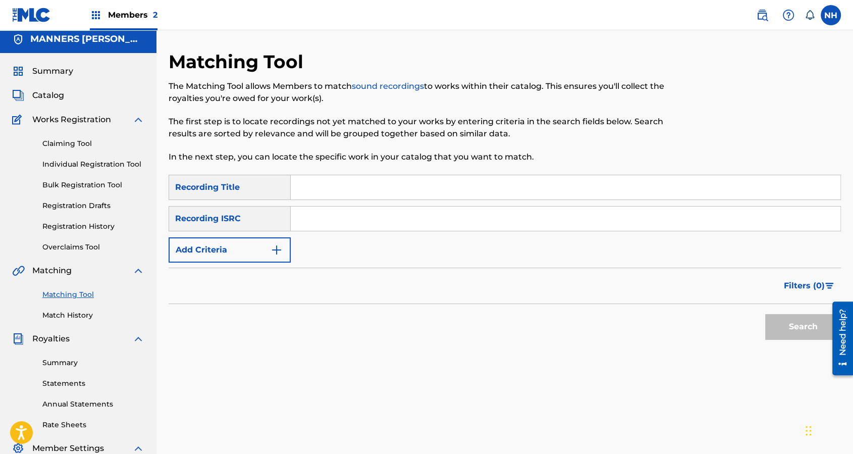
scroll to position [0, 0]
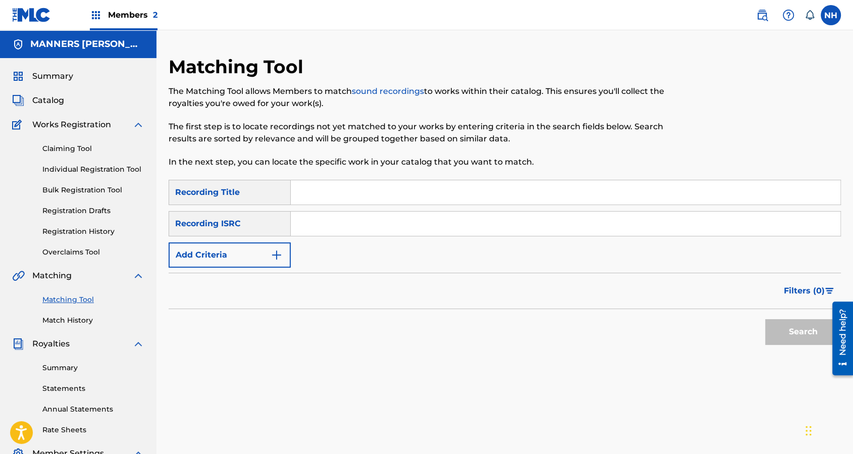
click at [393, 201] on input "Search Form" at bounding box center [566, 192] width 550 height 24
paste input "SEED"
type input "SEED"
click at [238, 271] on form "SearchWithCriteria65ad96eb-76be-4cc5-9ff9-1ba3f1a78c4d Recording Title SEED Sea…" at bounding box center [505, 265] width 673 height 170
click at [260, 248] on button "Add Criteria" at bounding box center [230, 254] width 122 height 25
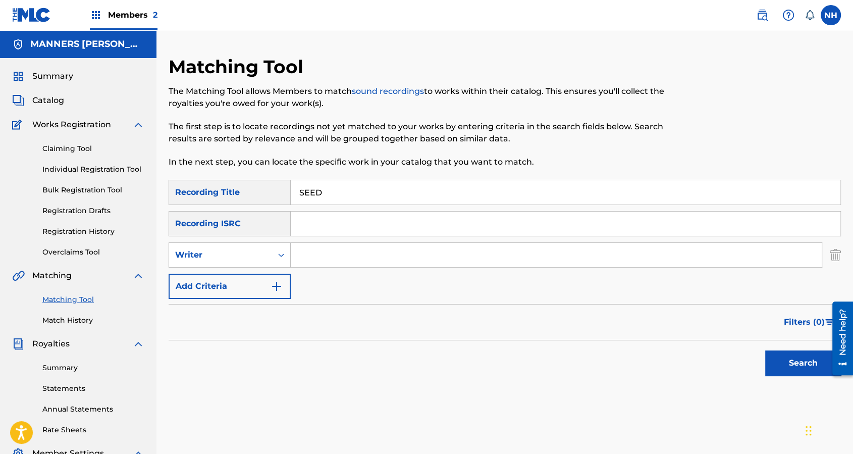
click at [260, 248] on div "Writer" at bounding box center [220, 254] width 103 height 19
click at [267, 277] on div "Recording Artist" at bounding box center [229, 280] width 121 height 25
click at [325, 252] on input "Search Form" at bounding box center [556, 255] width 531 height 24
type input "max cooper"
click at [765, 350] on button "Search" at bounding box center [803, 362] width 76 height 25
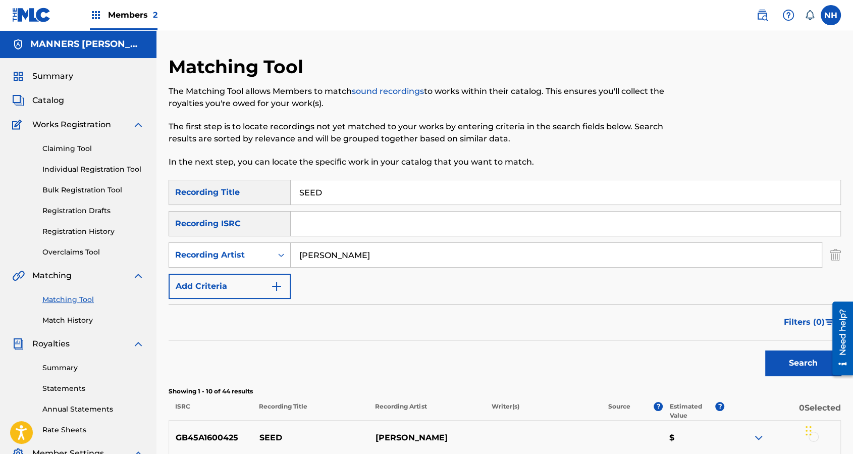
click at [430, 122] on p "The first step is to locate recordings not yet matched to your works by enterin…" at bounding box center [428, 133] width 518 height 24
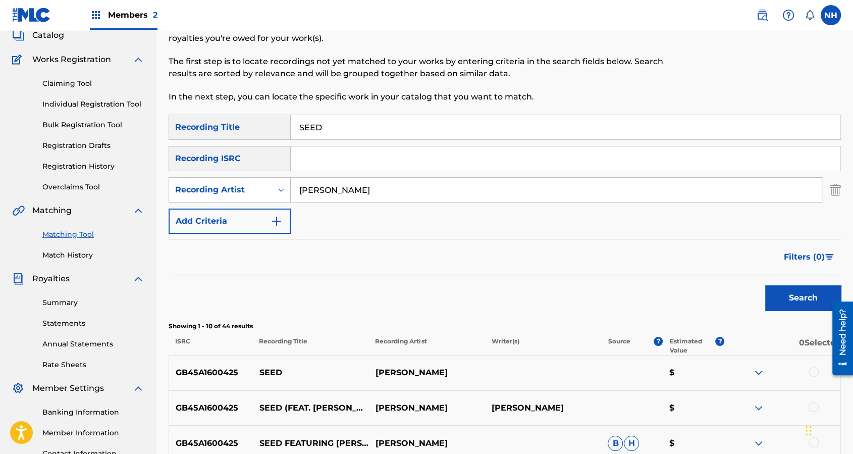
scroll to position [269, 0]
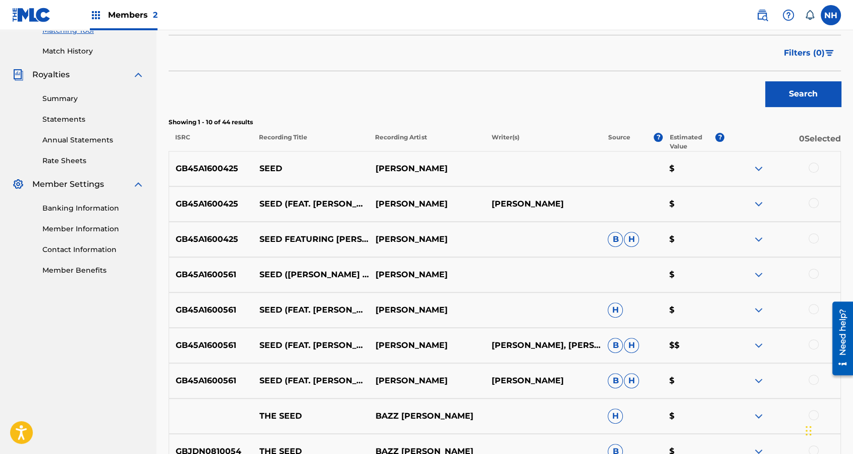
click at [818, 169] on div at bounding box center [783, 169] width 116 height 12
click at [812, 165] on div at bounding box center [814, 168] width 10 height 10
click at [813, 219] on div "GB45A1600425 SEED (FEAT. KATHRIN DEBOER) MAX COOPER MAX COOPER $" at bounding box center [505, 203] width 673 height 35
click at [812, 200] on div at bounding box center [814, 203] width 10 height 10
click at [815, 242] on div at bounding box center [814, 238] width 10 height 10
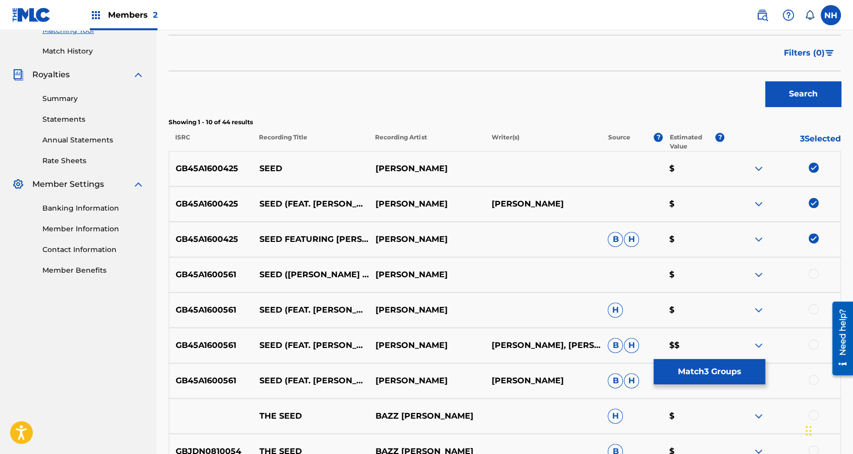
click at [817, 289] on div "GB45A1600561 SEED (ASH KOOSHA REMIX) MAX COOPER $" at bounding box center [505, 274] width 673 height 35
click at [818, 275] on div at bounding box center [783, 275] width 116 height 12
click at [815, 271] on div at bounding box center [814, 274] width 10 height 10
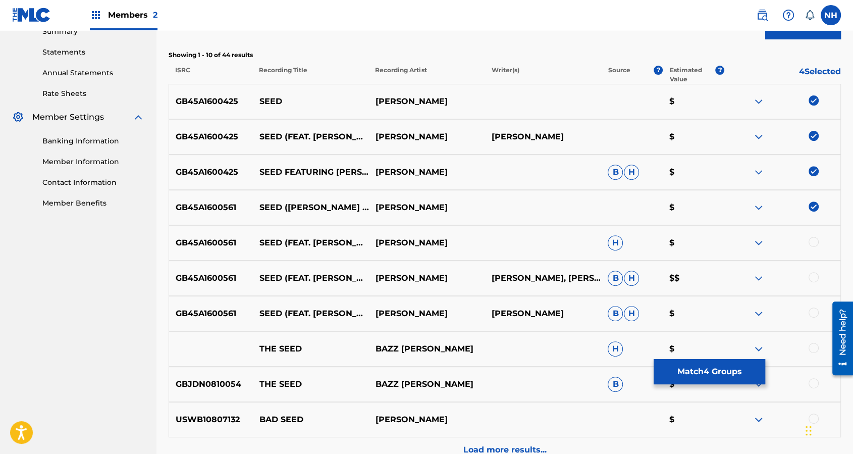
click at [809, 241] on div at bounding box center [814, 242] width 10 height 10
click at [815, 275] on div at bounding box center [814, 277] width 10 height 10
click at [815, 313] on div at bounding box center [814, 312] width 10 height 10
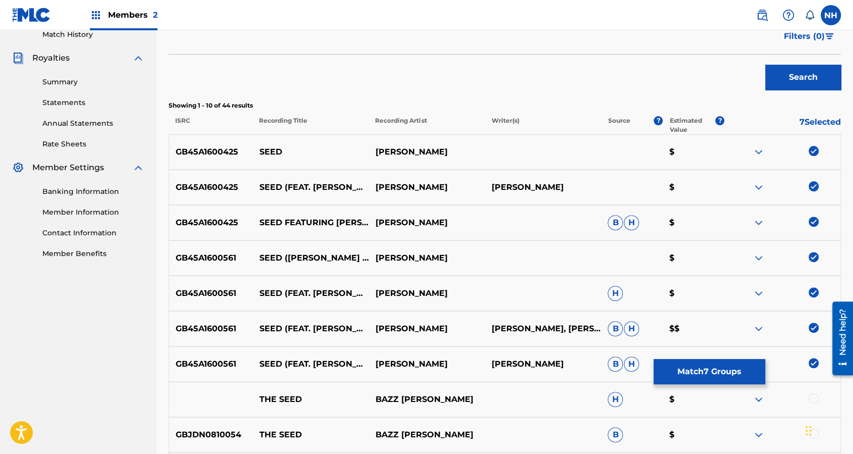
scroll to position [269, 0]
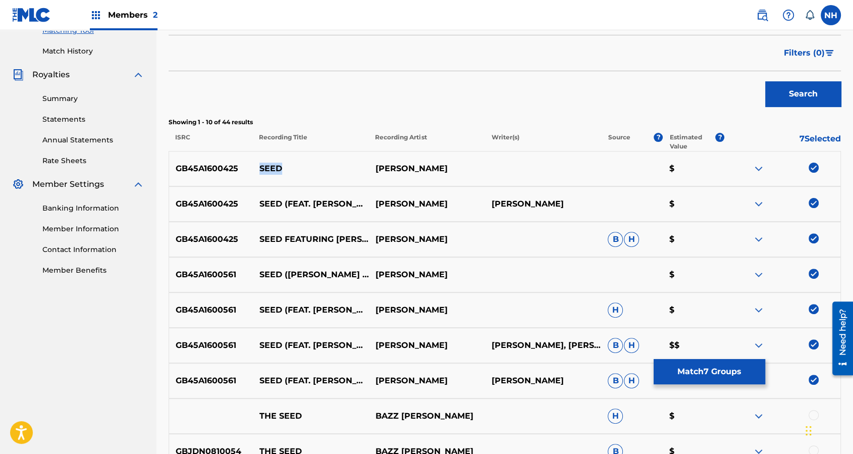
drag, startPoint x: 300, startPoint y: 163, endPoint x: 261, endPoint y: 166, distance: 39.0
click at [261, 166] on p "SEED" at bounding box center [310, 169] width 116 height 12
copy p "SEED"
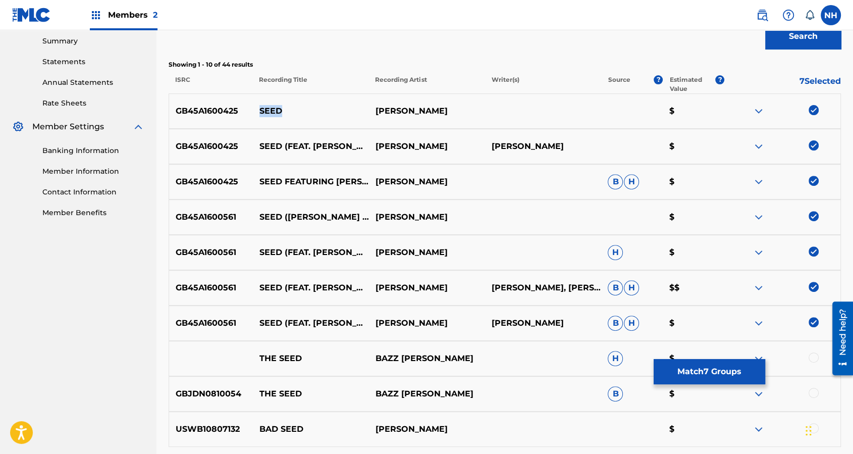
scroll to position [336, 0]
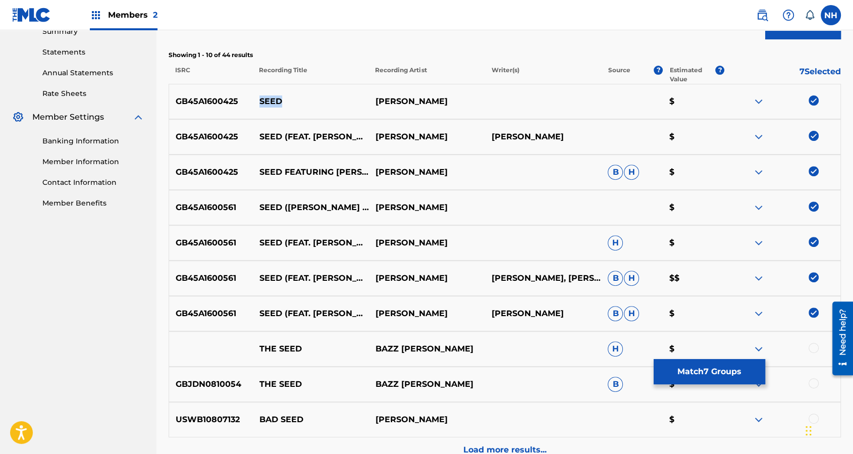
click at [690, 369] on button "Match 7 Groups" at bounding box center [710, 371] width 112 height 25
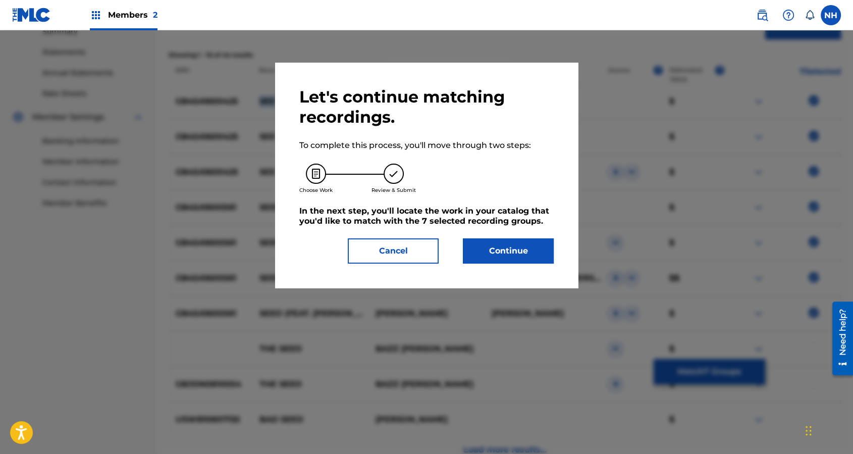
click at [510, 245] on button "Continue" at bounding box center [508, 250] width 91 height 25
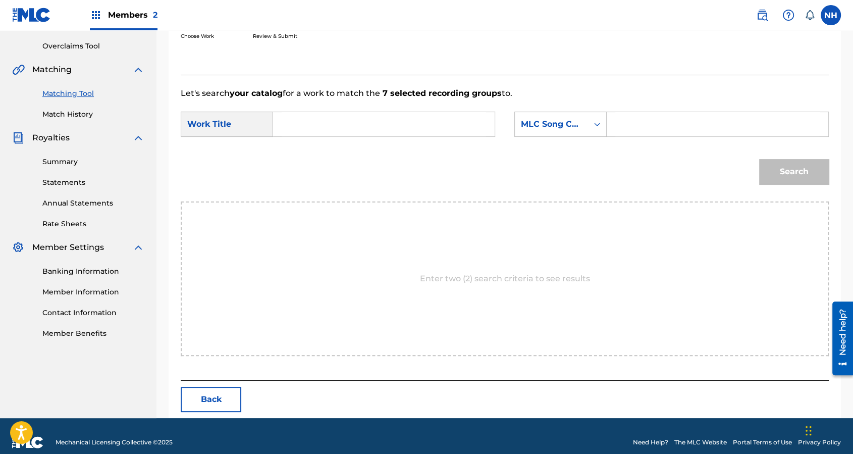
scroll to position [218, 0]
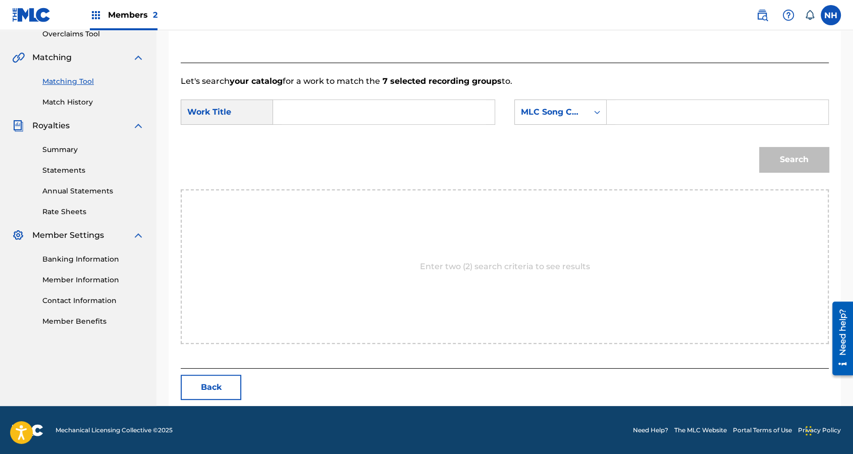
click at [432, 124] on div "SearchWithCriteriae320c805-05d8-402f-ae46-46f04e6bcdc6 Work Title SearchWithCri…" at bounding box center [505, 114] width 648 height 31
click at [459, 108] on input "Search Form" at bounding box center [384, 112] width 204 height 24
paste input "SEED"
type input "SEED"
click at [549, 112] on div "MLC Song Code" at bounding box center [551, 112] width 61 height 12
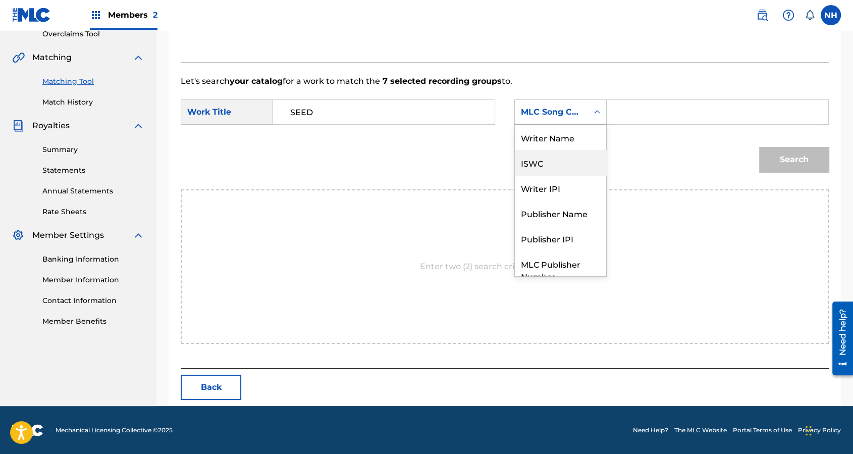
scroll to position [0, 0]
drag, startPoint x: 552, startPoint y: 146, endPoint x: 588, endPoint y: 134, distance: 38.3
click at [555, 145] on div "Writer Name" at bounding box center [560, 137] width 91 height 25
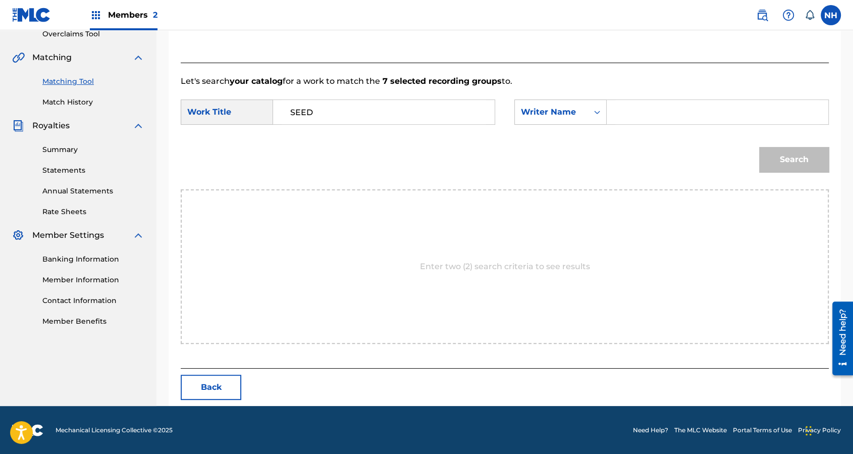
click at [618, 123] on input "Search Form" at bounding box center [717, 112] width 204 height 24
type input "cooper"
click at [759, 147] on button "Search" at bounding box center [794, 159] width 70 height 25
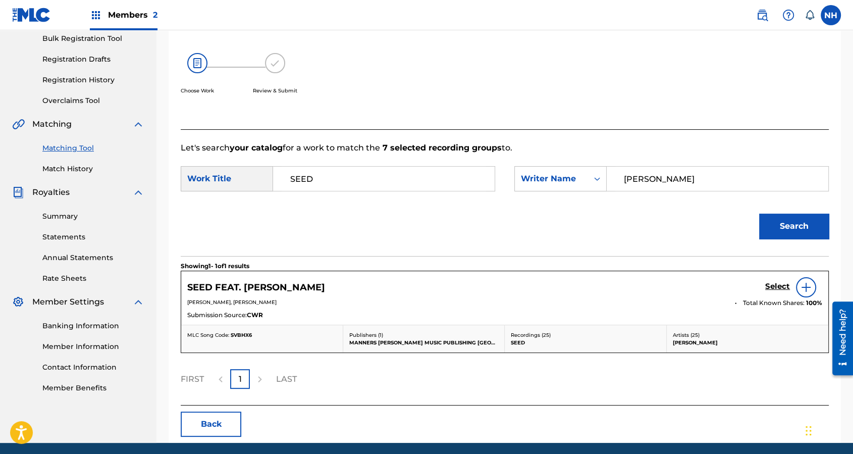
scroll to position [188, 0]
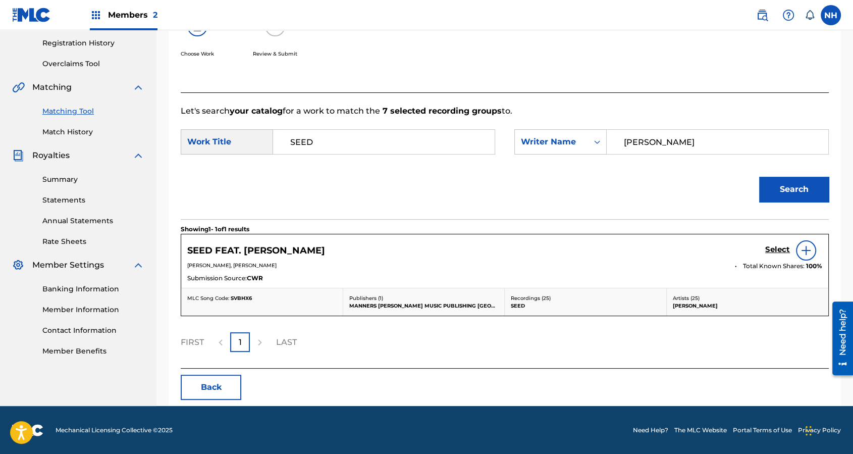
click at [790, 245] on div "Select" at bounding box center [793, 250] width 57 height 20
click at [783, 250] on h5 "Select" at bounding box center [777, 250] width 25 height 10
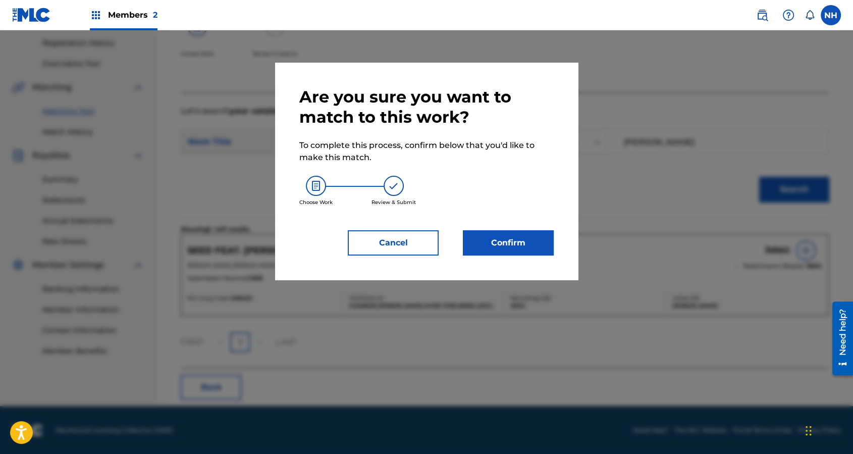
click at [542, 245] on button "Confirm" at bounding box center [508, 242] width 91 height 25
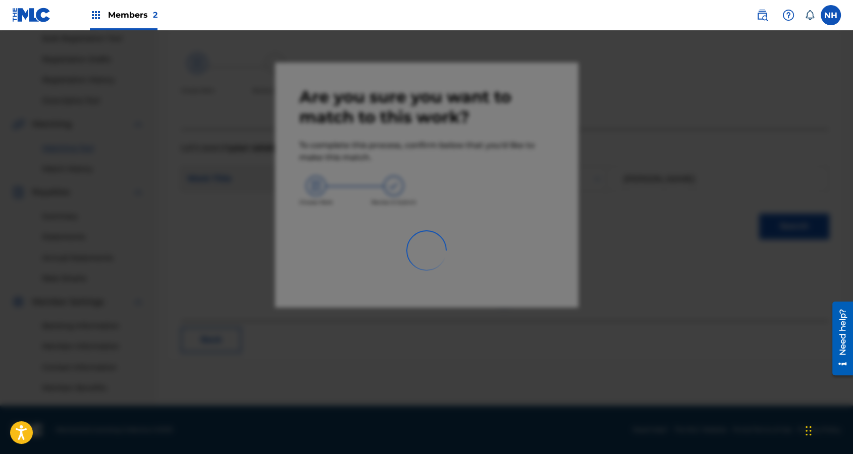
scroll to position [151, 0]
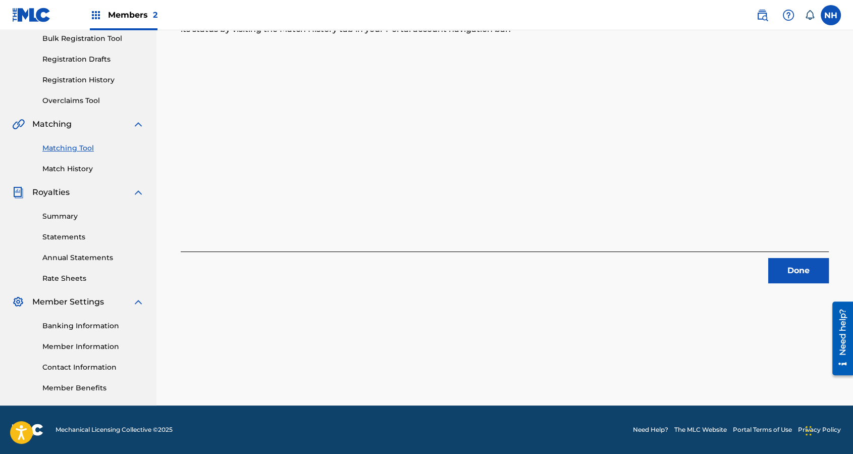
click at [254, 206] on div "7 Recording Groups are pending usage match to the work SEED FEAT. KATHRIN DEBOE…" at bounding box center [505, 106] width 648 height 354
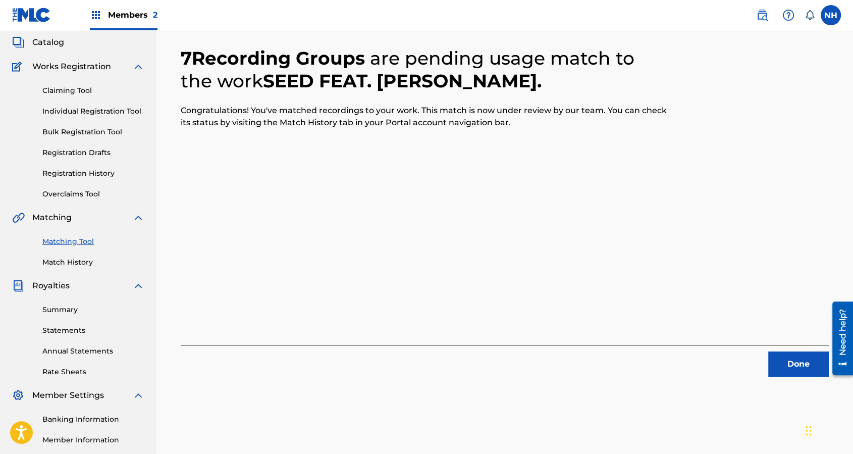
scroll to position [17, 0]
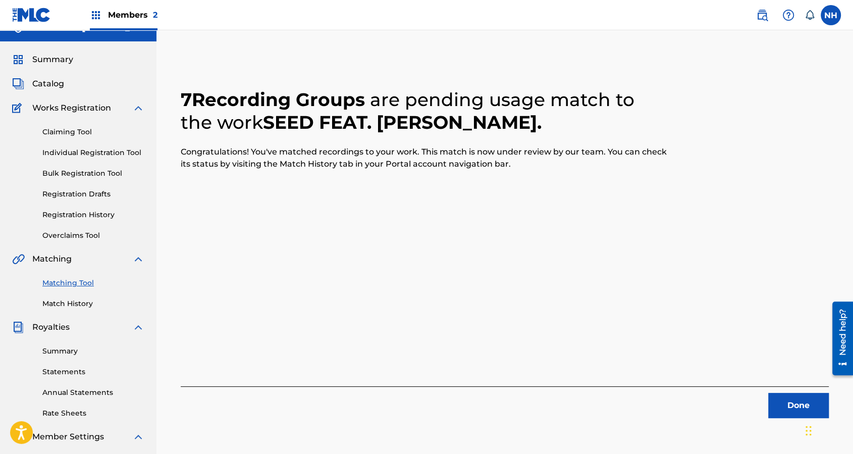
click at [796, 369] on button "Done" at bounding box center [798, 405] width 61 height 25
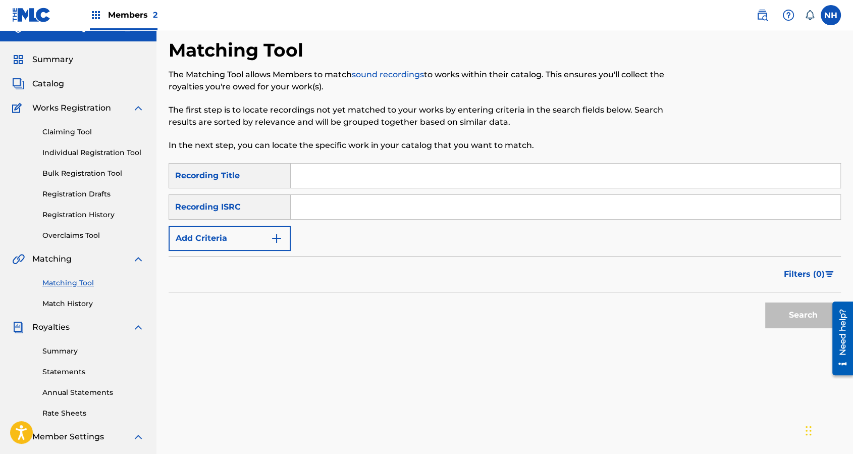
click at [473, 190] on div "SearchWithCriteria65ad96eb-76be-4cc5-9ff9-1ba3f1a78c4d Recording Title SearchWi…" at bounding box center [505, 207] width 673 height 88
drag, startPoint x: 411, startPoint y: 169, endPoint x: 382, endPoint y: 178, distance: 30.2
click at [411, 169] on input "Search Form" at bounding box center [566, 176] width 550 height 24
paste input "VON DER KLIPPE FALLEN"
type input "VON DER KLIPPE FALLEN"
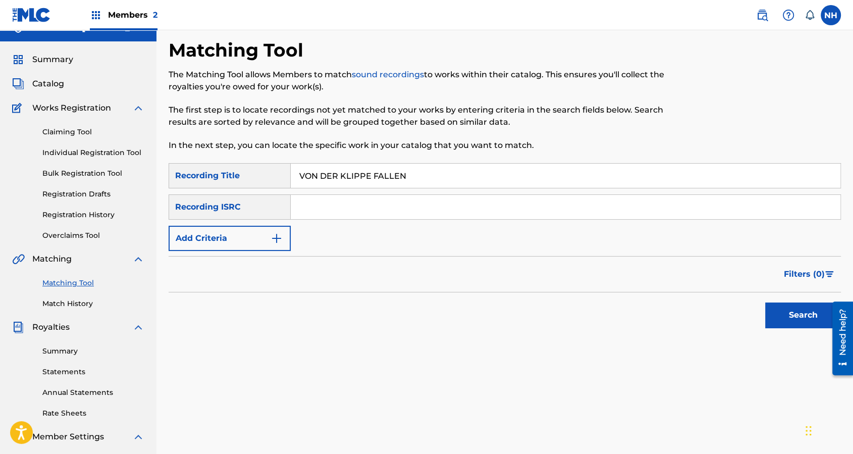
click at [224, 251] on form "SearchWithCriteria65ad96eb-76be-4cc5-9ff9-1ba3f1a78c4d Recording Title VON DER …" at bounding box center [505, 248] width 673 height 170
click at [250, 245] on button "Add Criteria" at bounding box center [230, 238] width 122 height 25
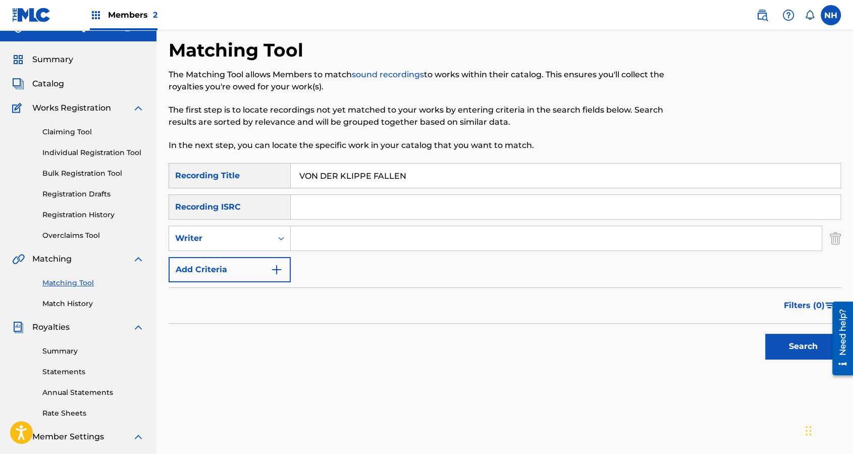
click at [282, 246] on div "Search Form" at bounding box center [281, 238] width 18 height 18
click at [271, 265] on div "Recording Artist" at bounding box center [229, 263] width 121 height 25
click at [331, 243] on input "Search Form" at bounding box center [556, 238] width 531 height 24
type input "max cooper"
click at [780, 334] on button "Search" at bounding box center [803, 346] width 76 height 25
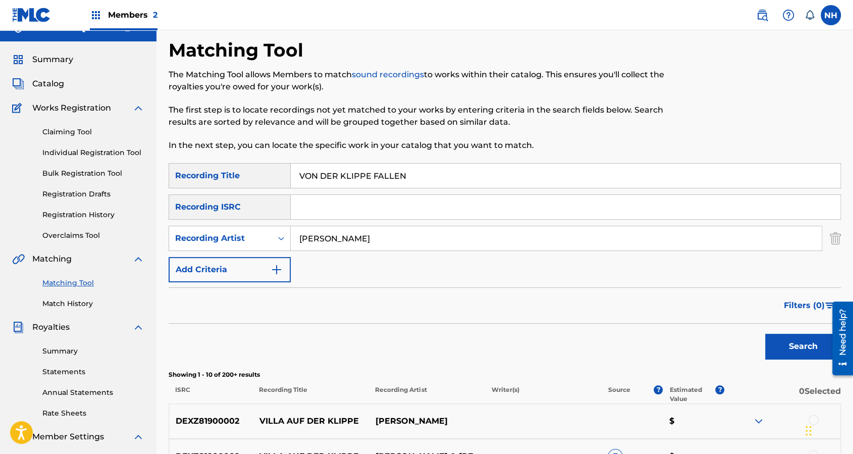
drag, startPoint x: 444, startPoint y: 121, endPoint x: 452, endPoint y: 142, distance: 22.7
click at [449, 129] on div "The Matching Tool allows Members to match sound recordings to works within thei…" at bounding box center [428, 110] width 518 height 83
click at [451, 181] on input "VON DER KLIPPE FALLEN" at bounding box center [566, 176] width 550 height 24
paste input "SYMMETRY"
type input "SYMMETRY"
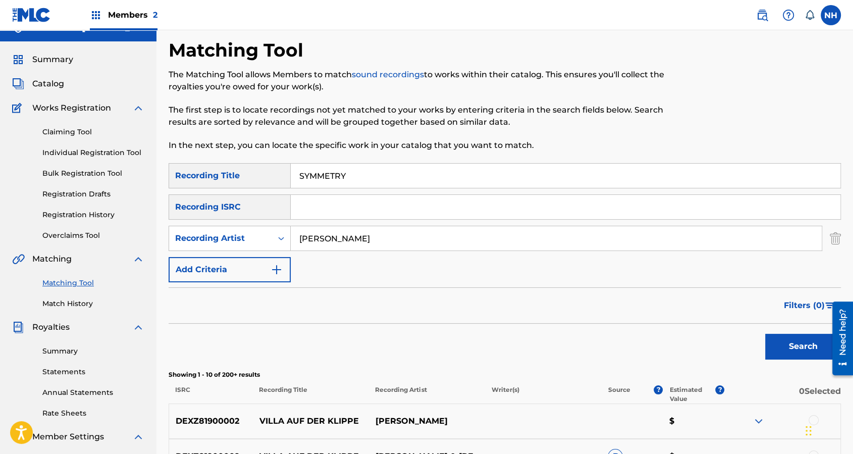
click at [794, 348] on button "Search" at bounding box center [803, 346] width 76 height 25
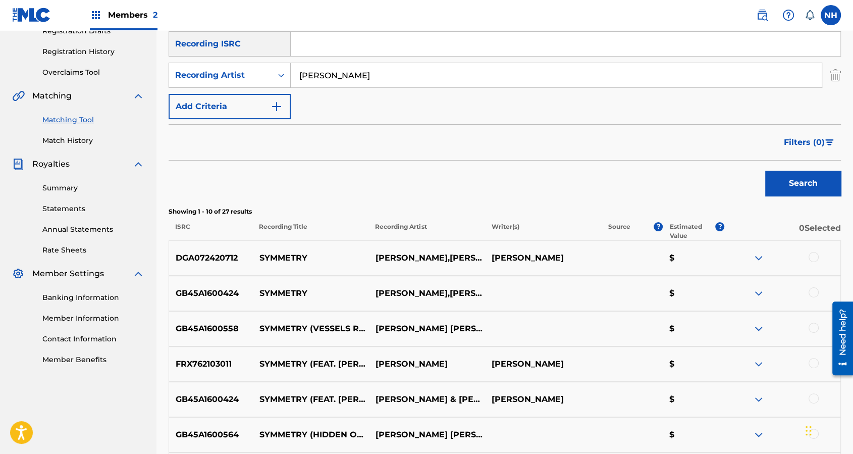
scroll to position [202, 0]
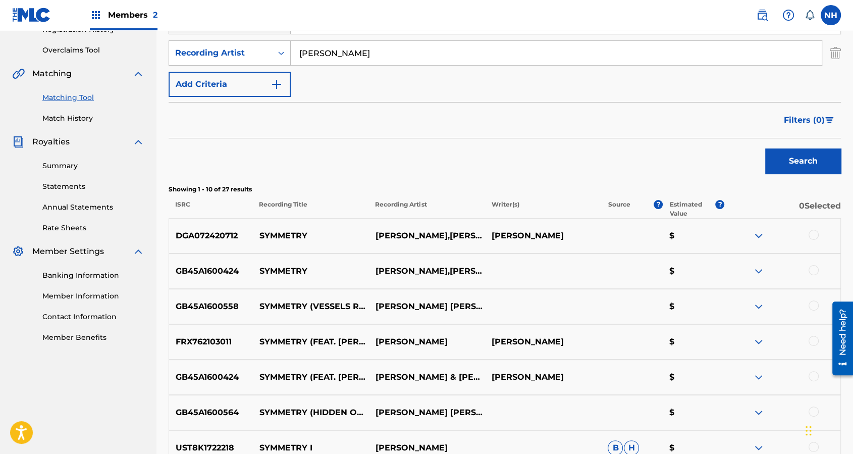
click at [813, 235] on div at bounding box center [814, 235] width 10 height 10
click at [814, 264] on div "GB45A1600424 SYMMETRY MAX COOPER,TOM HODGE $" at bounding box center [505, 270] width 673 height 35
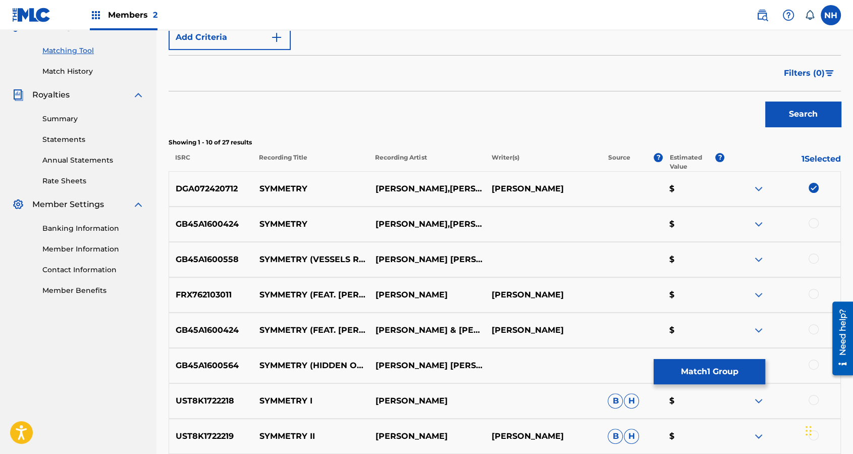
scroll to position [269, 0]
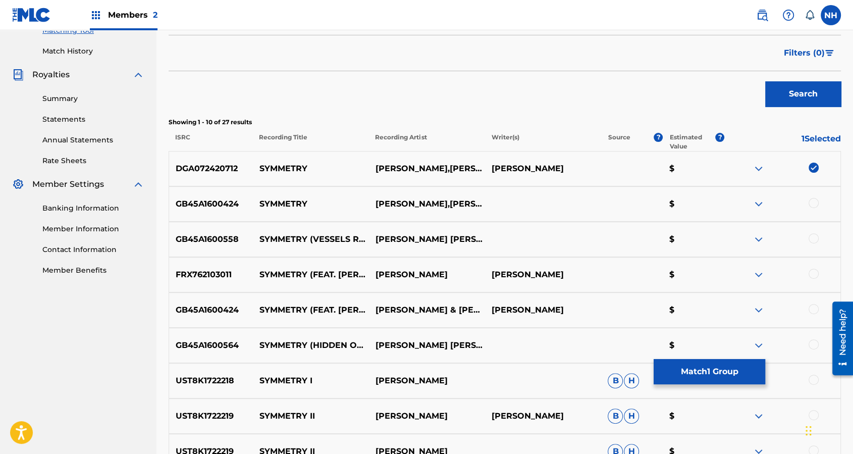
click at [814, 205] on div at bounding box center [814, 203] width 10 height 10
click at [812, 240] on div at bounding box center [814, 238] width 10 height 10
click at [818, 275] on div at bounding box center [783, 275] width 116 height 12
click at [813, 270] on div at bounding box center [814, 274] width 10 height 10
click at [810, 313] on div at bounding box center [783, 310] width 116 height 12
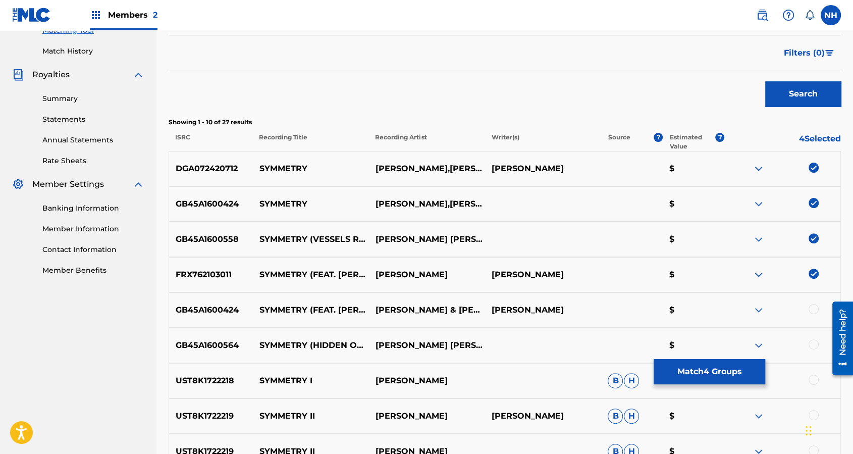
click at [813, 308] on div at bounding box center [814, 309] width 10 height 10
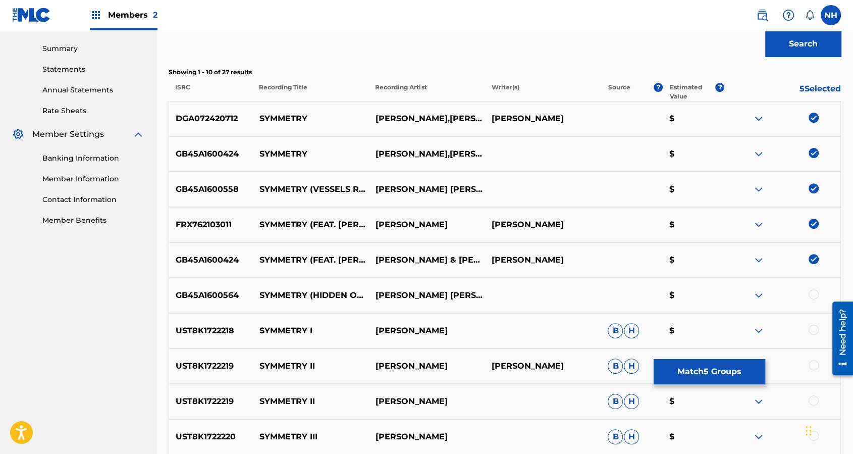
scroll to position [336, 0]
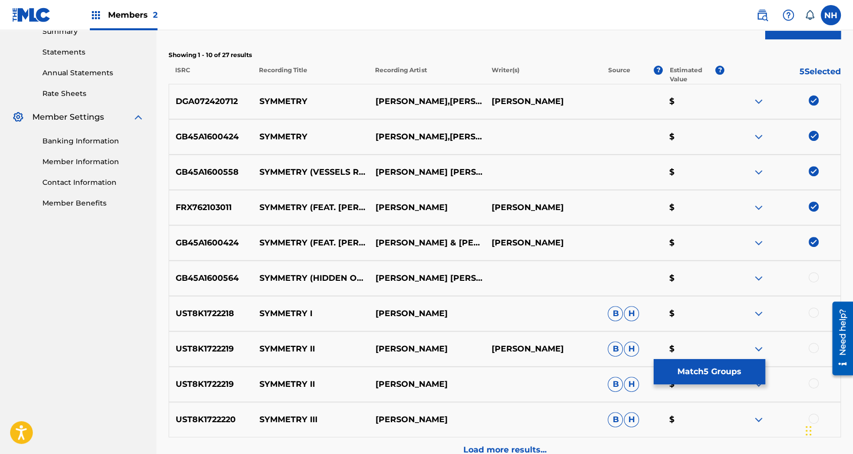
click at [811, 275] on div at bounding box center [814, 277] width 10 height 10
drag, startPoint x: 307, startPoint y: 271, endPoint x: 251, endPoint y: 270, distance: 55.6
click at [251, 270] on div "GB45A1600564 SYMMETRY (HIDDEN ORCHESTRA REMIX) TOM HODGE MAX COOPER $" at bounding box center [505, 278] width 673 height 35
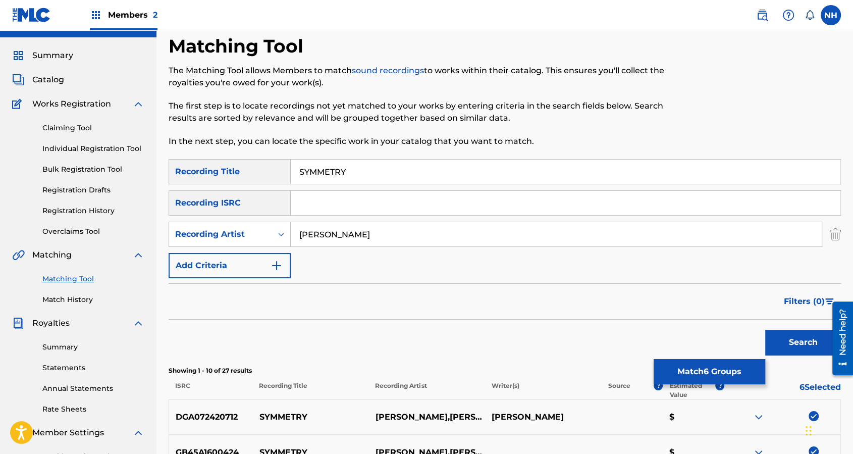
scroll to position [0, 0]
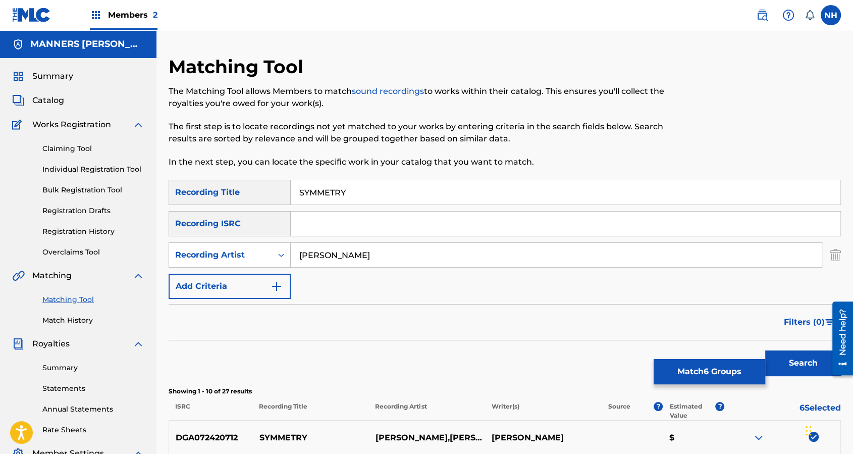
drag, startPoint x: 387, startPoint y: 205, endPoint x: 378, endPoint y: 202, distance: 9.6
click at [379, 203] on div "SYMMETRY" at bounding box center [566, 192] width 550 height 25
drag, startPoint x: 378, startPoint y: 202, endPoint x: 289, endPoint y: 193, distance: 89.3
click at [289, 193] on div "SearchWithCriteria65ad96eb-76be-4cc5-9ff9-1ba3f1a78c4d Recording Title SYMMETRY" at bounding box center [505, 192] width 673 height 25
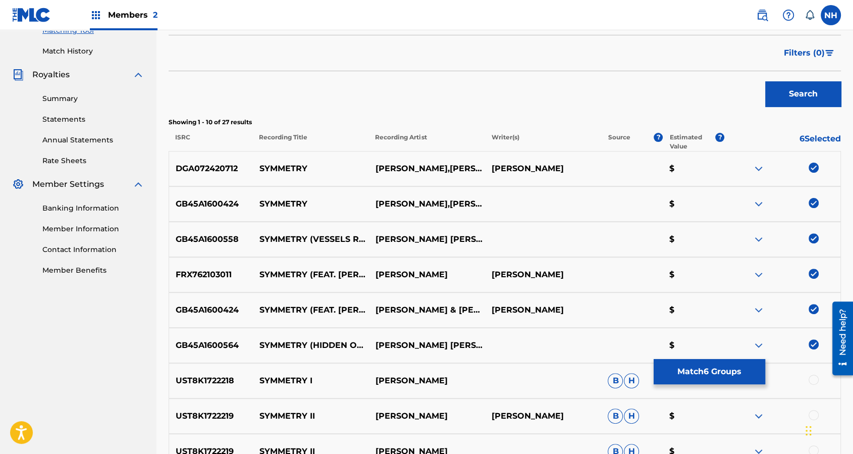
scroll to position [336, 0]
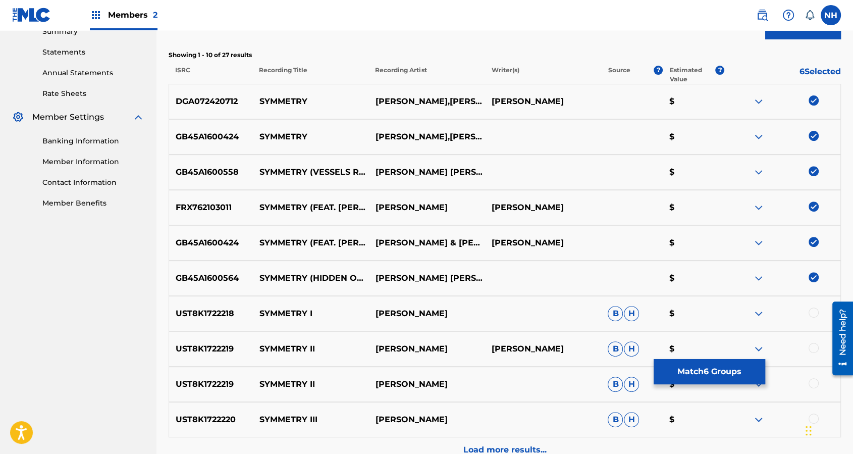
click at [672, 369] on button "Match 6 Groups" at bounding box center [710, 371] width 112 height 25
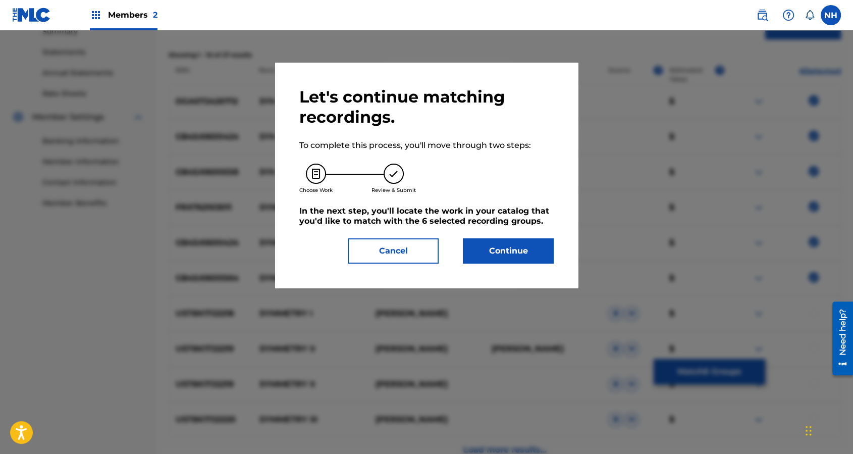
click at [521, 262] on button "Continue" at bounding box center [508, 250] width 91 height 25
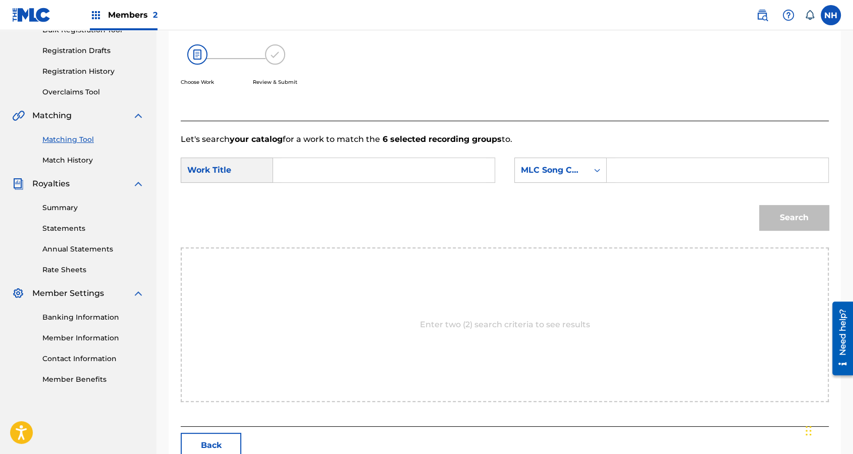
scroll to position [139, 0]
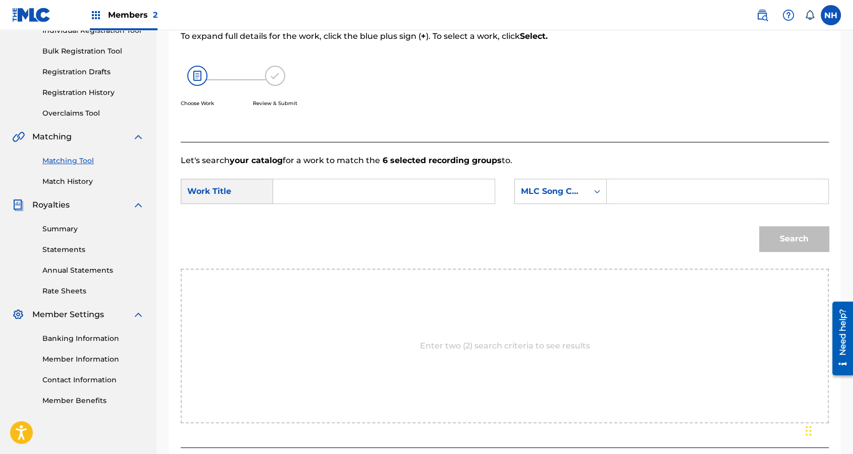
click at [436, 195] on input "Search Form" at bounding box center [384, 191] width 204 height 24
paste input "SYMMETRY"
type input "SYMMETRY"
click at [547, 199] on div "MLC Song Code" at bounding box center [551, 191] width 73 height 19
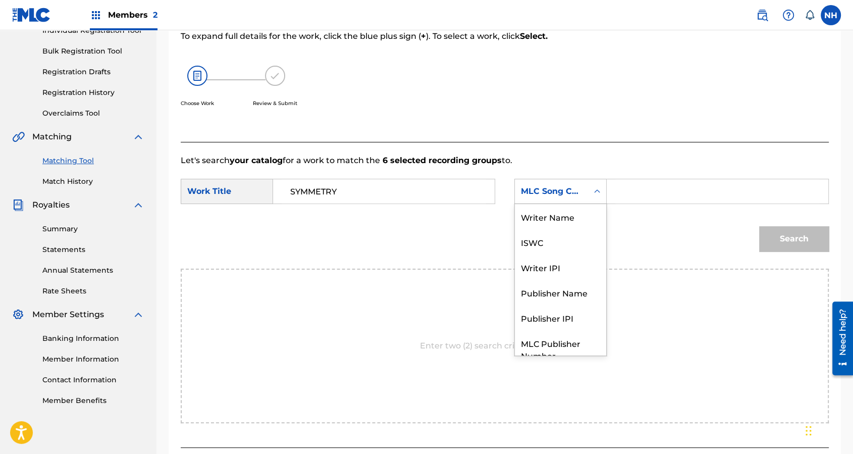
scroll to position [0, 0]
click at [561, 217] on div "Writer Name" at bounding box center [560, 216] width 91 height 25
click at [635, 199] on input "Search Form" at bounding box center [717, 191] width 204 height 24
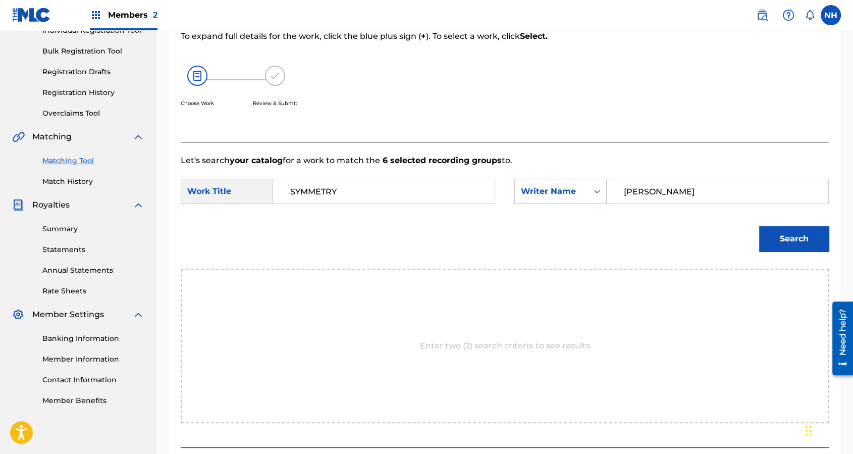
type input "cooper"
click at [759, 226] on button "Search" at bounding box center [794, 238] width 70 height 25
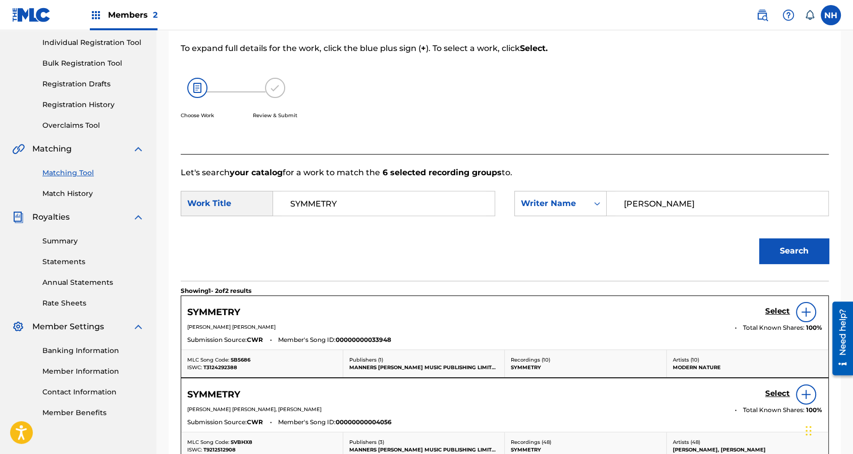
scroll to position [203, 0]
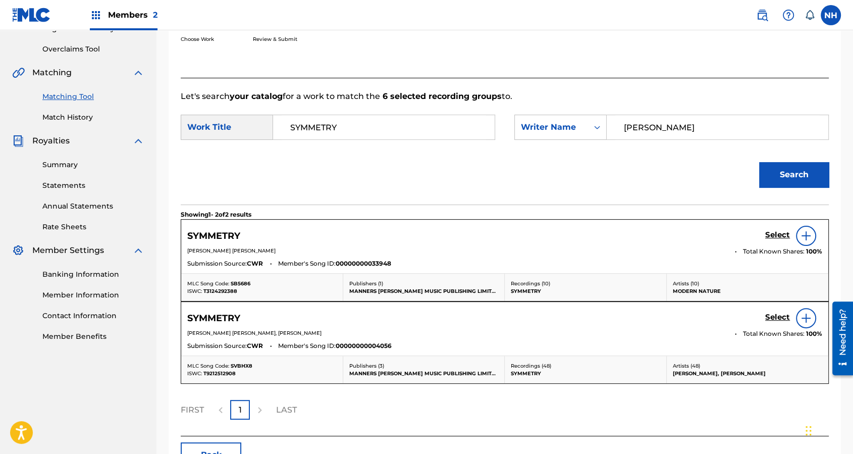
click at [781, 240] on h5 "Select" at bounding box center [777, 235] width 25 height 10
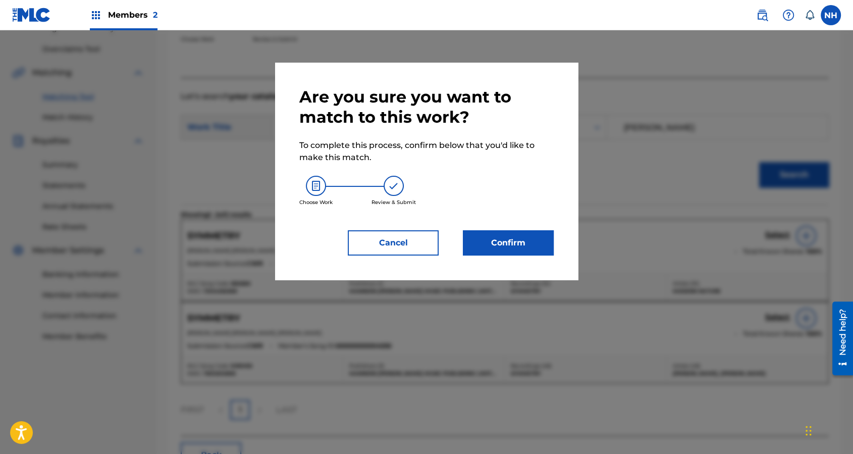
click at [520, 239] on button "Confirm" at bounding box center [508, 242] width 91 height 25
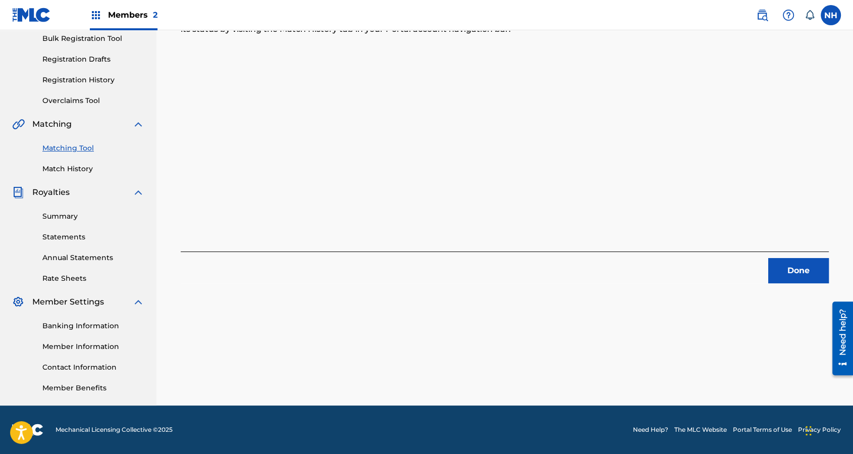
click at [248, 203] on div "6 Recording Groups are pending usage match to the work SYMMETRY . Congratulatio…" at bounding box center [505, 106] width 648 height 354
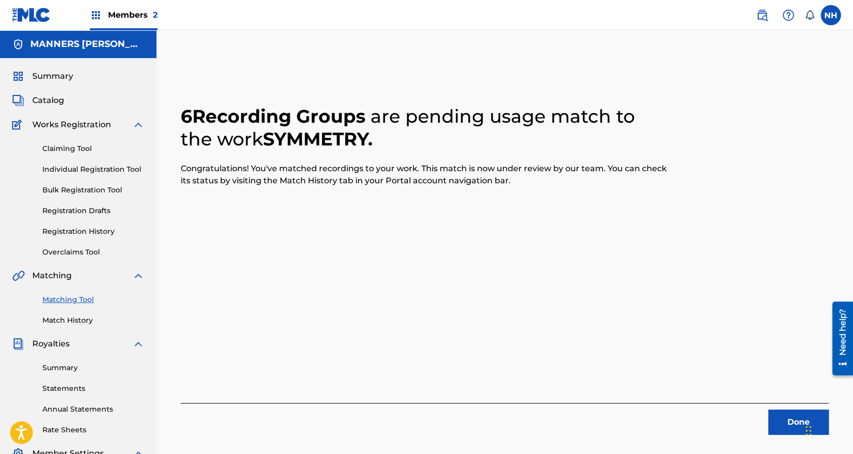
scroll to position [0, 0]
click at [785, 369] on button "Done" at bounding box center [798, 421] width 61 height 25
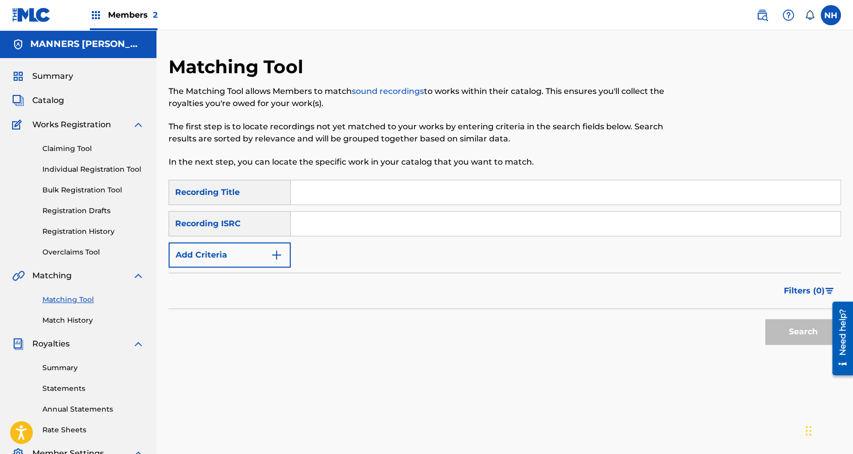
paste input "TEOTIHUACAN PART 1"
type input "TEOTIHUACAN PART 1"
click at [265, 252] on button "Add Criteria" at bounding box center [230, 254] width 122 height 25
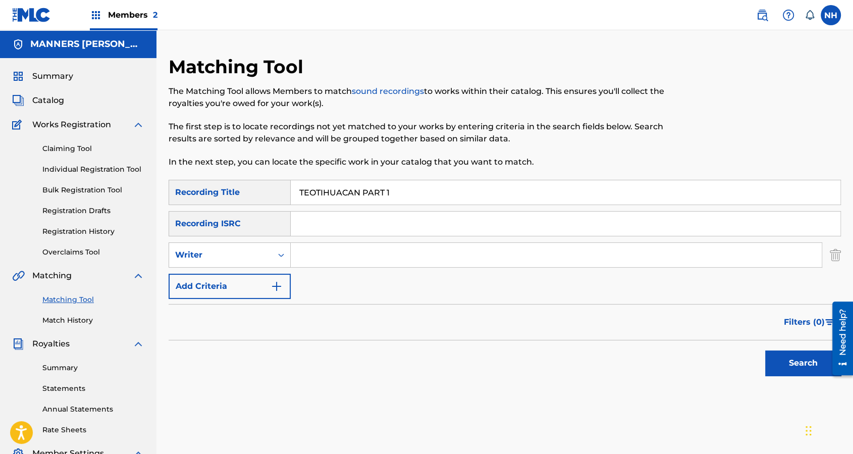
click at [274, 271] on div "SearchWithCriteria65ad96eb-76be-4cc5-9ff9-1ba3f1a78c4d Recording Title TEOTIHUA…" at bounding box center [505, 239] width 673 height 119
click at [279, 286] on img "Search Form" at bounding box center [277, 286] width 12 height 12
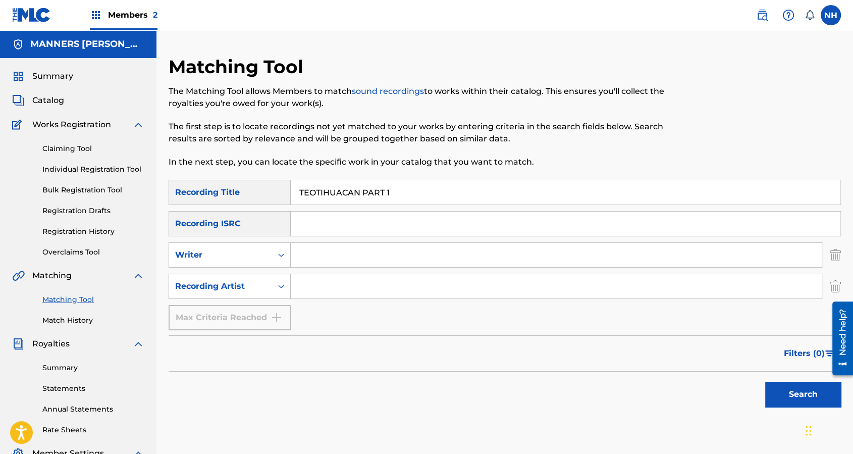
click at [344, 285] on input "Search Form" at bounding box center [556, 286] width 531 height 24
click at [765, 369] on button "Search" at bounding box center [803, 394] width 76 height 25
type input "max cooper"
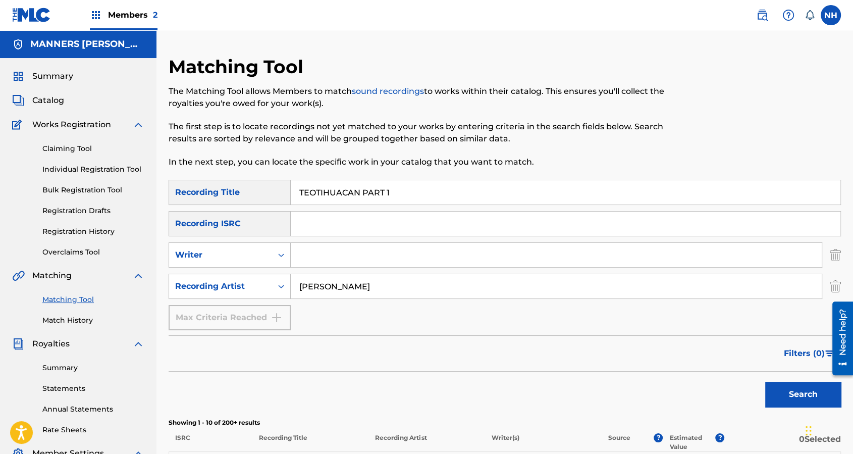
click at [781, 369] on p "0 Selected" at bounding box center [783, 442] width 117 height 18
click at [783, 369] on button "Search" at bounding box center [803, 394] width 76 height 25
click at [593, 132] on p "The first step is to locate recordings not yet matched to your works by enterin…" at bounding box center [428, 133] width 518 height 24
click at [383, 196] on input "TEOTIHUACAN PART 1" at bounding box center [566, 192] width 550 height 24
paste input "AMORPHOUS ROMANCE"
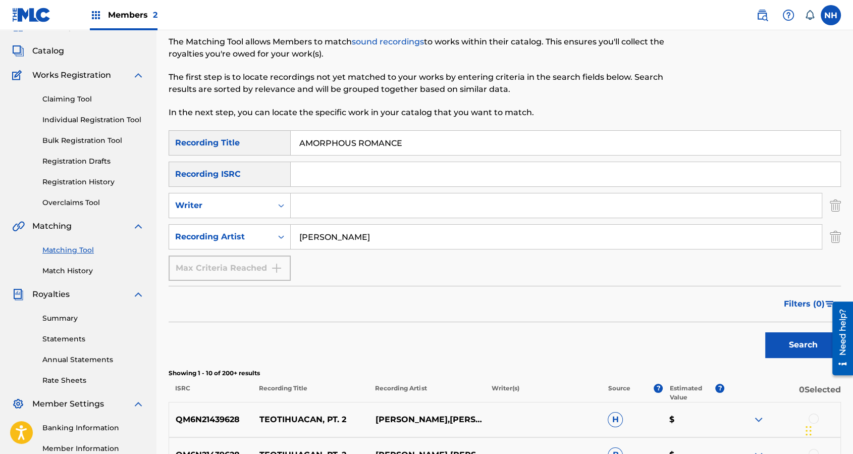
scroll to position [67, 0]
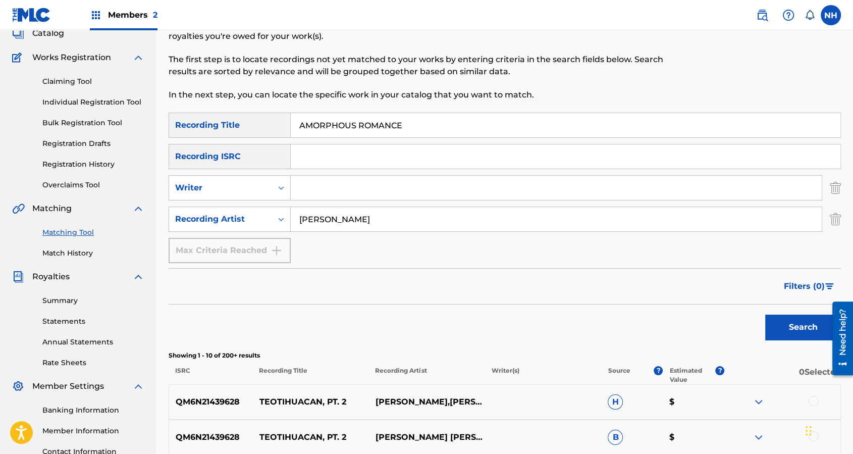
type input "AMORPHOUS ROMANCE"
click at [815, 335] on button "Search" at bounding box center [803, 327] width 76 height 25
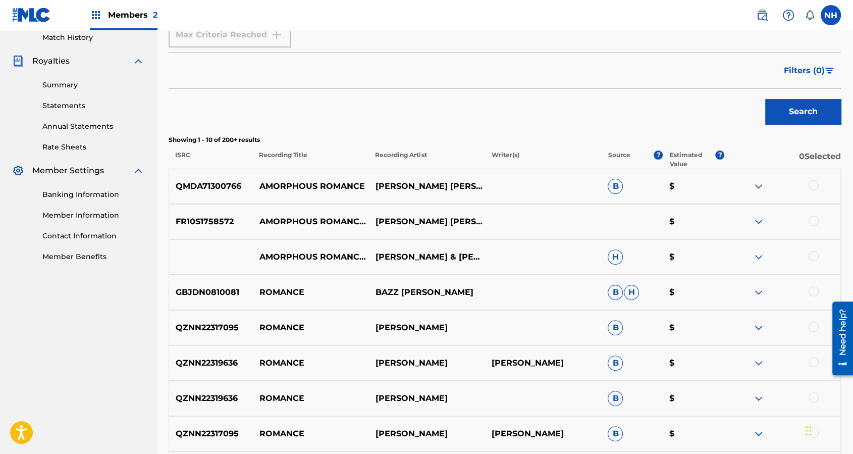
scroll to position [295, 0]
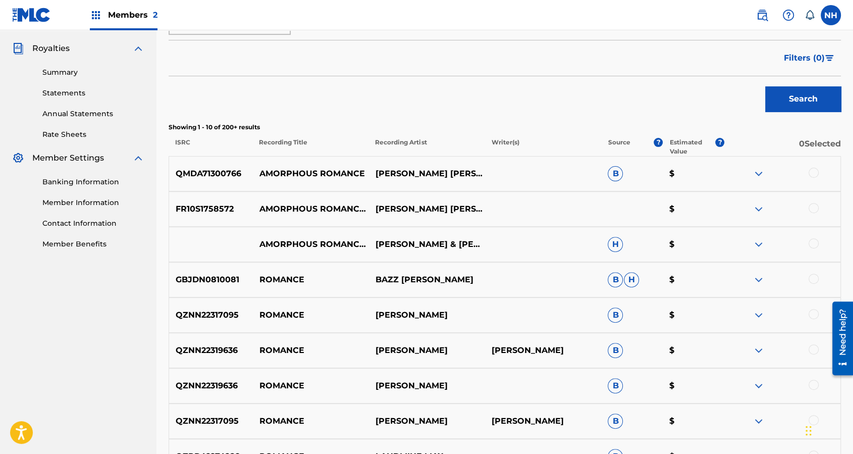
click at [813, 174] on div at bounding box center [814, 173] width 10 height 10
click at [819, 214] on div at bounding box center [783, 209] width 116 height 12
click at [818, 212] on div at bounding box center [783, 209] width 116 height 12
click at [808, 209] on div at bounding box center [783, 209] width 116 height 12
click at [818, 207] on div at bounding box center [814, 208] width 10 height 10
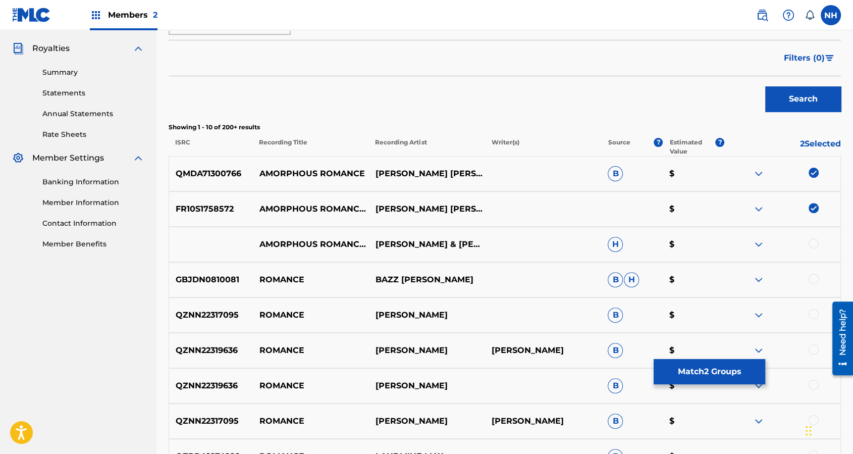
click at [809, 241] on div at bounding box center [814, 243] width 10 height 10
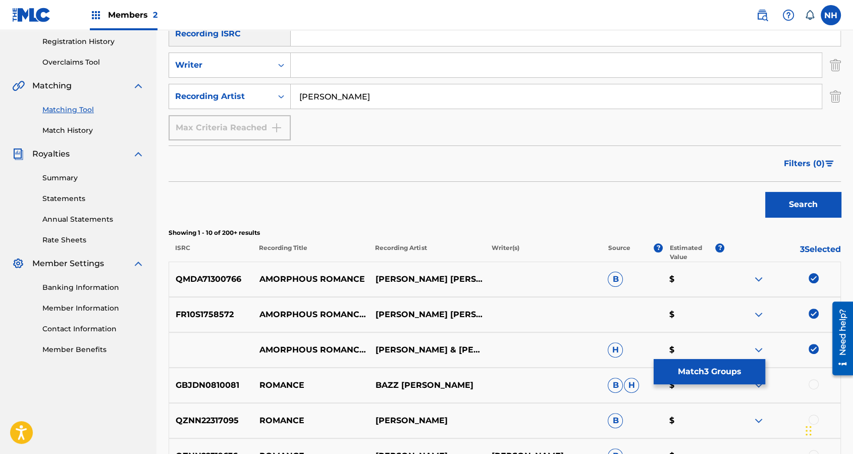
scroll to position [26, 0]
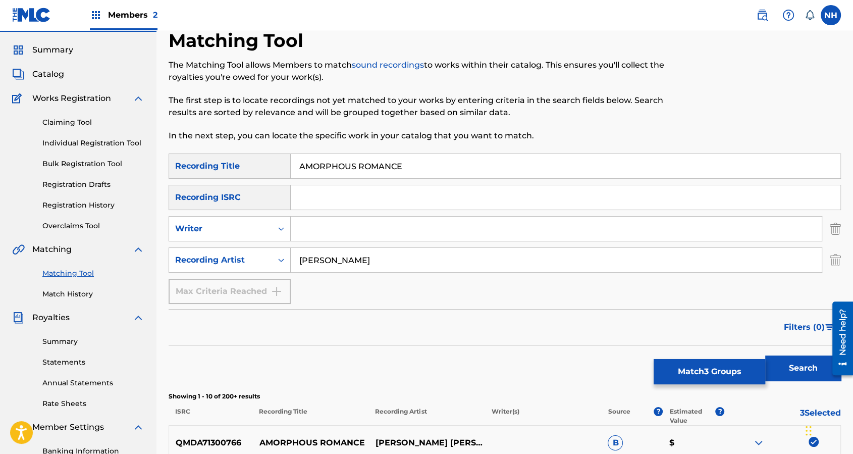
drag, startPoint x: 420, startPoint y: 162, endPoint x: 221, endPoint y: 157, distance: 199.5
click at [221, 157] on div "SearchWithCriteria65ad96eb-76be-4cc5-9ff9-1ba3f1a78c4d Recording Title AMORPHOU…" at bounding box center [505, 165] width 673 height 25
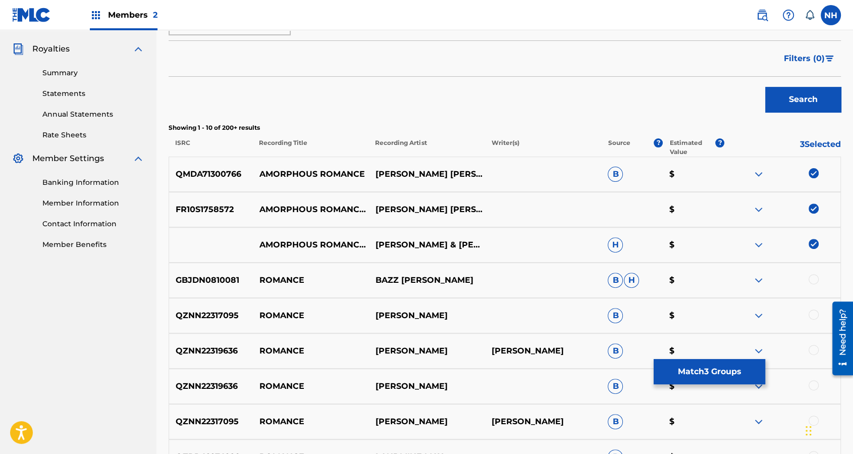
scroll to position [295, 0]
click at [719, 367] on button "Match 3 Groups" at bounding box center [710, 371] width 112 height 25
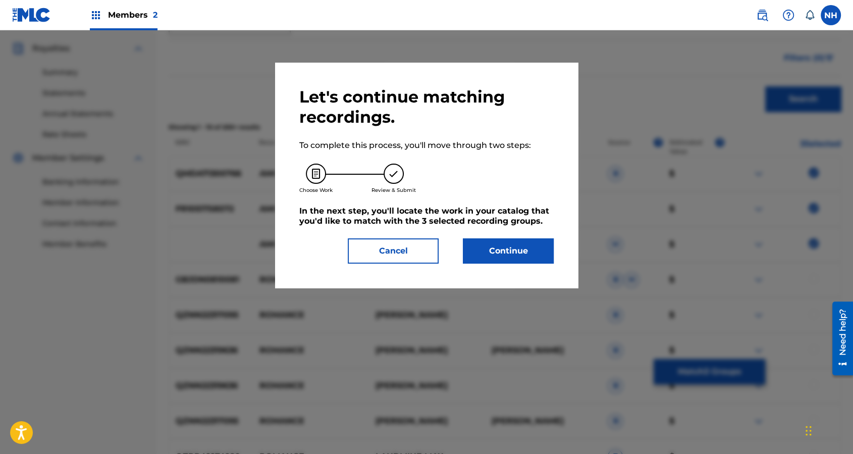
click at [514, 240] on button "Continue" at bounding box center [508, 250] width 91 height 25
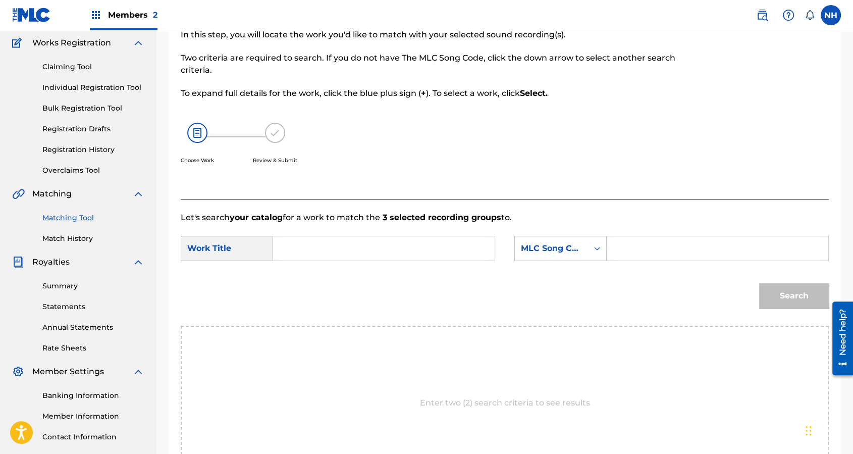
scroll to position [72, 0]
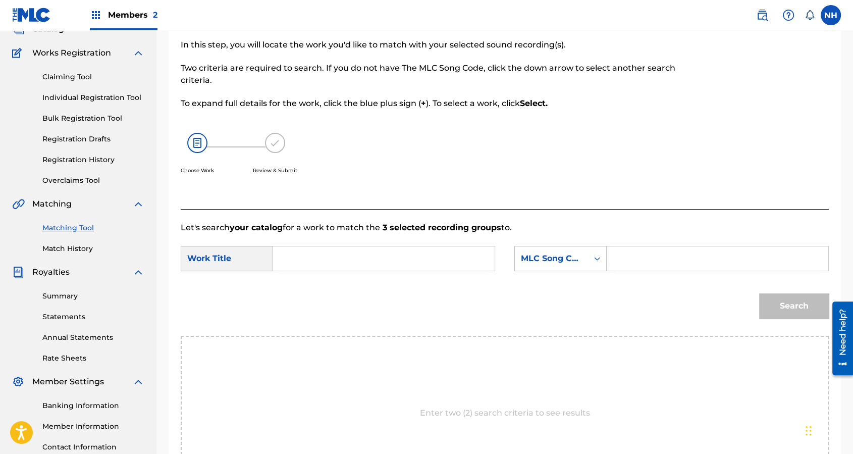
click at [436, 247] on input "Search Form" at bounding box center [384, 258] width 204 height 24
click at [432, 263] on input "Search Form" at bounding box center [384, 258] width 204 height 24
paste input "AMORPHOUS ROMANCE"
type input "AMORPHOUS ROMANCE"
click at [589, 256] on div "MLC Song Code" at bounding box center [561, 258] width 92 height 25
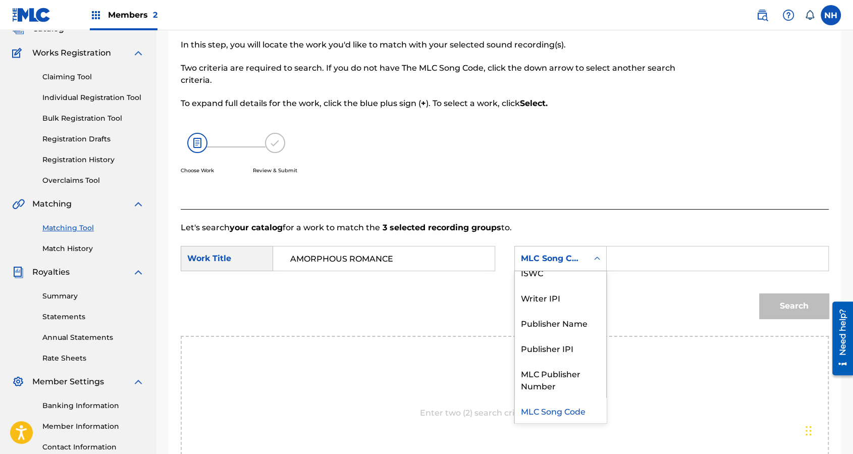
scroll to position [0, 0]
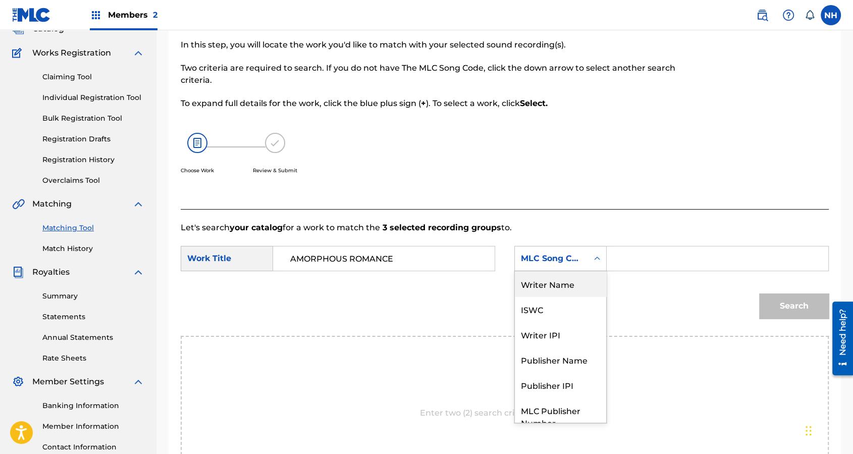
click at [576, 289] on div "Writer Name" at bounding box center [560, 283] width 91 height 25
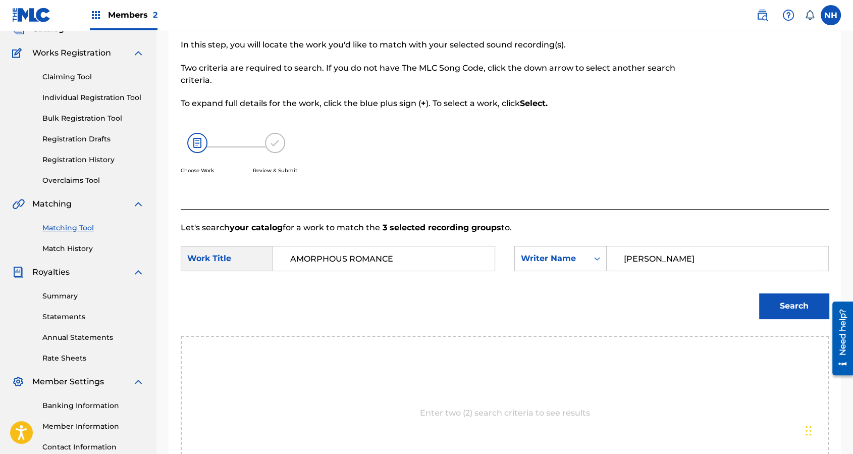
type input "cooper"
click at [759, 293] on button "Search" at bounding box center [794, 305] width 70 height 25
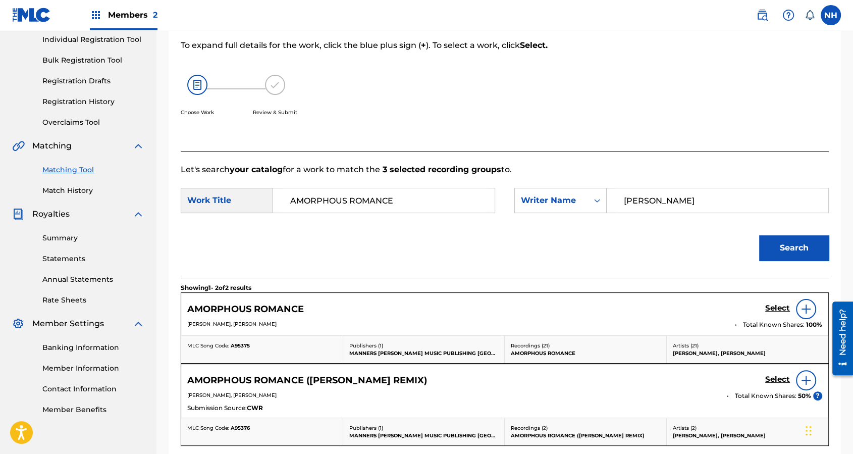
scroll to position [206, 0]
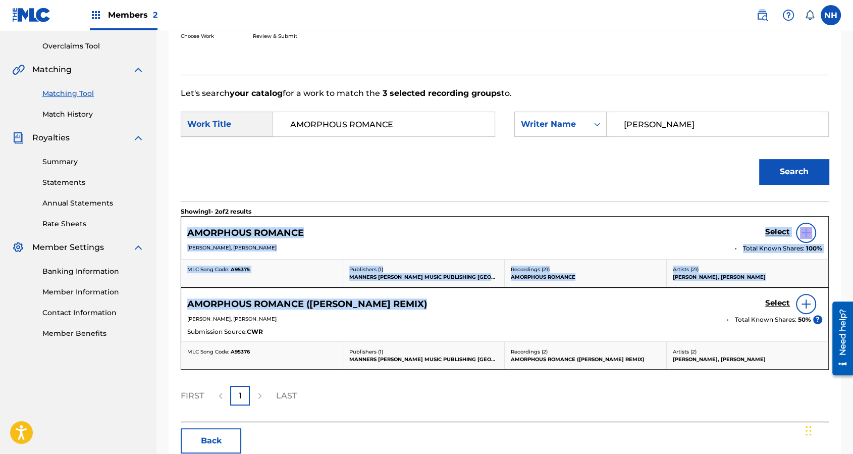
drag, startPoint x: 375, startPoint y: 205, endPoint x: 487, endPoint y: 293, distance: 143.1
click at [487, 293] on div "Showing 1 - 2 of 2 results AMORPHOUS ROMANCE Select TOM HODGE, MAX BENJAMIN COO…" at bounding box center [505, 311] width 648 height 220
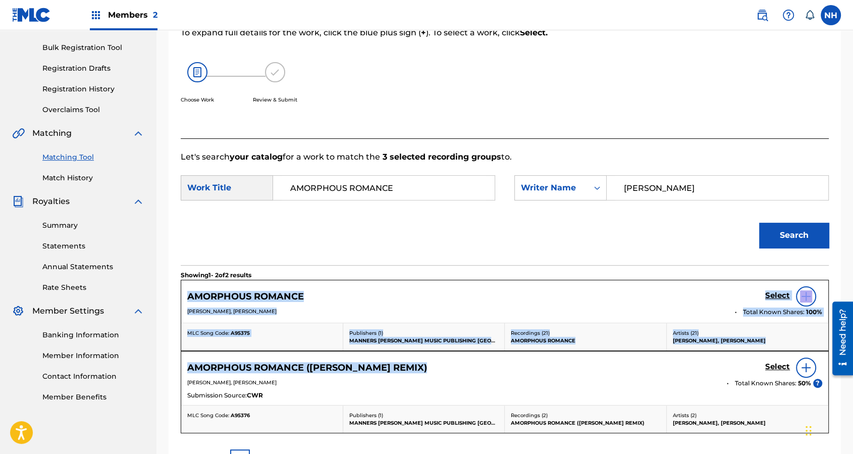
scroll to position [4, 0]
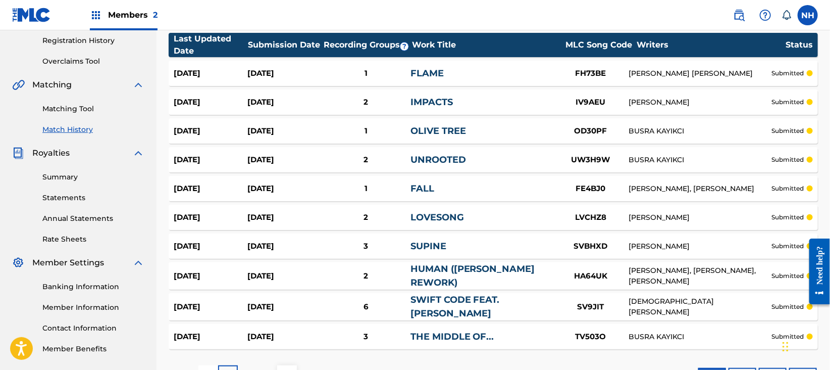
scroll to position [270, 0]
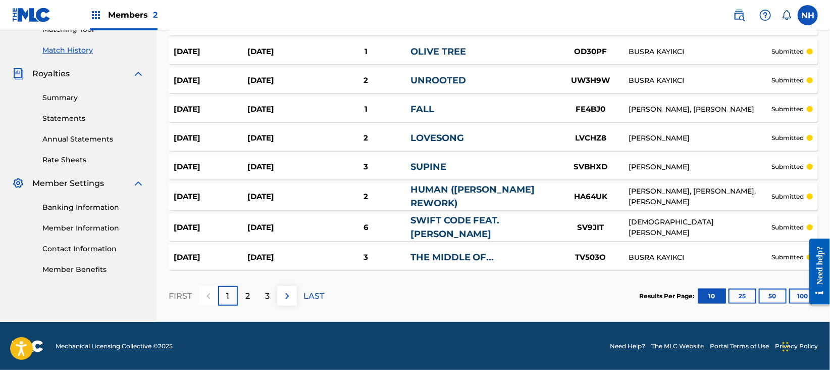
click at [797, 294] on button "100" at bounding box center [803, 295] width 28 height 15
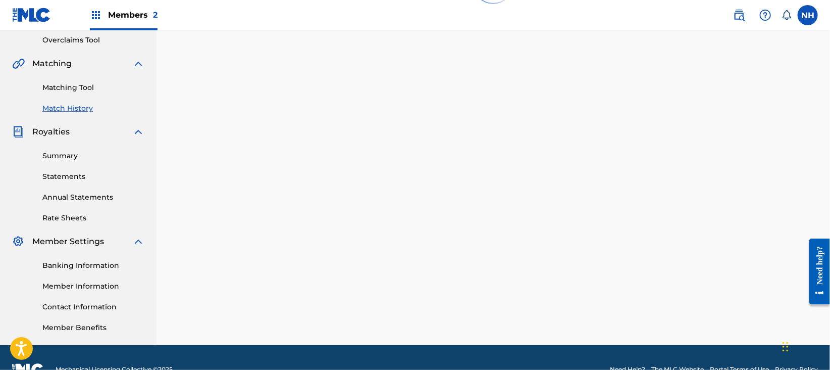
scroll to position [0, 0]
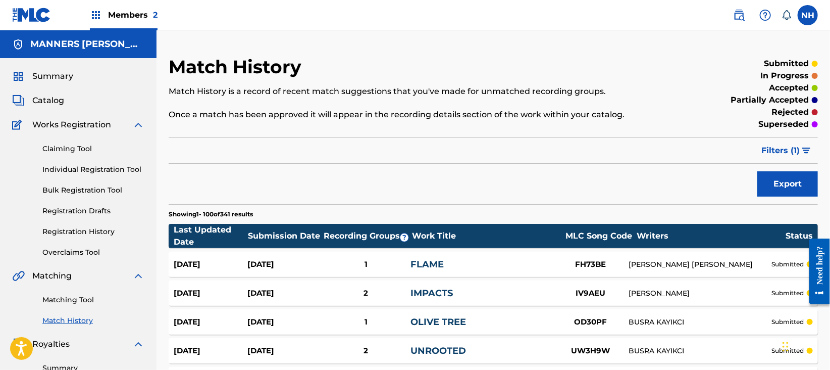
click at [787, 145] on span "Filters ( 1 )" at bounding box center [780, 150] width 38 height 12
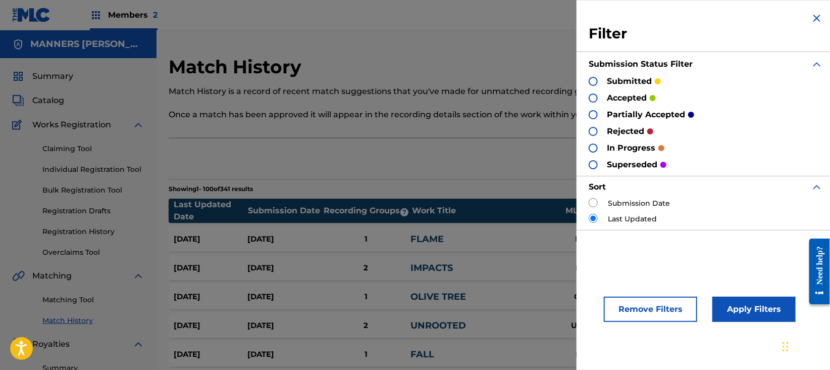
click at [594, 202] on input "radio" at bounding box center [593, 202] width 9 height 9
radio input "true"
click at [743, 300] on button "Apply Filters" at bounding box center [753, 308] width 83 height 25
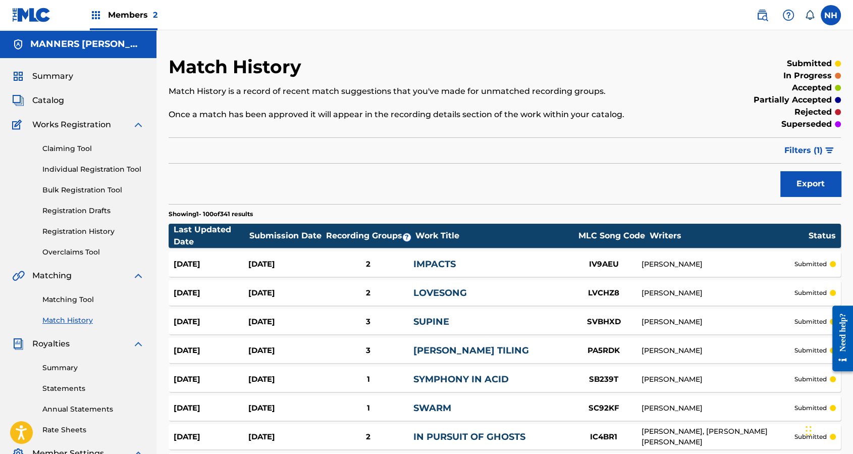
click at [241, 149] on div "Filter Submission Status Filter submitted accepted partially accepted rejected …" at bounding box center [505, 150] width 673 height 26
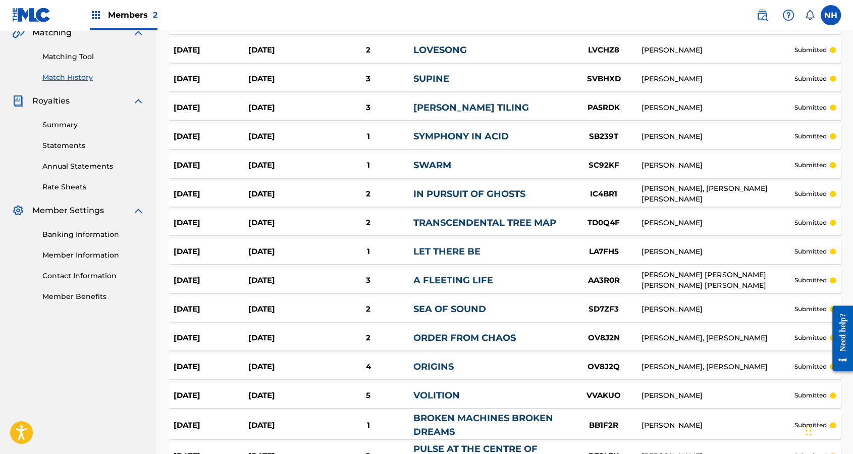
scroll to position [336, 0]
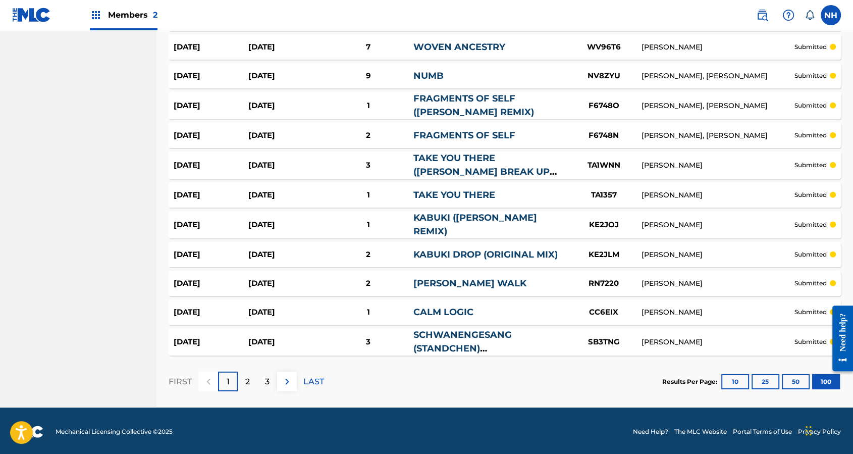
scroll to position [1396, 0]
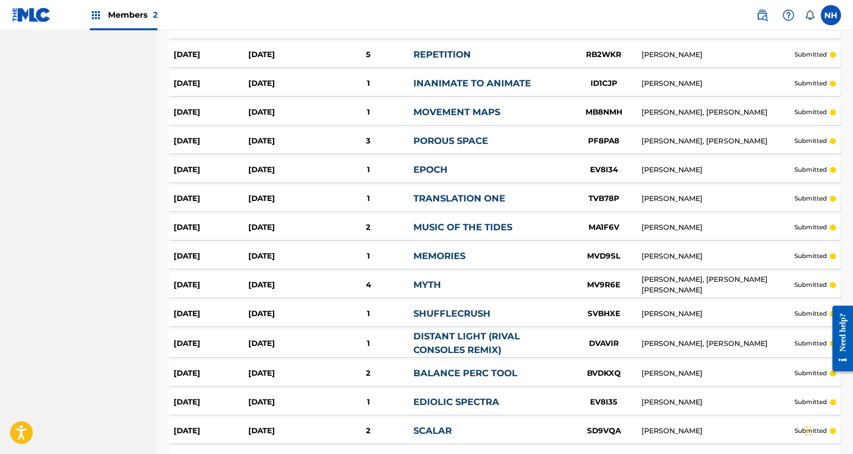
drag, startPoint x: 129, startPoint y: 206, endPoint x: 27, endPoint y: 207, distance: 102.0
click at [129, 206] on nav "MANNERS MCDADE MUSIC PUBLISHING LIMITED Summary Catalog Works Registration Clai…" at bounding box center [78, 219] width 157 height 3168
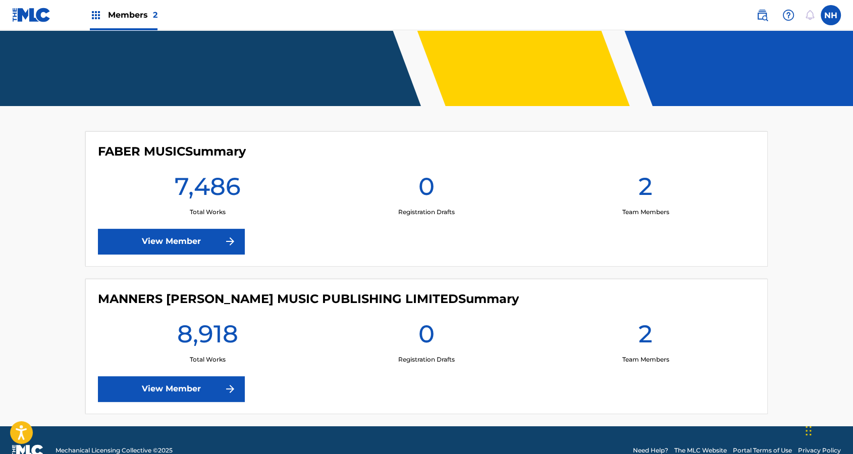
scroll to position [210, 0]
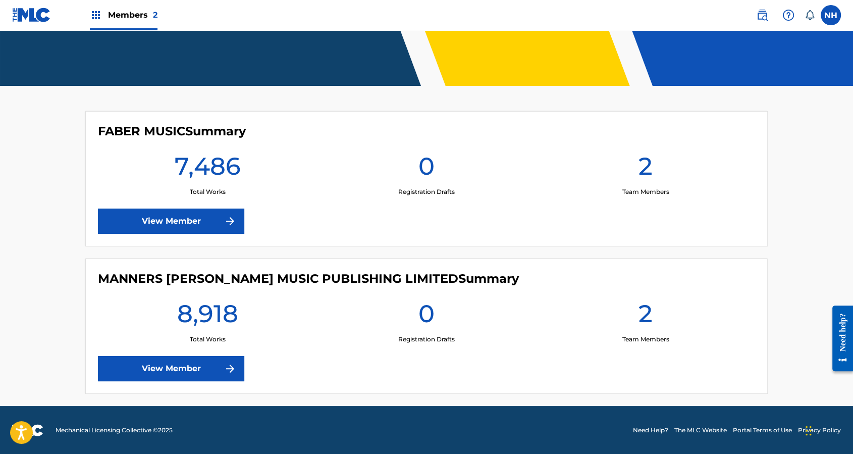
click at [227, 213] on link "View Member" at bounding box center [171, 221] width 146 height 25
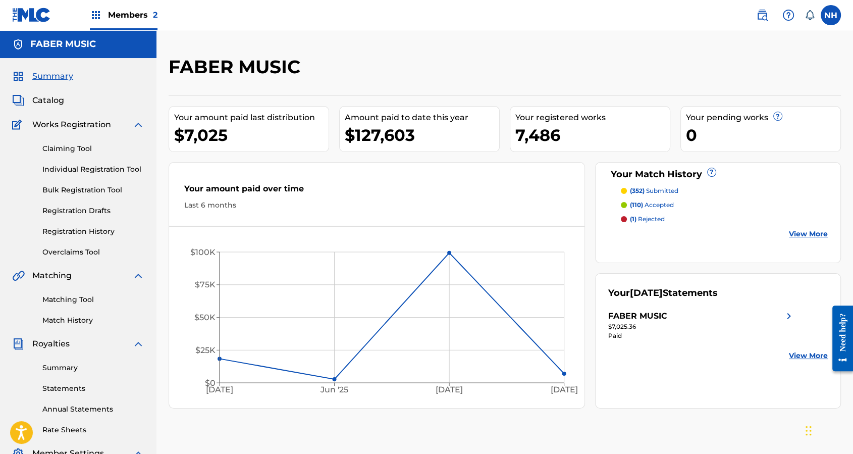
click at [58, 46] on h5 "FABER MUSIC" at bounding box center [63, 44] width 66 height 12
click at [129, 4] on div "Members 2" at bounding box center [124, 15] width 68 height 30
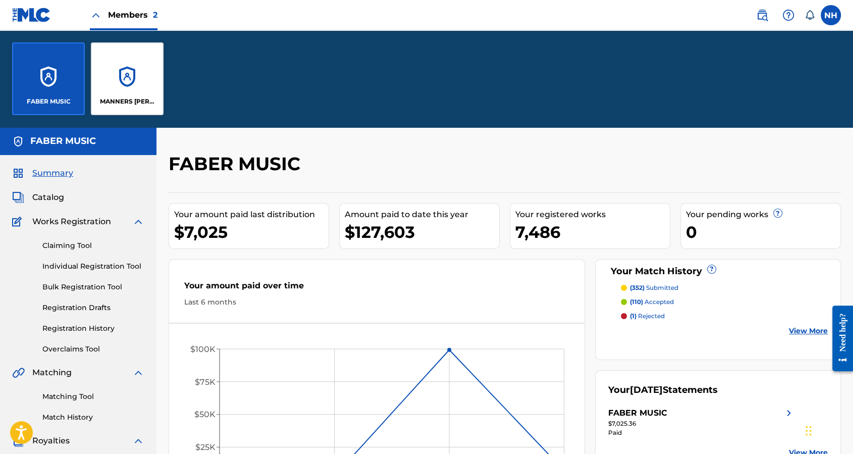
click at [124, 95] on div "MANNERS [PERSON_NAME] MUSIC PUBLISHING LIMITED" at bounding box center [127, 78] width 73 height 73
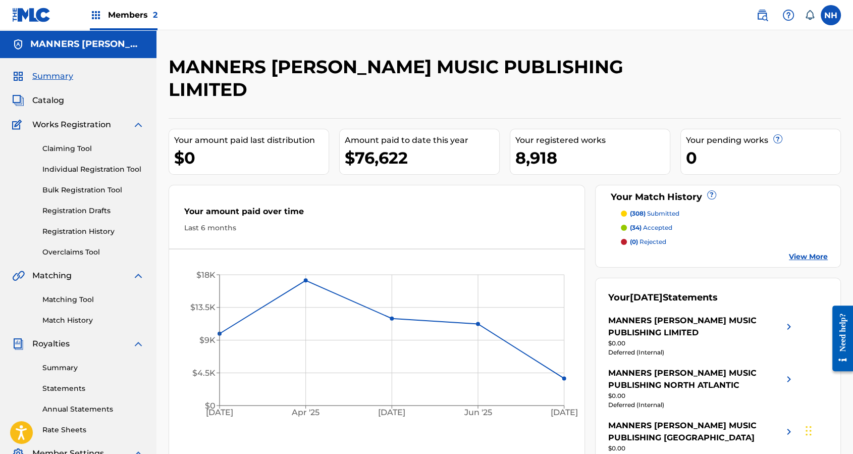
drag, startPoint x: 84, startPoint y: 307, endPoint x: 88, endPoint y: 301, distance: 7.6
click at [86, 306] on div "Matching Tool Match History" at bounding box center [78, 304] width 132 height 44
click at [89, 300] on link "Matching Tool" at bounding box center [93, 299] width 102 height 11
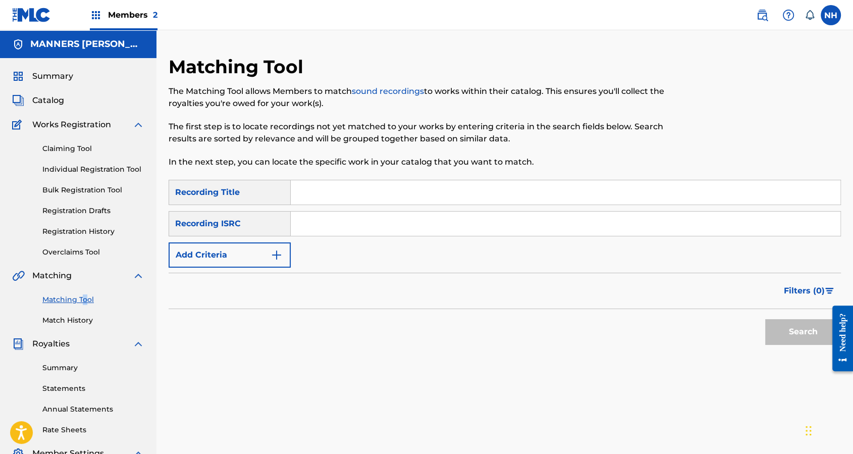
click at [277, 267] on button "Add Criteria" at bounding box center [230, 254] width 122 height 25
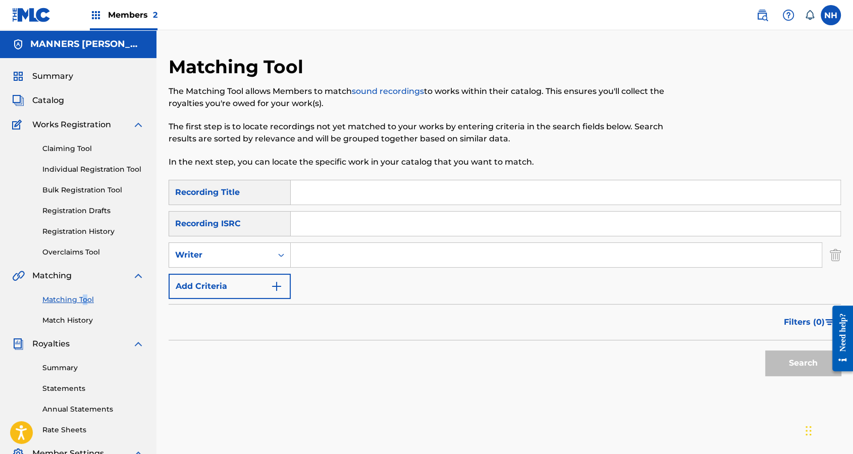
click at [282, 289] on img "Search Form" at bounding box center [277, 286] width 12 height 12
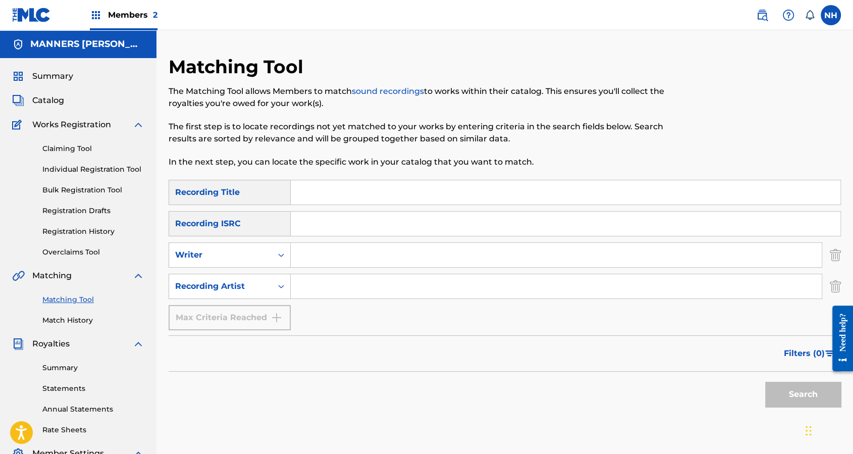
click at [337, 262] on input "Search Form" at bounding box center [556, 255] width 531 height 24
paste input "CHAOTISCH SERIE"
type input "CHAOTISCH SERIE"
click at [386, 198] on input "Search Form" at bounding box center [566, 192] width 550 height 24
paste input "CHAOTISCH SERIE"
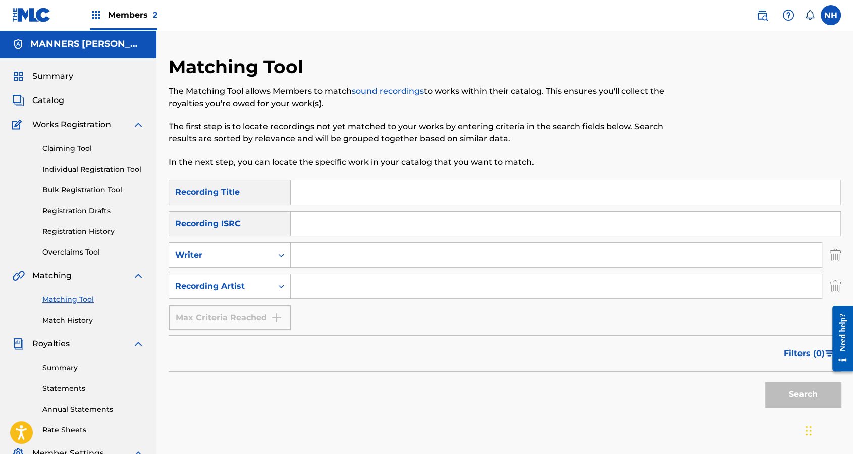
type input "CHAOTISCH SERIE"
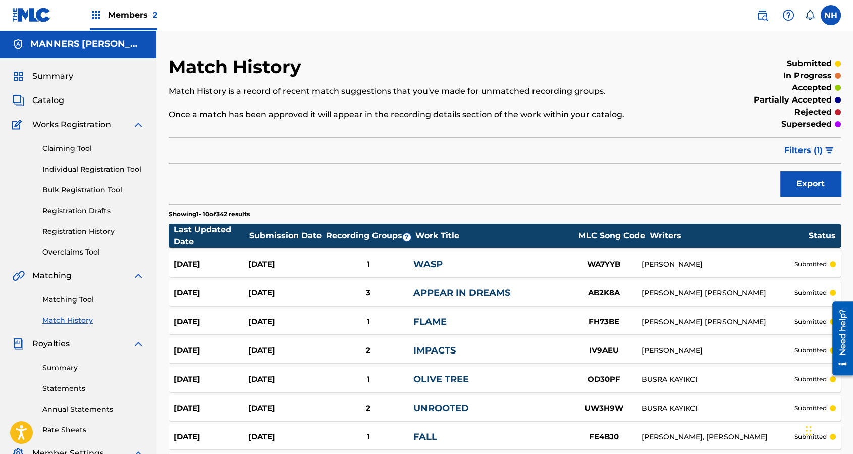
click at [801, 158] on button "Filters ( 1 )" at bounding box center [810, 150] width 63 height 25
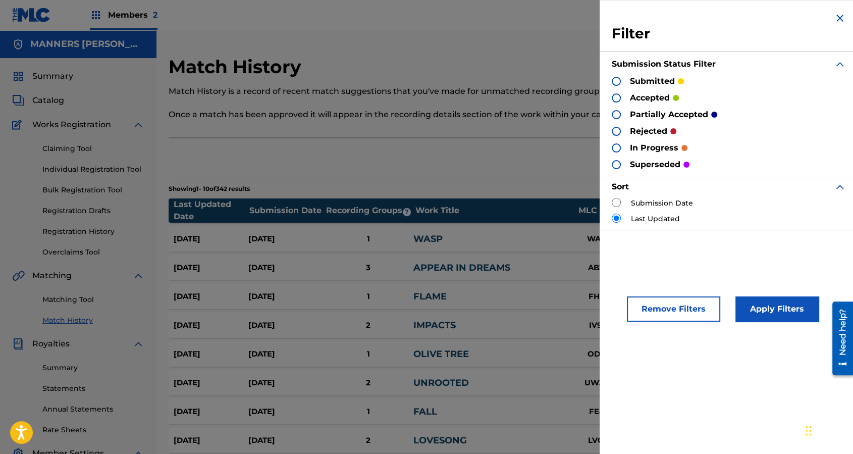
click at [635, 208] on label "Submission Date" at bounding box center [662, 203] width 62 height 11
click at [618, 210] on div "Submission Date Last Updated" at bounding box center [729, 211] width 234 height 26
click at [614, 203] on input "radio" at bounding box center [616, 202] width 9 height 9
radio input "true"
click at [783, 299] on button "Apply Filters" at bounding box center [777, 308] width 83 height 25
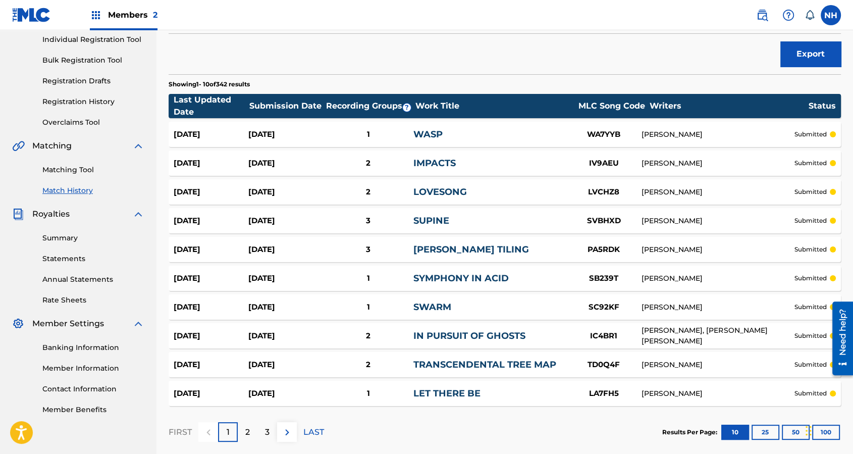
scroll to position [182, 0]
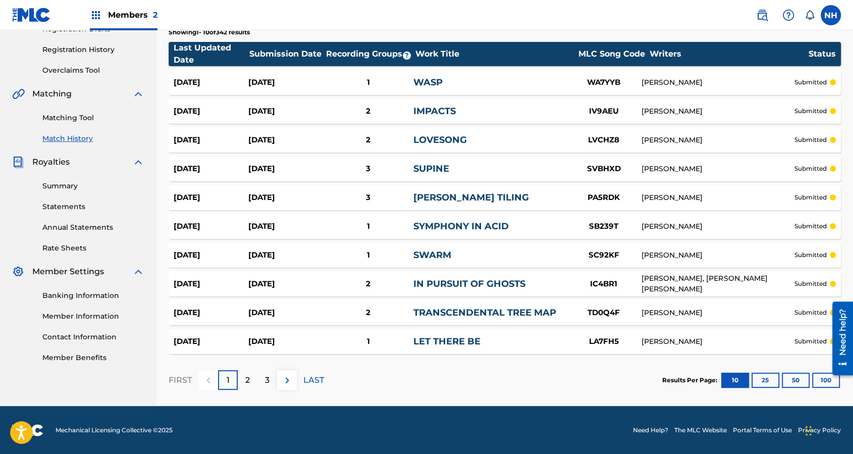
click at [808, 381] on button "50" at bounding box center [796, 380] width 28 height 15
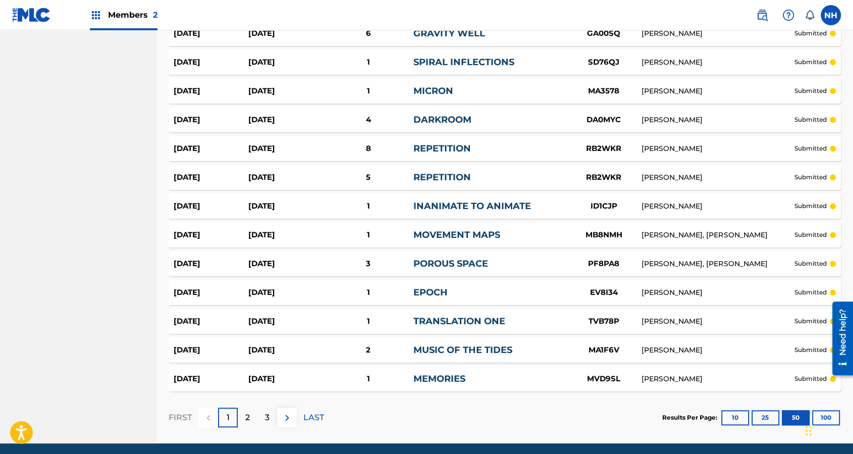
scroll to position [1340, 0]
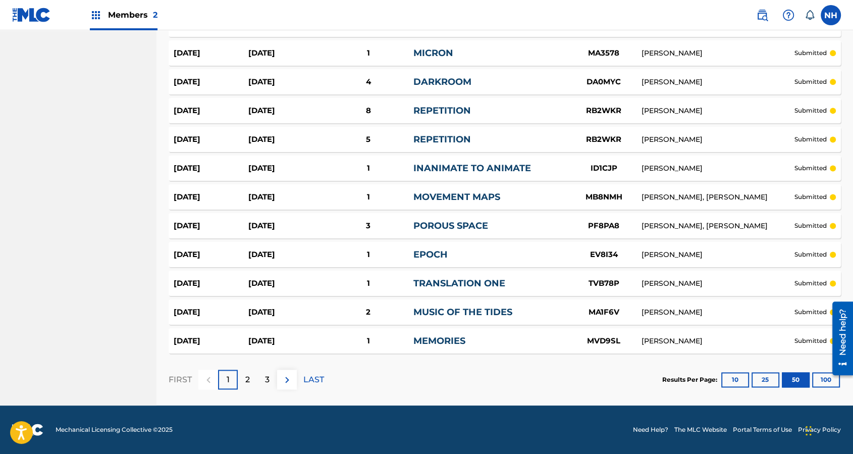
click at [836, 384] on button "100" at bounding box center [826, 379] width 28 height 15
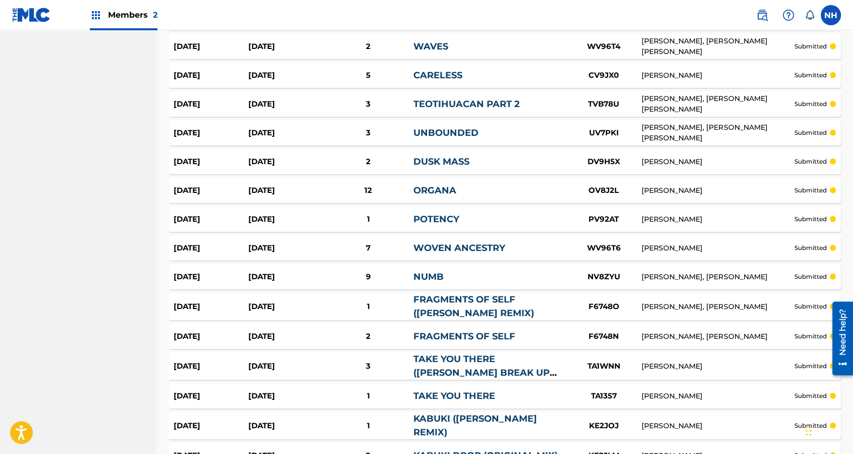
scroll to position [2788, 0]
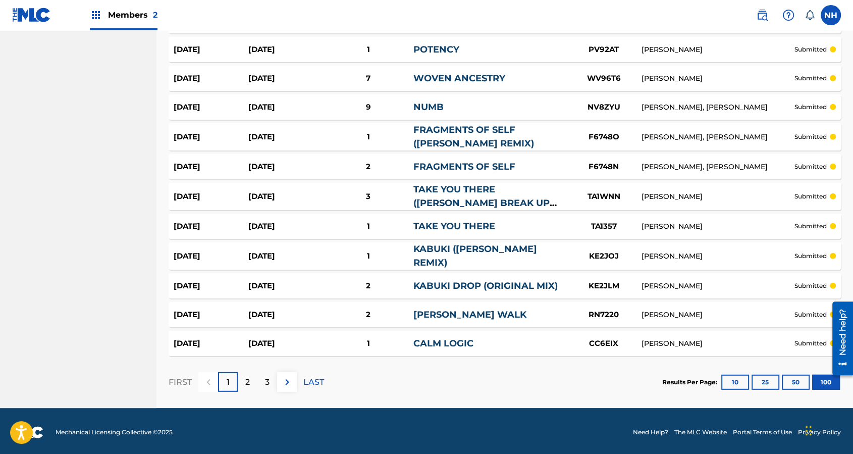
click at [249, 376] on p "2" at bounding box center [247, 382] width 5 height 12
click at [223, 375] on div "1" at bounding box center [228, 382] width 20 height 20
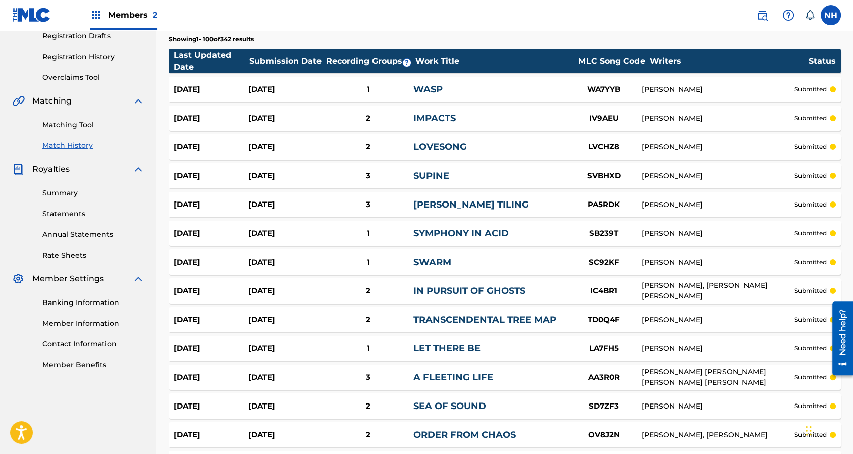
scroll to position [95, 0]
